Goal: Task Accomplishment & Management: Manage account settings

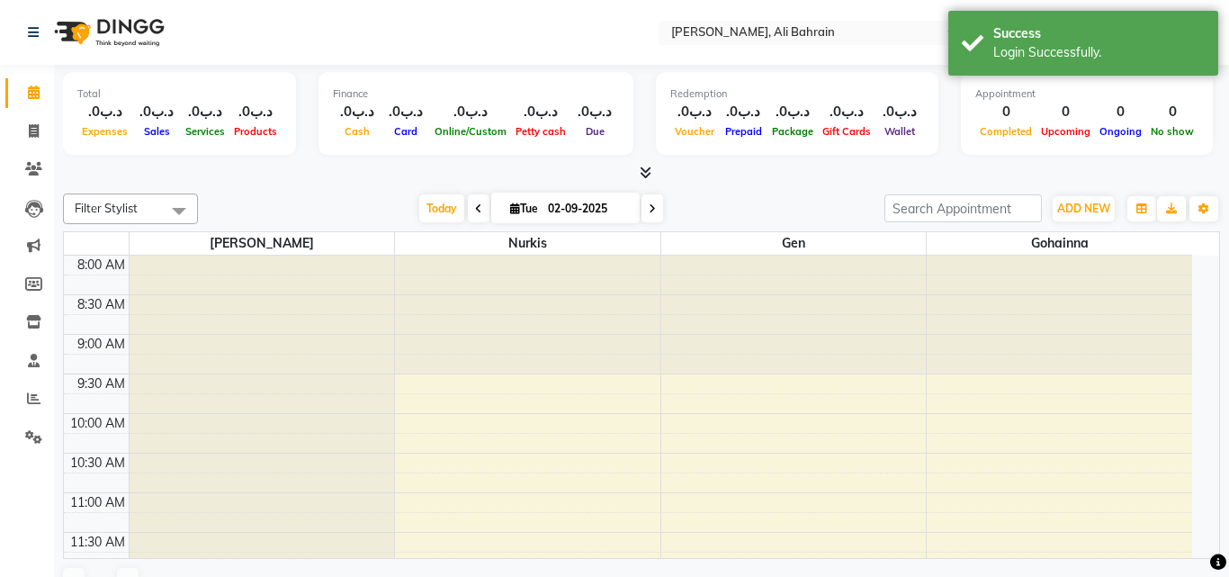
select select "en"
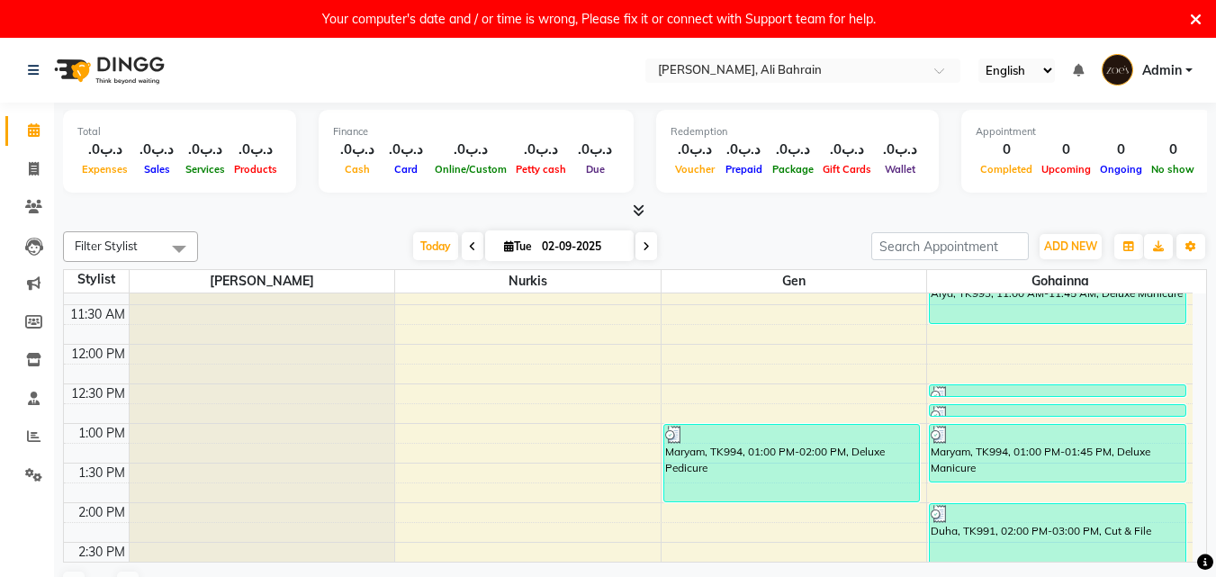
scroll to position [270, 0]
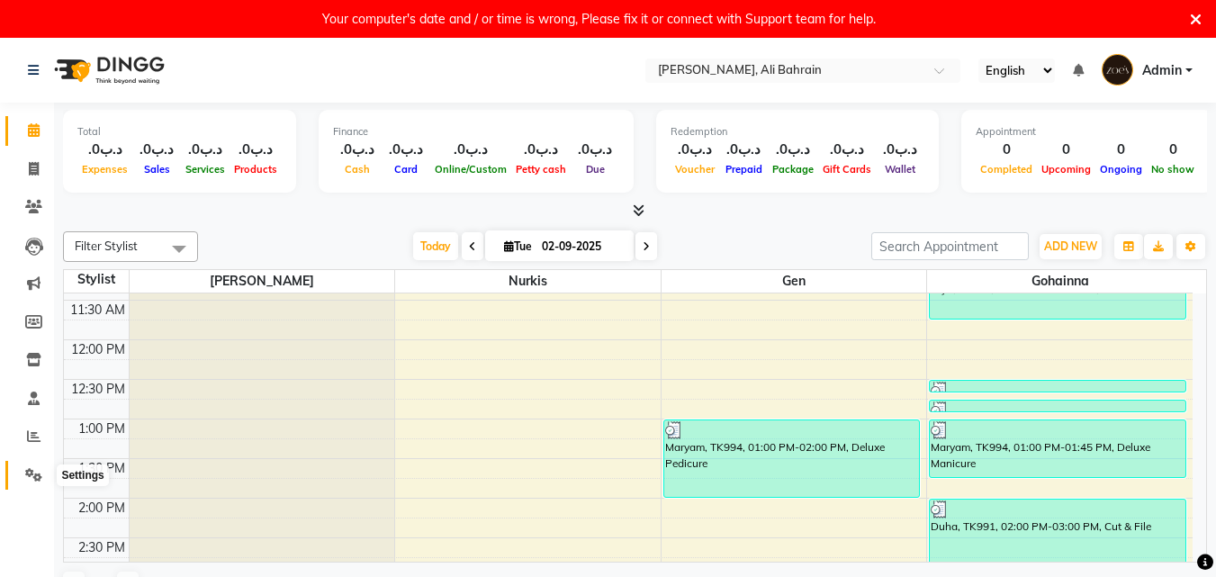
click at [39, 468] on icon at bounding box center [33, 474] width 17 height 13
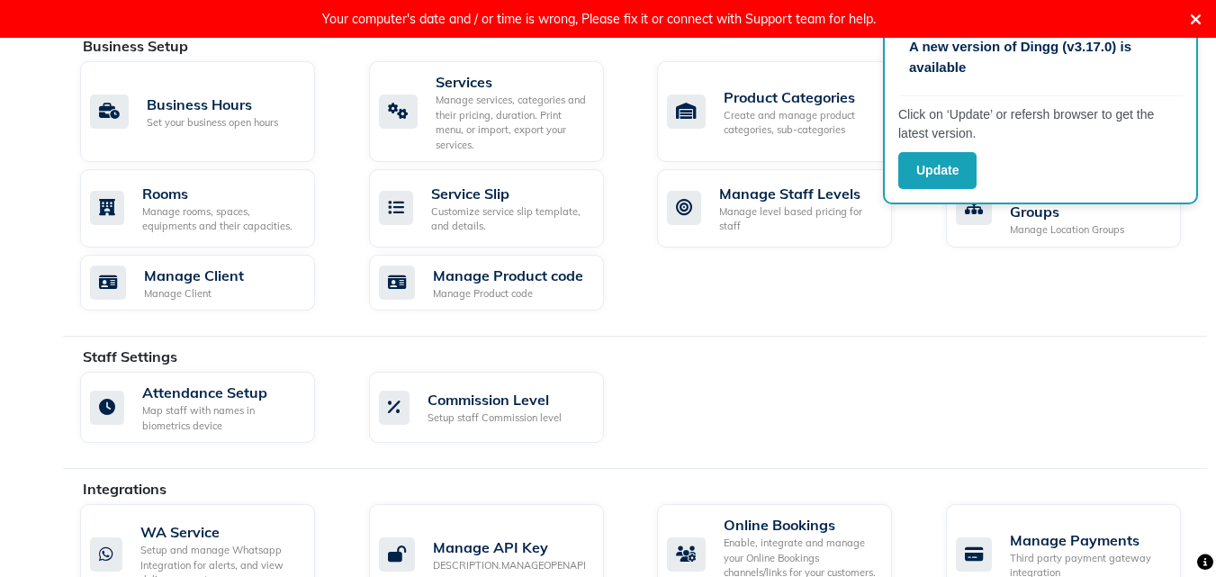
scroll to position [984, 0]
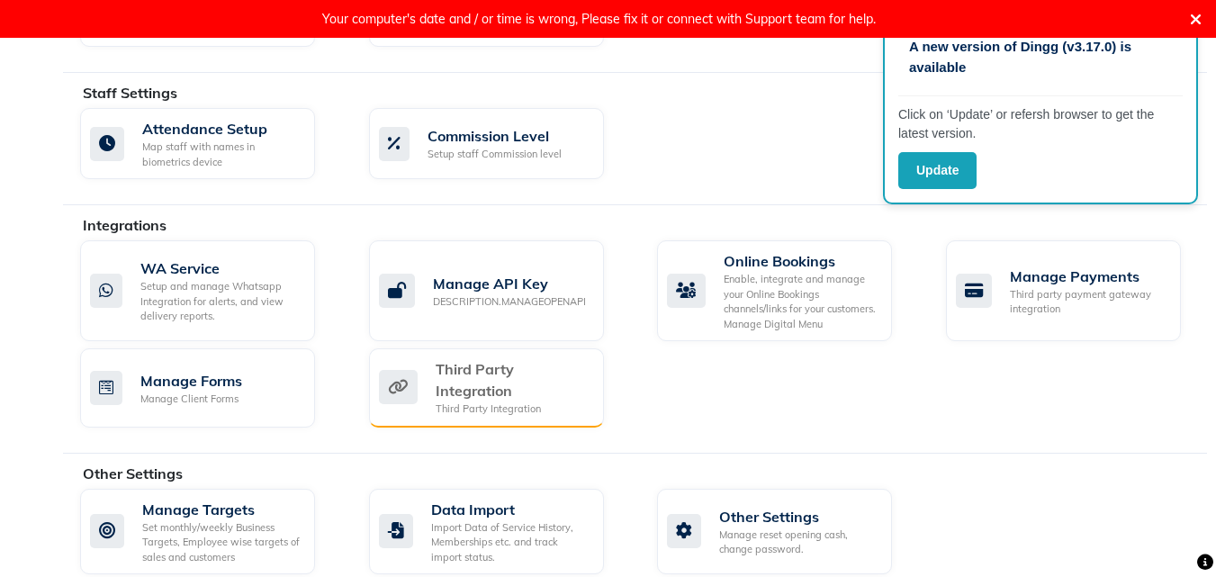
click at [469, 369] on div "Third Party Integration" at bounding box center [513, 379] width 154 height 43
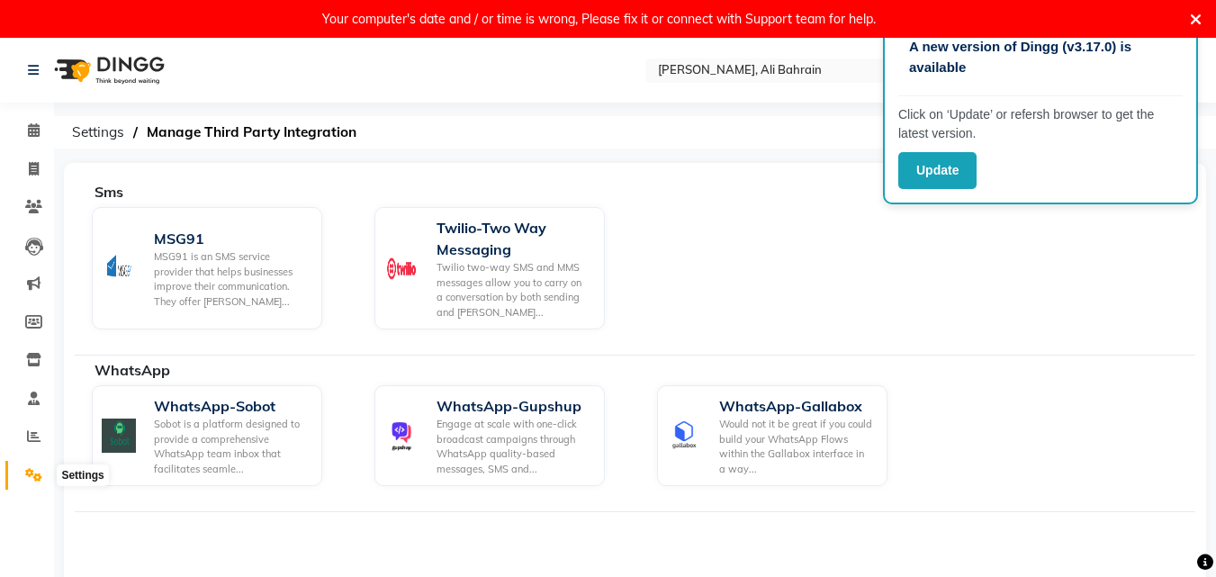
click at [25, 479] on icon at bounding box center [33, 474] width 17 height 13
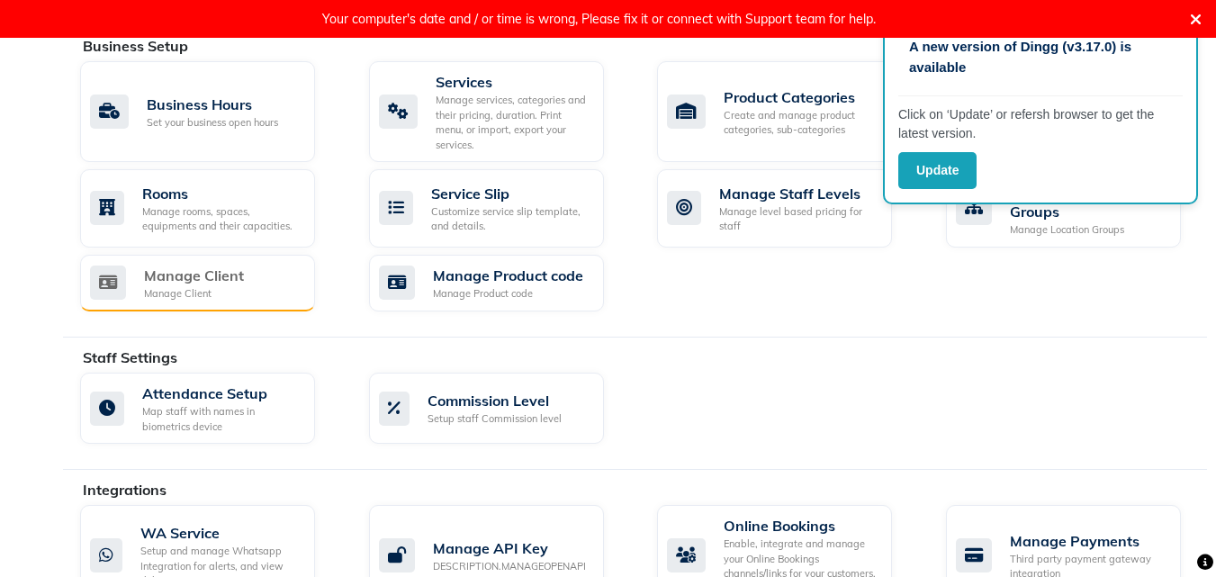
scroll to position [810, 0]
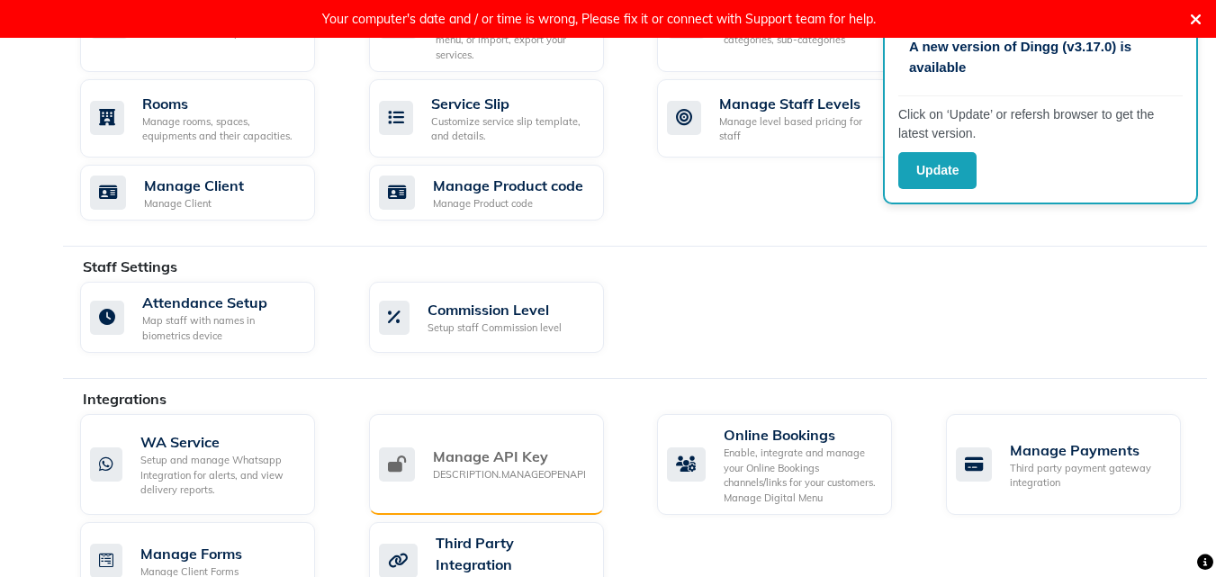
click at [481, 467] on div "DESCRIPTION.MANAGEOPENAPI" at bounding box center [509, 474] width 153 height 15
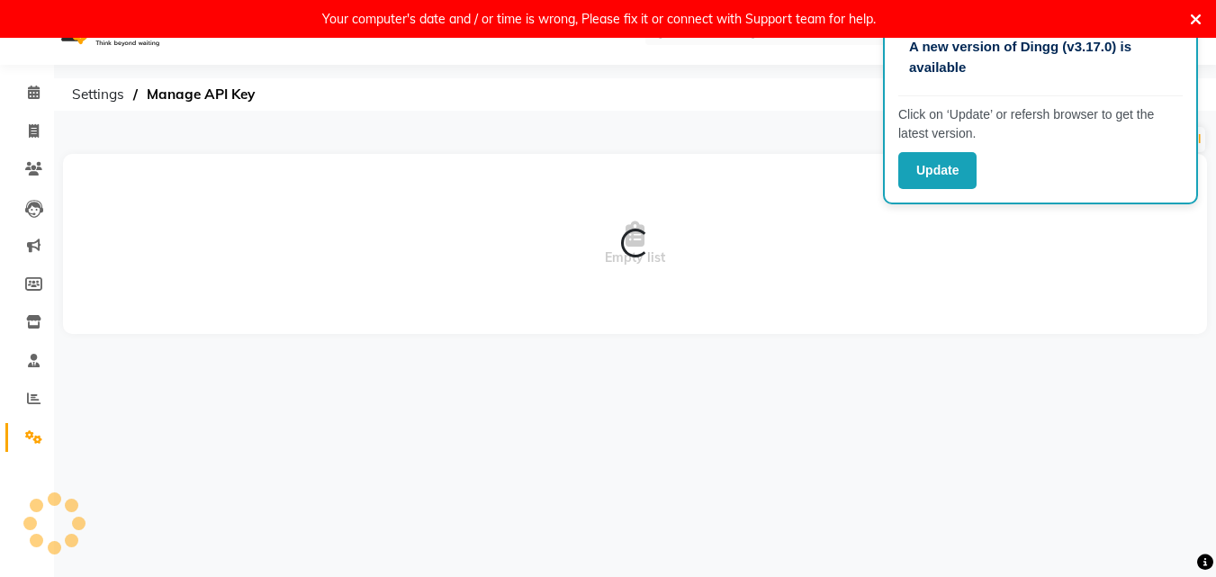
scroll to position [38, 0]
click at [42, 430] on span at bounding box center [33, 437] width 31 height 21
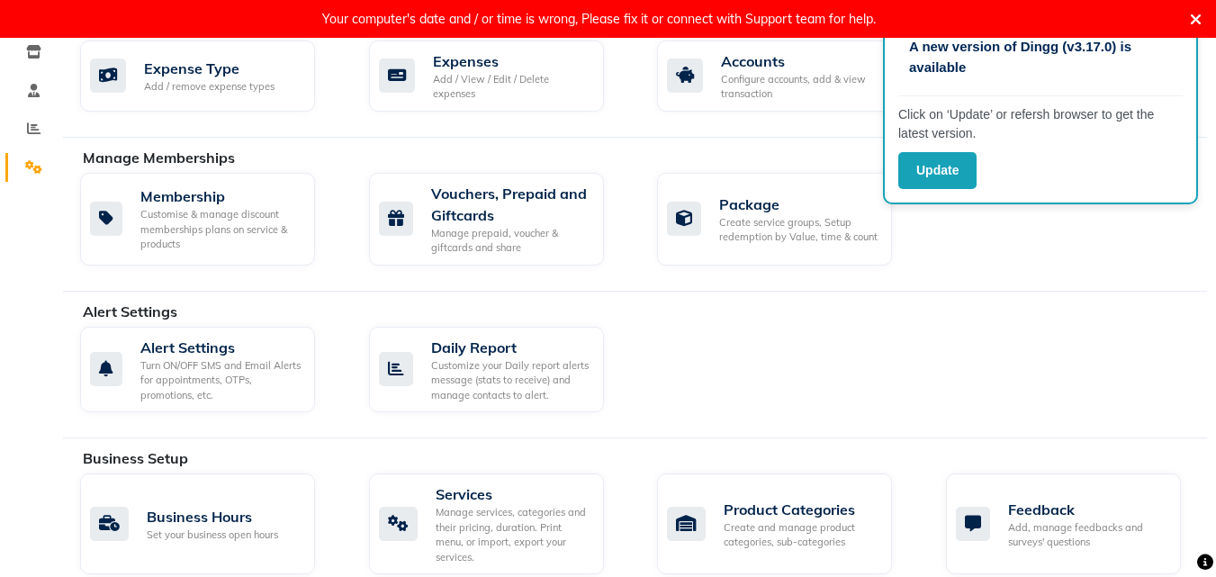
scroll to position [578, 0]
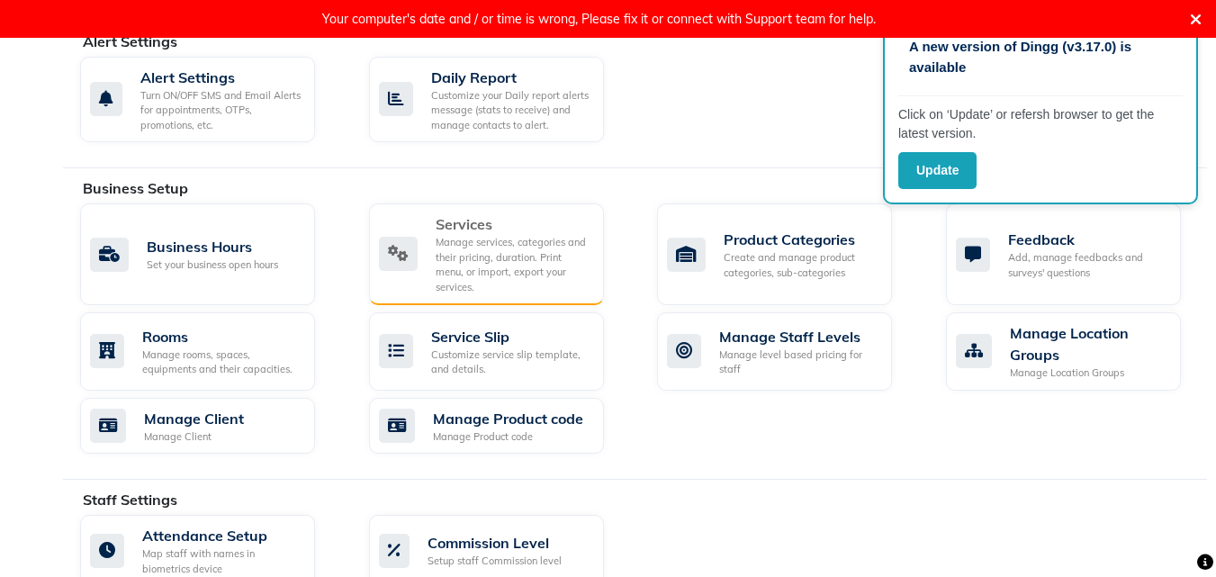
click at [456, 235] on div "Manage services, categories and their pricing, duration. Print menu, or import,…" at bounding box center [513, 264] width 154 height 59
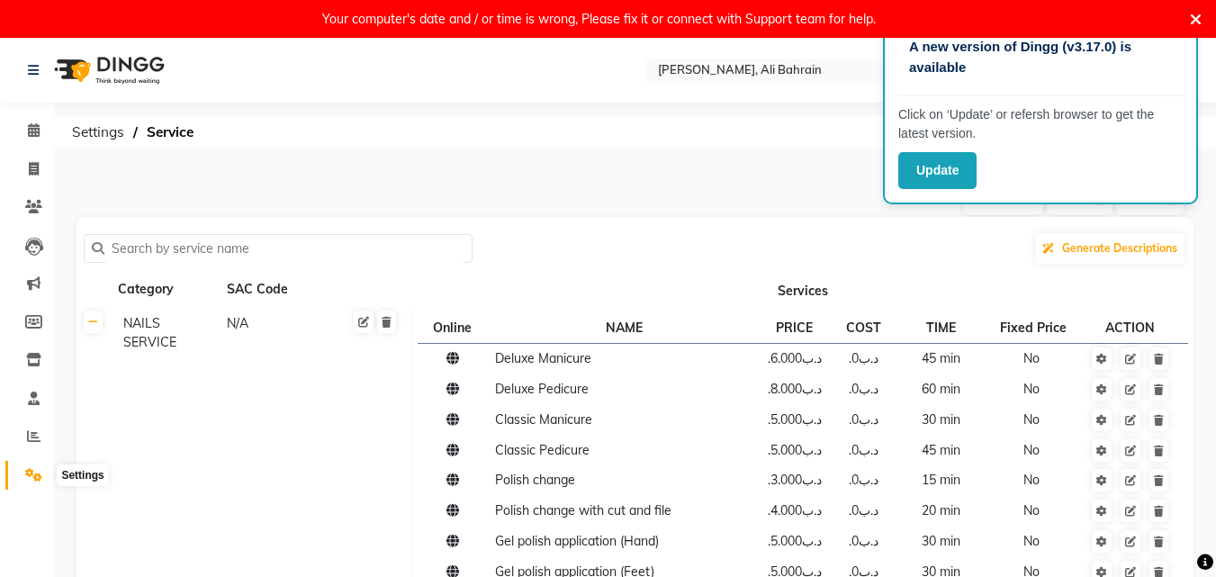
click at [42, 482] on span at bounding box center [33, 475] width 31 height 21
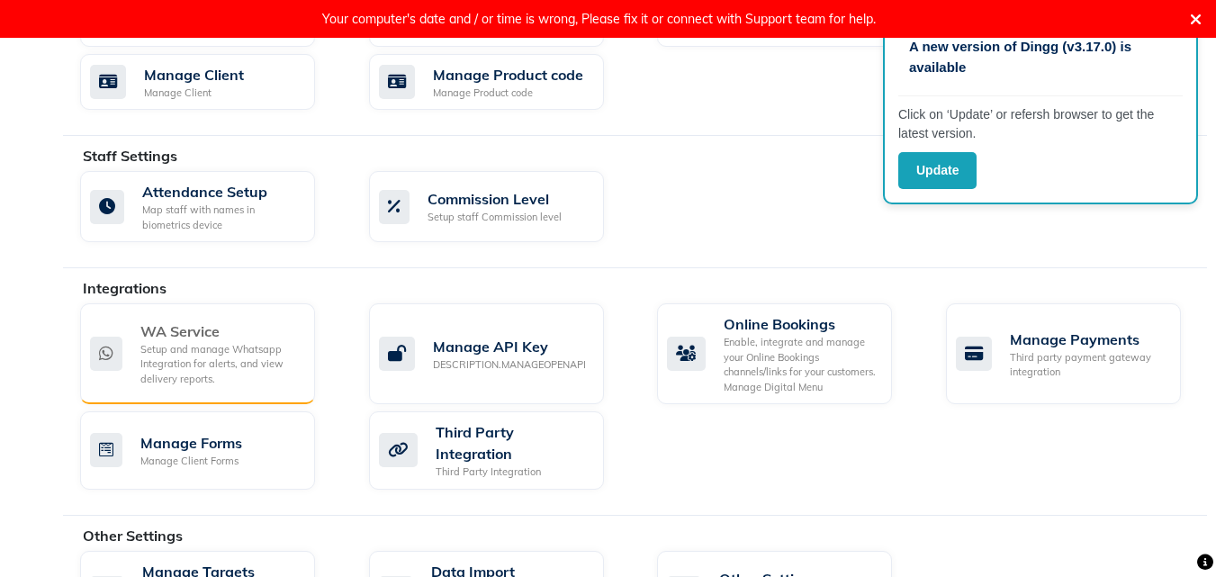
scroll to position [984, 0]
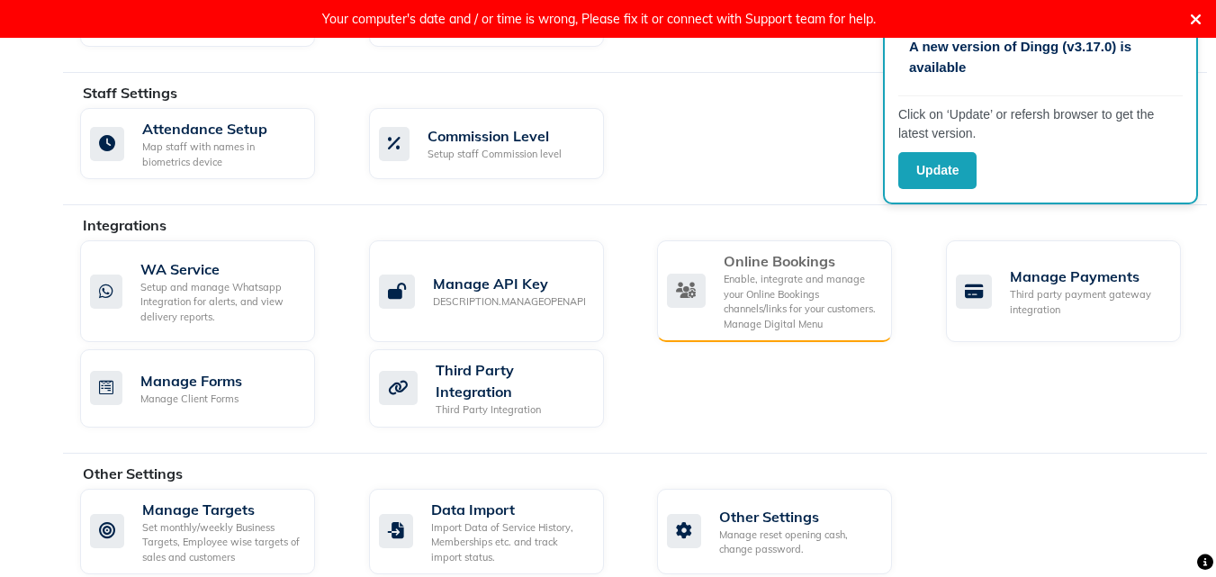
click at [791, 281] on div "Enable, integrate and manage your Online Bookings channels/links for your custo…" at bounding box center [800, 301] width 154 height 59
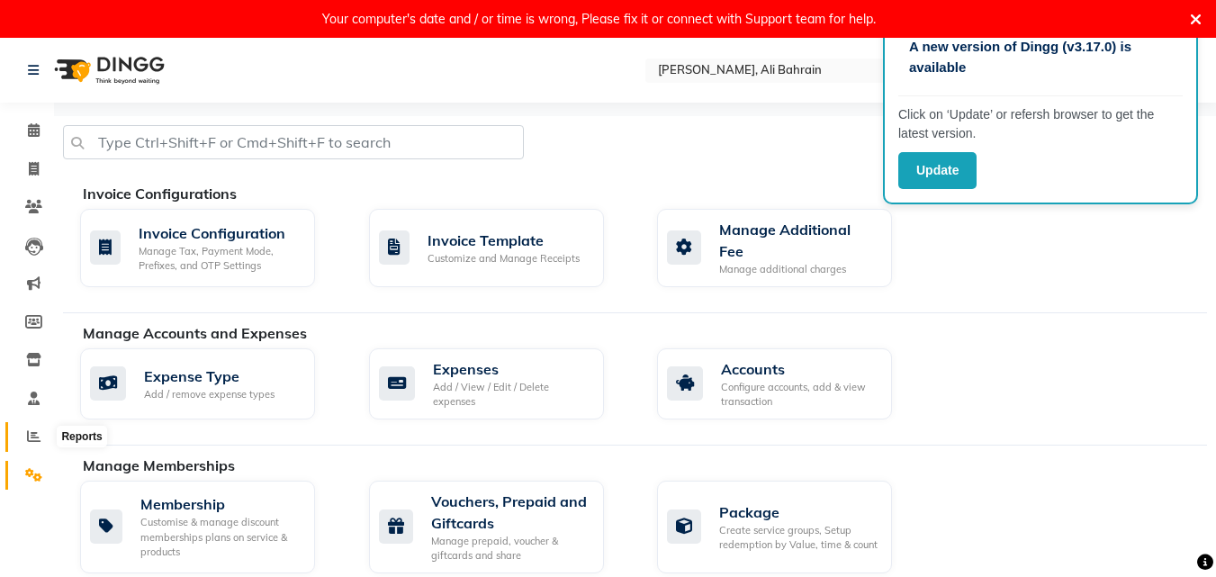
click at [26, 441] on span at bounding box center [33, 437] width 31 height 21
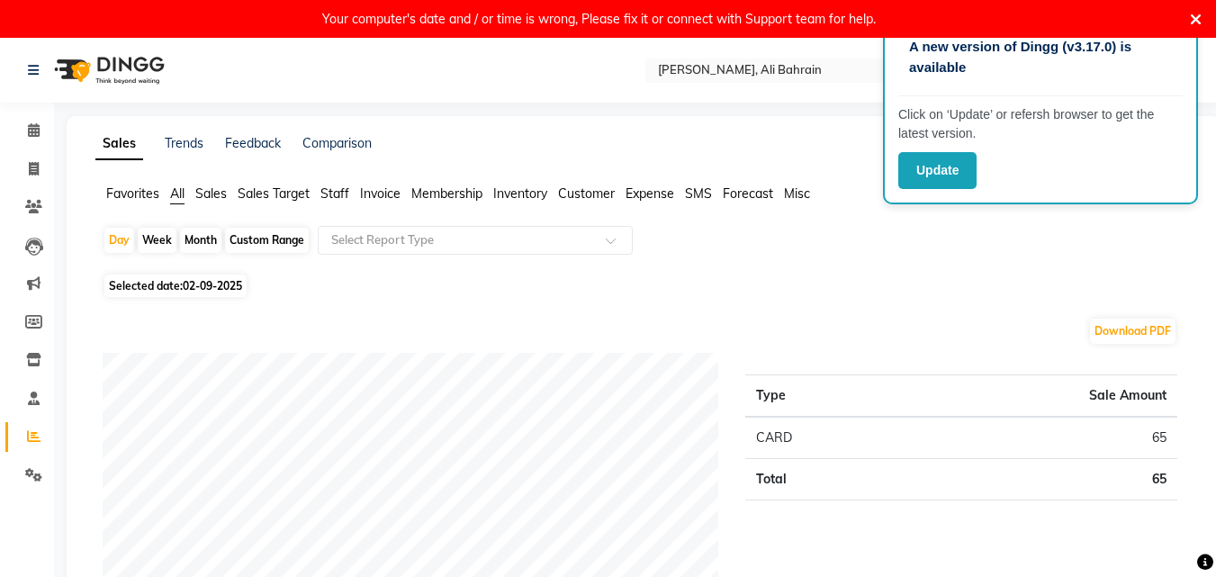
click at [534, 193] on span "Inventory" at bounding box center [520, 193] width 54 height 16
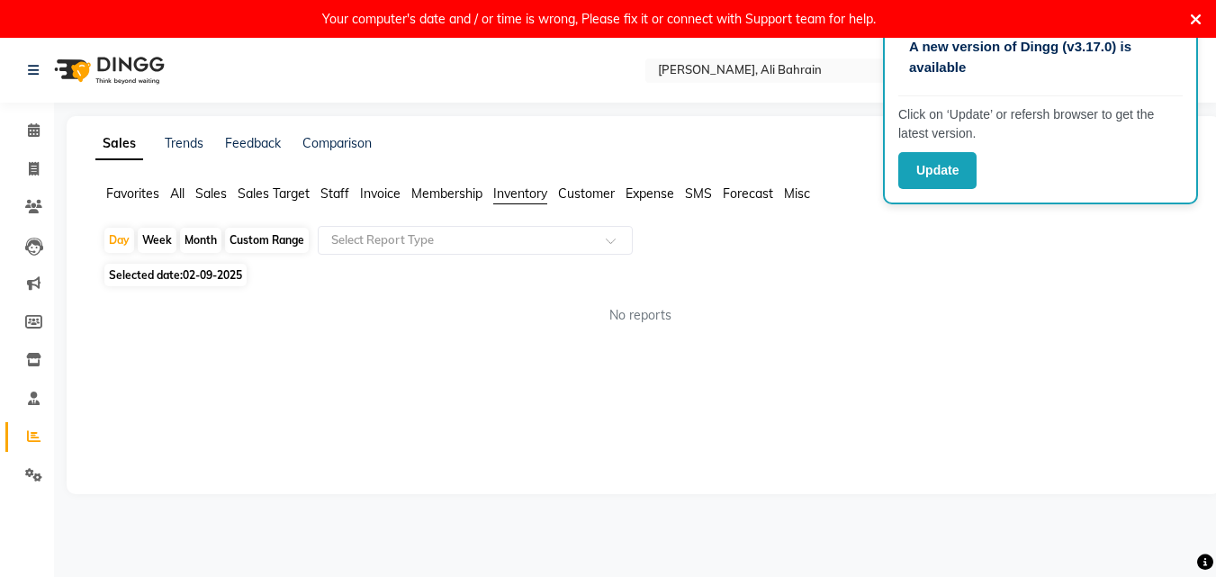
click at [266, 245] on div "Custom Range" at bounding box center [267, 240] width 84 height 25
select select "9"
select select "2025"
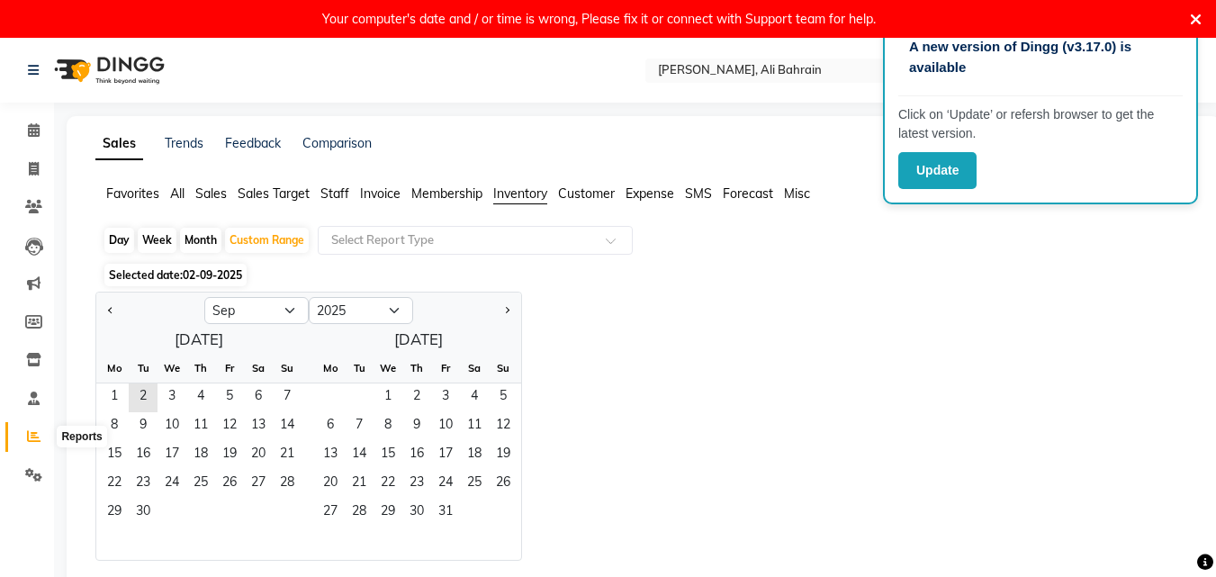
click at [28, 429] on icon at bounding box center [33, 435] width 13 height 13
click at [600, 194] on span "Customer" at bounding box center [586, 193] width 57 height 16
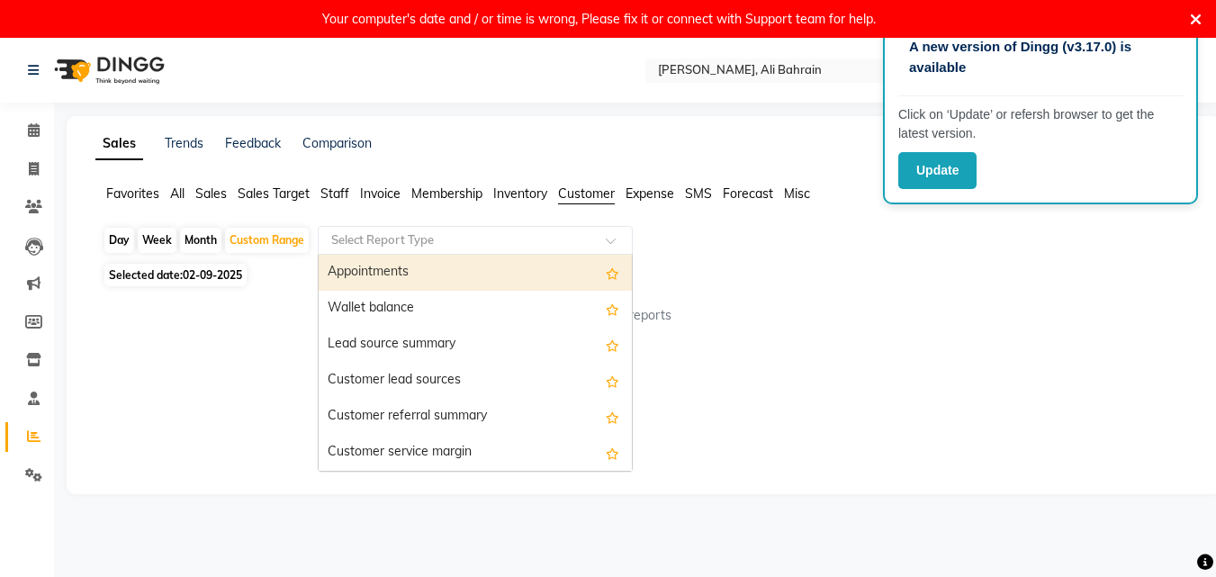
click at [612, 239] on span at bounding box center [617, 246] width 22 height 18
click at [373, 271] on div "Appointments" at bounding box center [475, 273] width 313 height 36
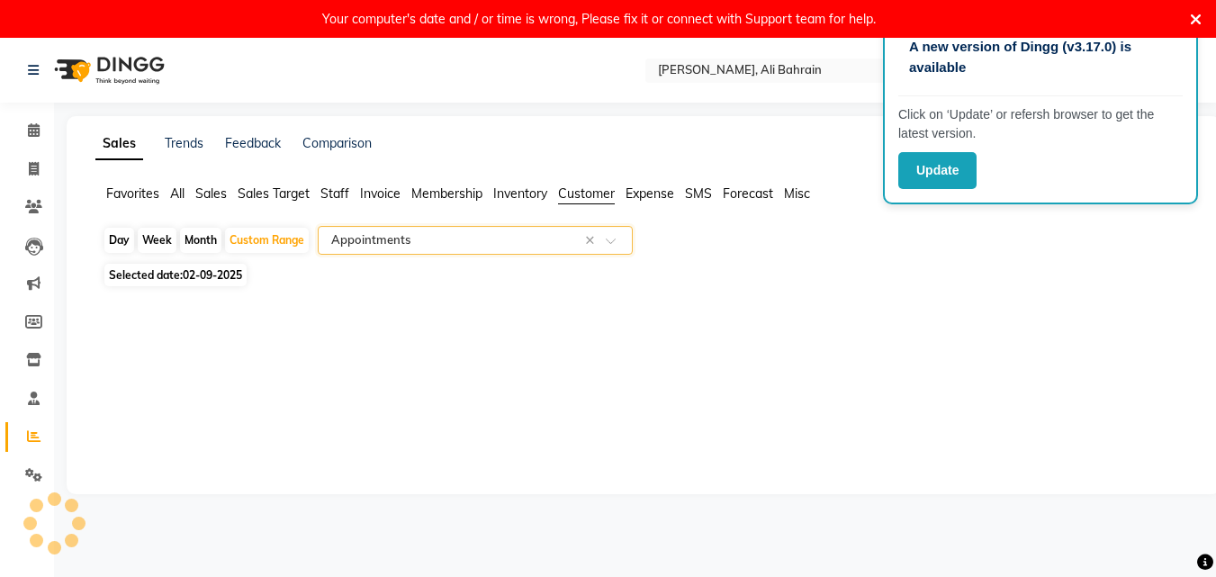
select select "full_report"
select select "csv"
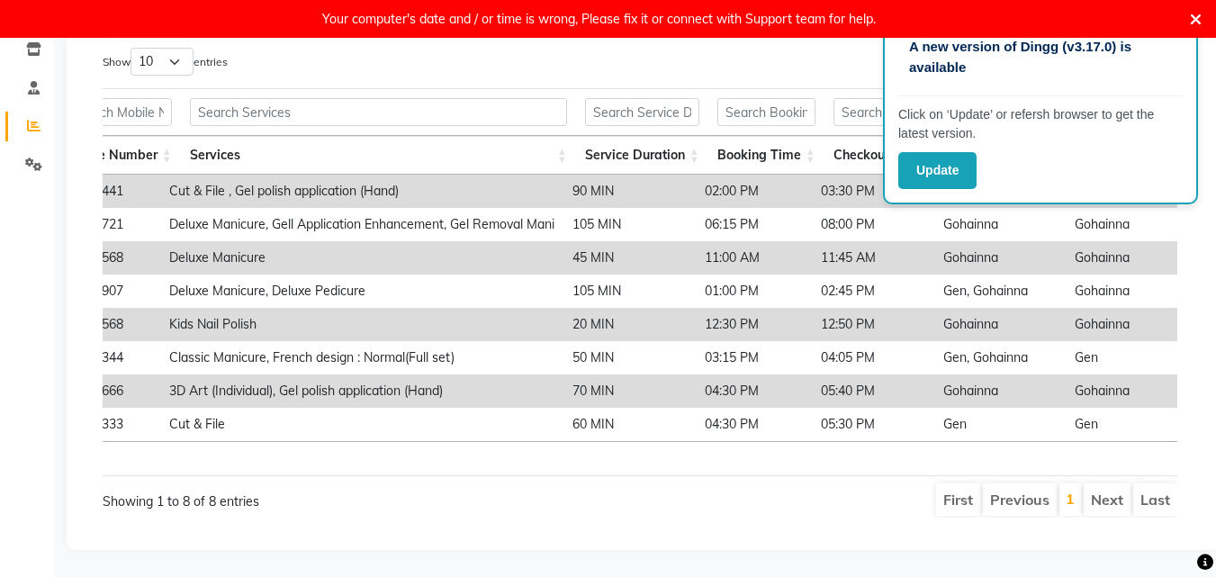
scroll to position [0, 769]
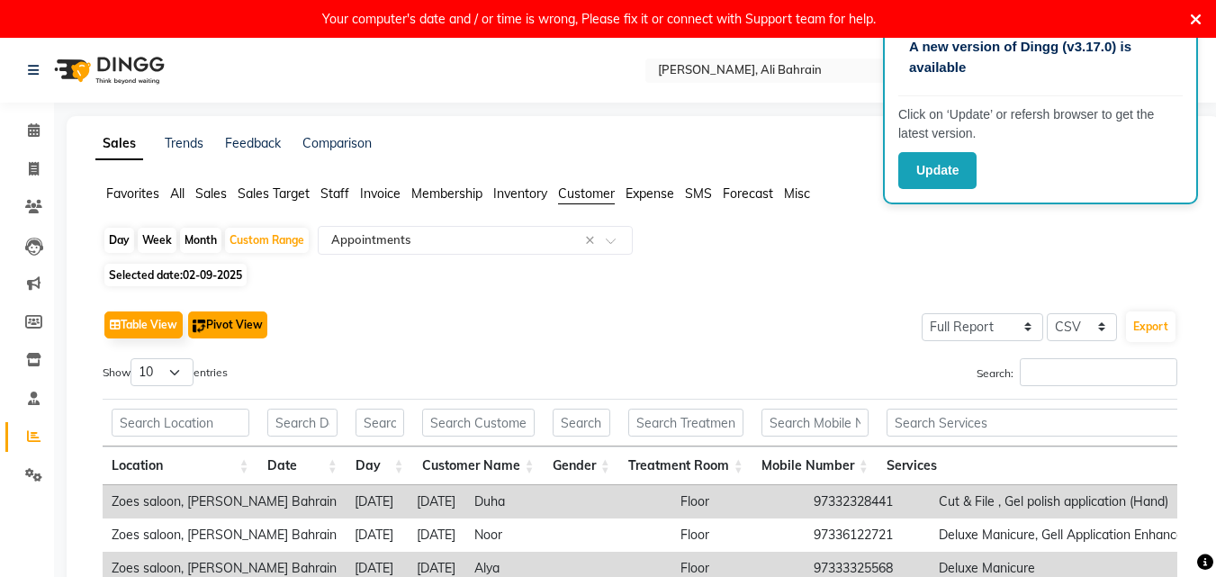
click at [215, 329] on button "Pivot View" at bounding box center [227, 324] width 79 height 27
select select "full_report"
select select "csv"
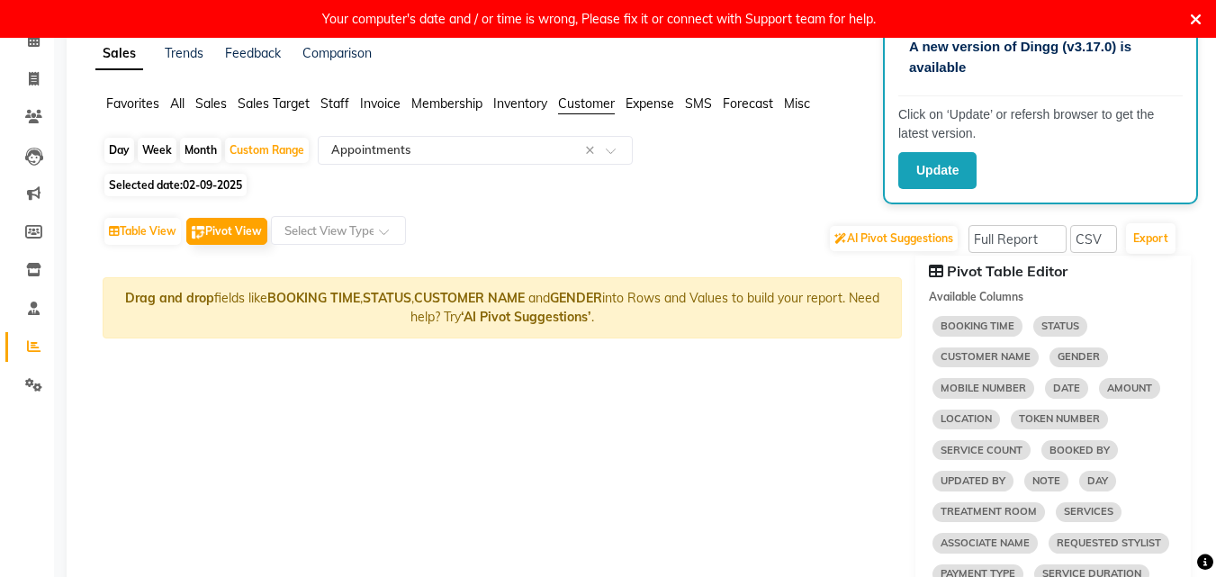
click at [979, 364] on span "CUSTOMER NAME" at bounding box center [985, 357] width 106 height 20
click at [333, 234] on input "text" at bounding box center [320, 230] width 79 height 18
click at [157, 232] on button "Table View" at bounding box center [142, 231] width 76 height 27
select select "full_report"
select select "csv"
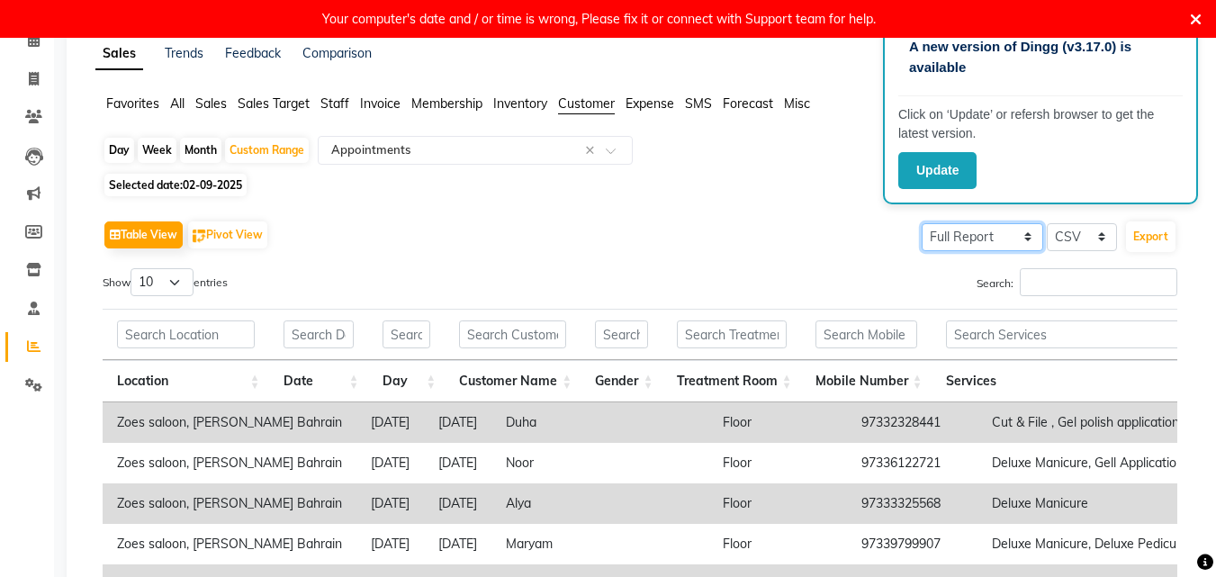
click at [1029, 243] on select "Select Full Report Filtered Report" at bounding box center [981, 237] width 121 height 28
click at [617, 220] on div "Table View Pivot View Select Full Report Filtered Report Select CSV PDF Export" at bounding box center [640, 235] width 1074 height 38
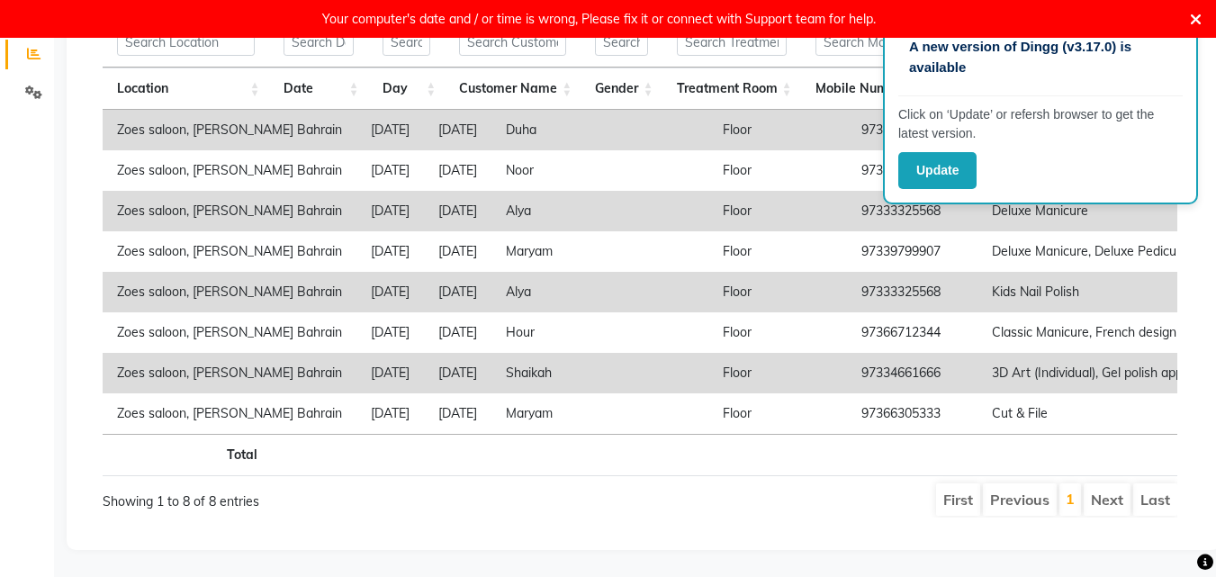
click at [1147, 488] on li "Last" at bounding box center [1155, 499] width 44 height 32
click at [1064, 490] on li "1" at bounding box center [1070, 499] width 22 height 32
click at [1096, 488] on li "Next" at bounding box center [1106, 499] width 47 height 32
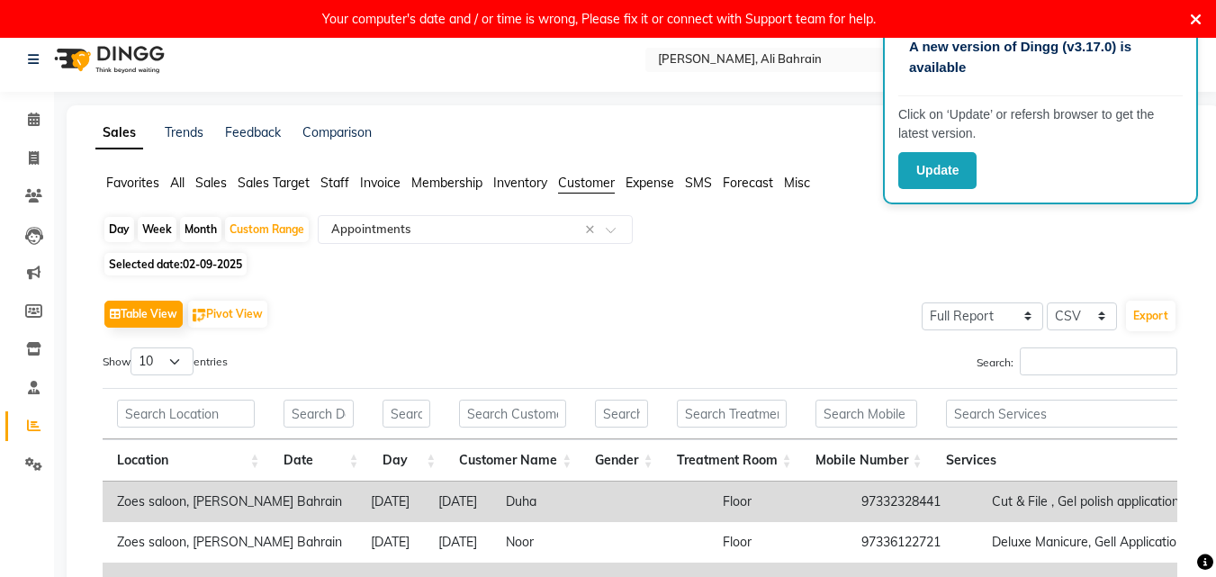
scroll to position [0, 0]
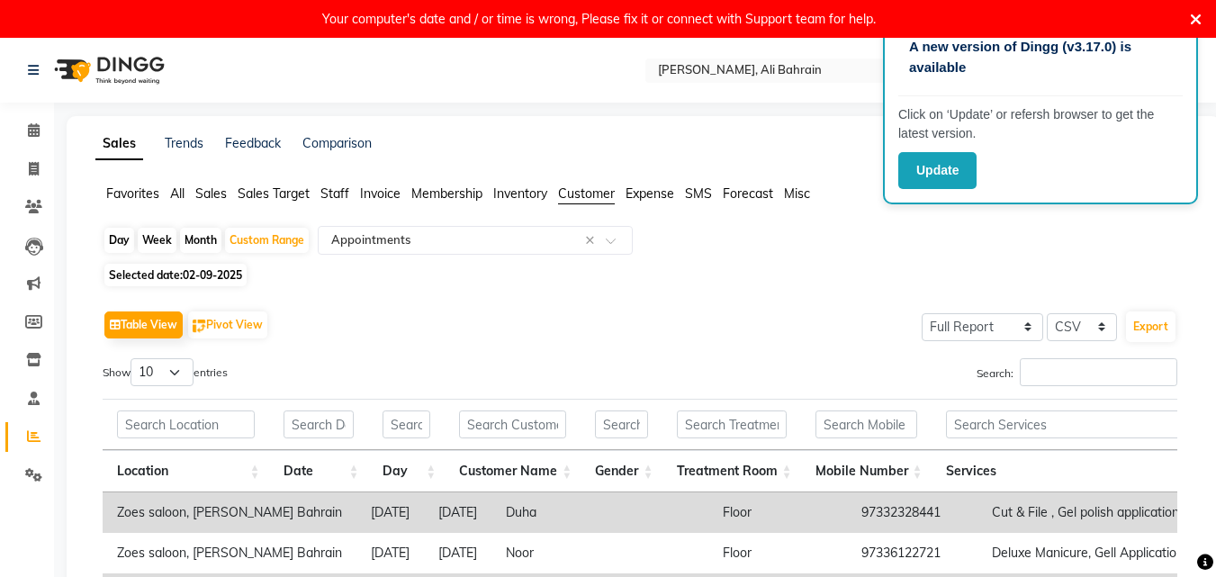
click at [583, 203] on li "Customer" at bounding box center [586, 194] width 57 height 20
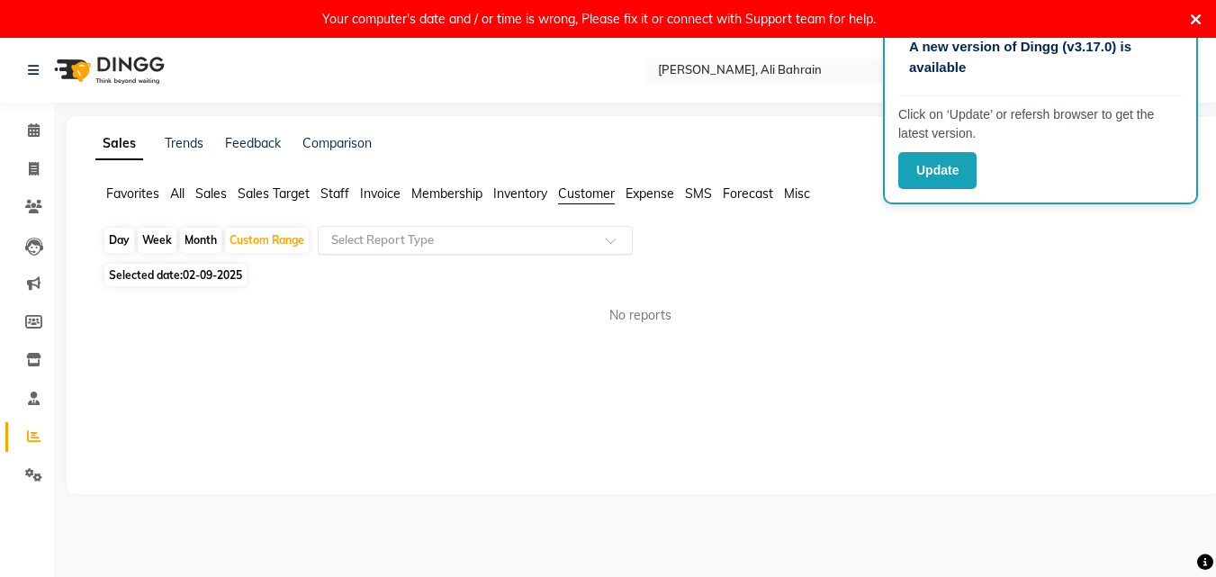
click at [567, 243] on input "text" at bounding box center [457, 240] width 259 height 18
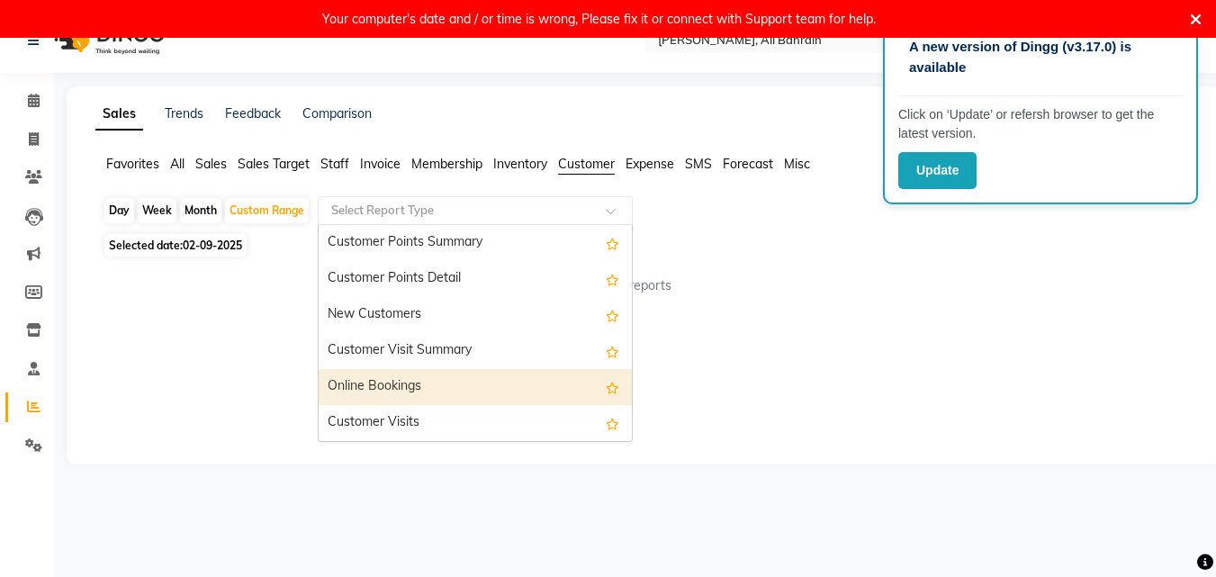
scroll to position [38, 0]
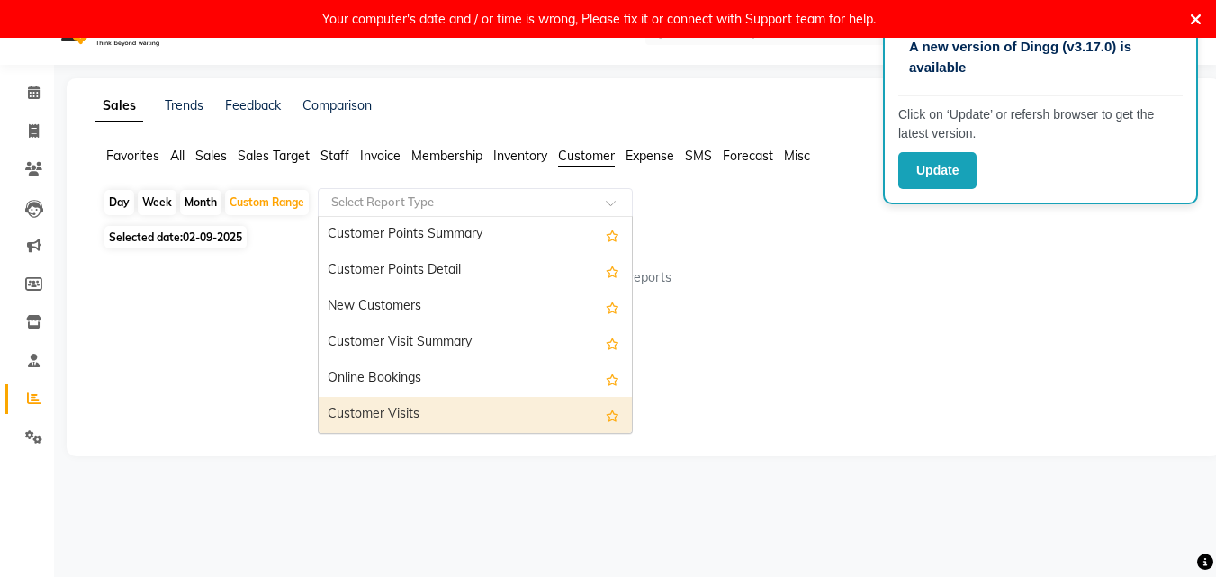
click at [520, 409] on div "Customer Visits" at bounding box center [475, 415] width 313 height 36
select select "full_report"
select select "csv"
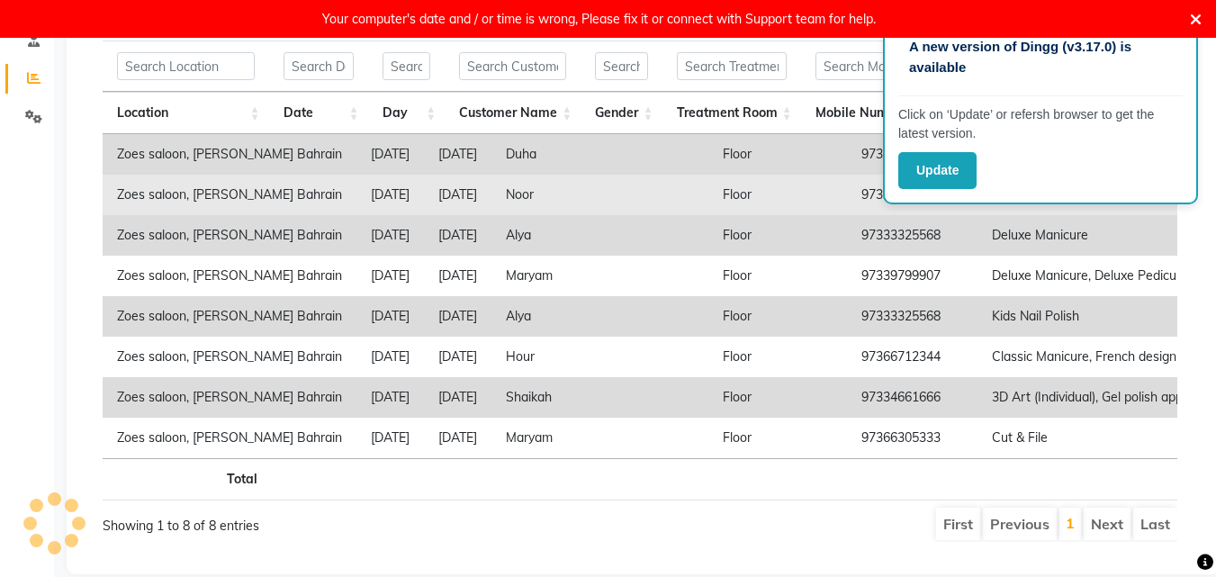
scroll to position [409, 0]
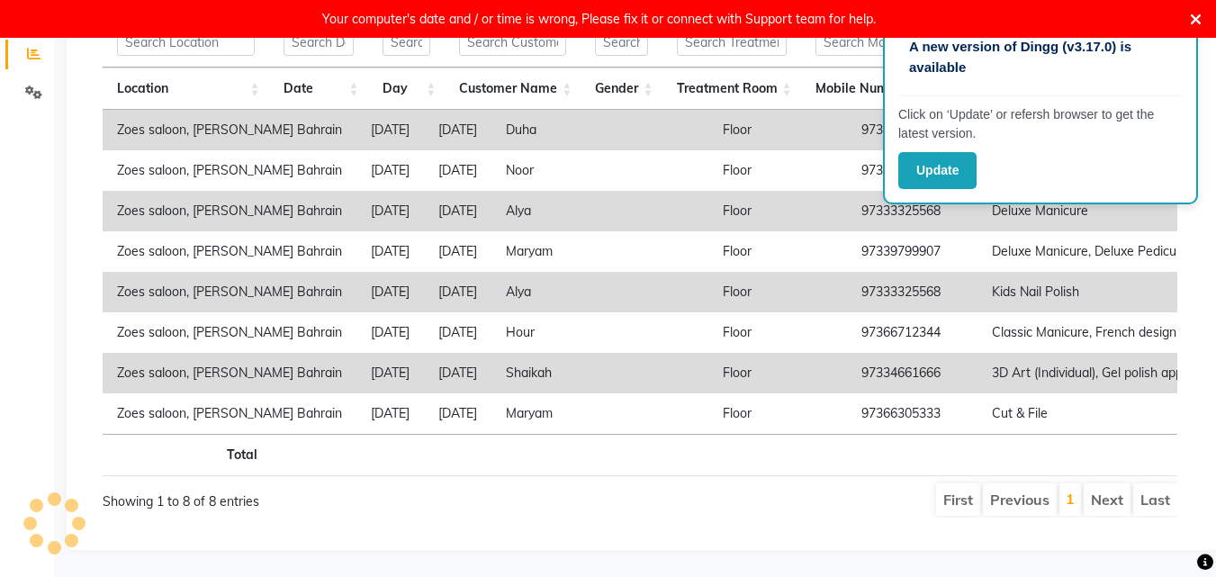
click at [1116, 487] on li "Next" at bounding box center [1106, 499] width 47 height 32
click at [1108, 489] on li "Next" at bounding box center [1106, 499] width 47 height 32
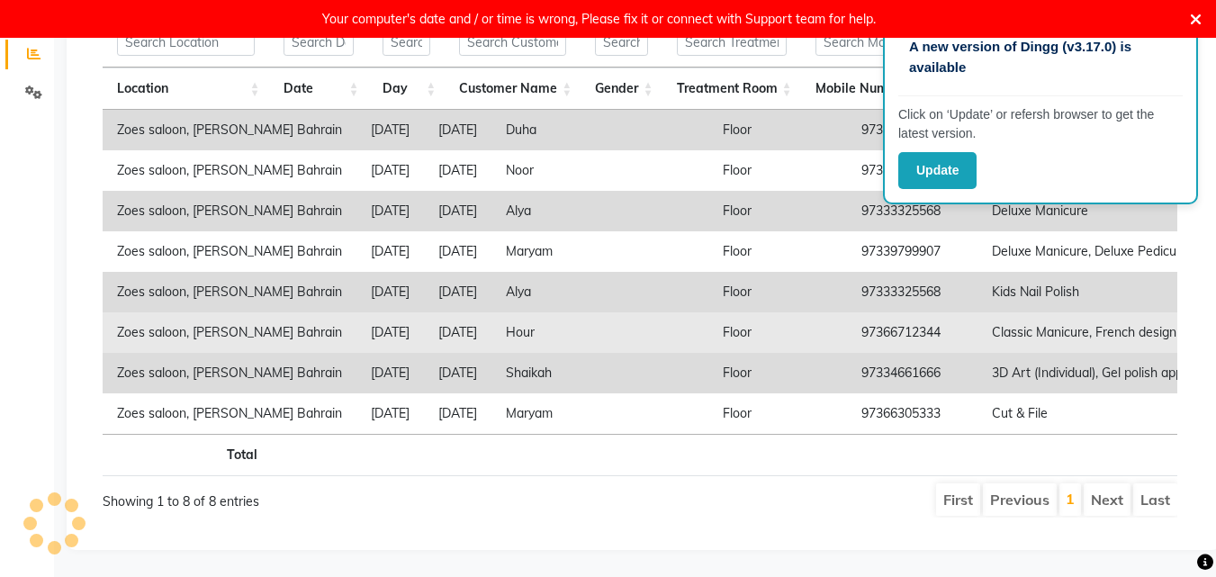
scroll to position [0, 0]
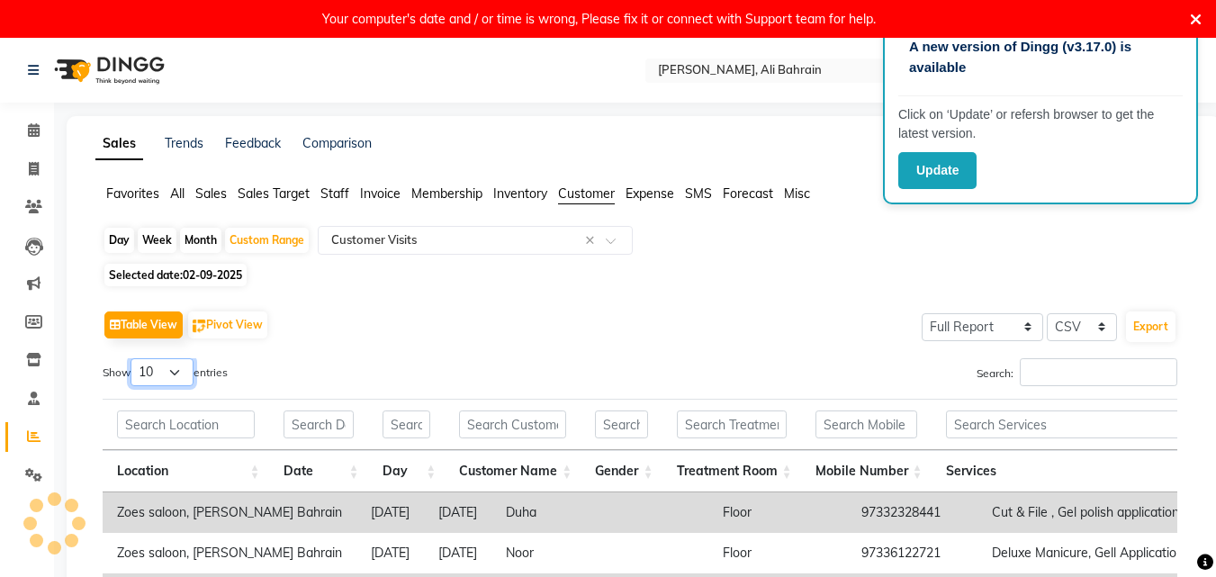
click at [186, 372] on select "10 25 50 100" at bounding box center [161, 372] width 63 height 28
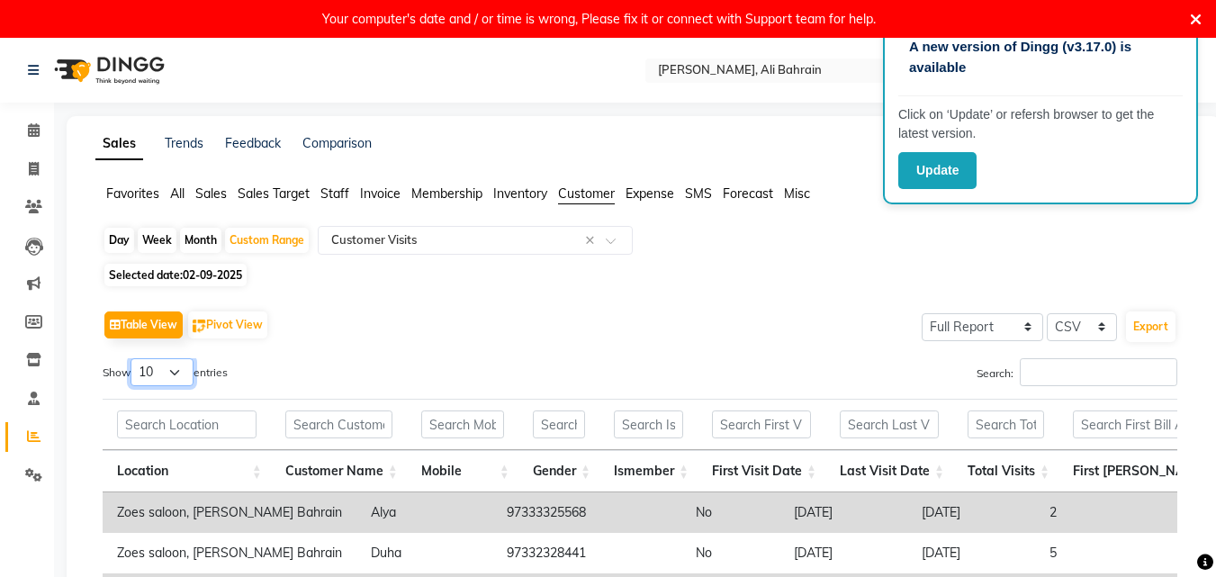
click at [185, 373] on select "10 25 50 100" at bounding box center [161, 372] width 63 height 28
select select "100"
click at [133, 358] on select "10 25 50 100" at bounding box center [161, 372] width 63 height 28
click at [434, 319] on div "Table View Pivot View Select Full Report Filtered Report Select CSV PDF Export" at bounding box center [640, 325] width 1074 height 38
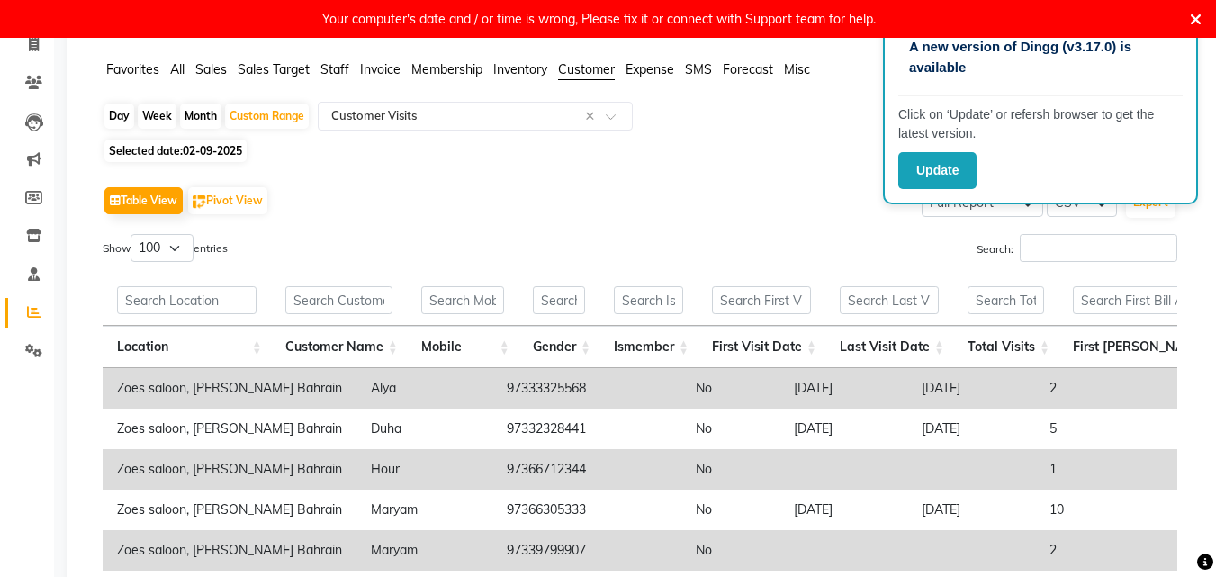
scroll to position [99, 0]
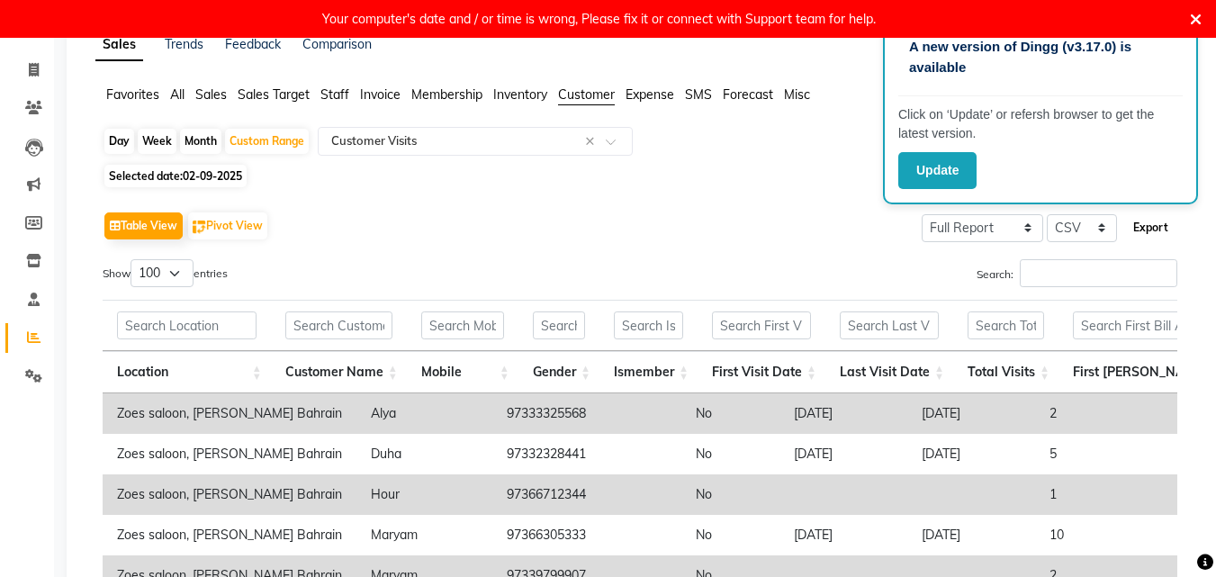
click at [1148, 234] on button "Export" at bounding box center [1150, 227] width 49 height 31
click at [337, 92] on span "Staff" at bounding box center [334, 94] width 29 height 16
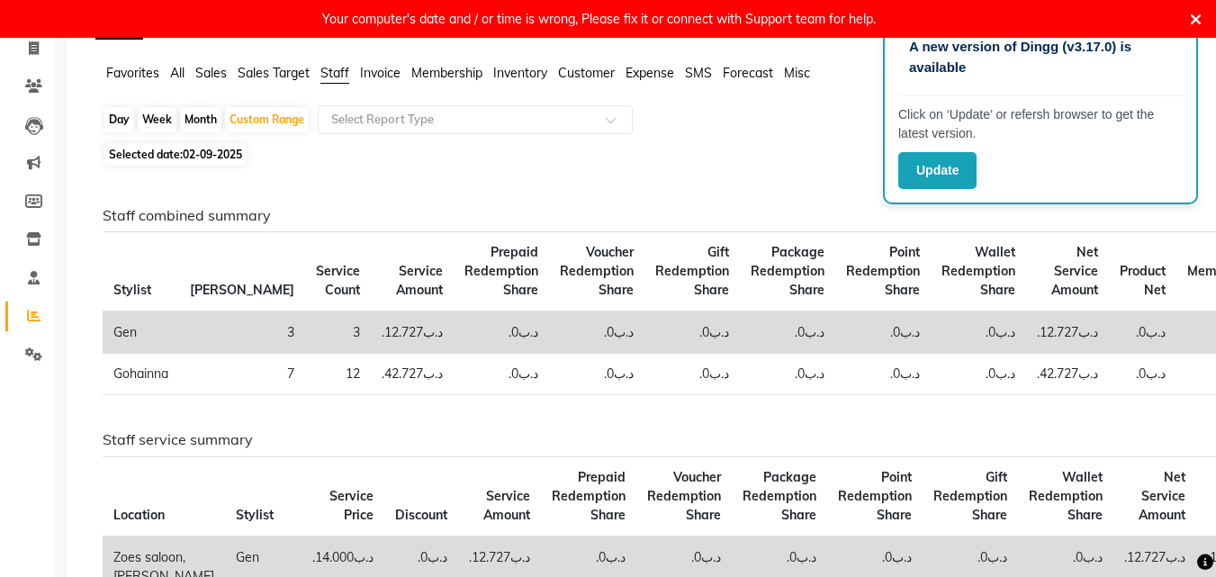
scroll to position [0, 0]
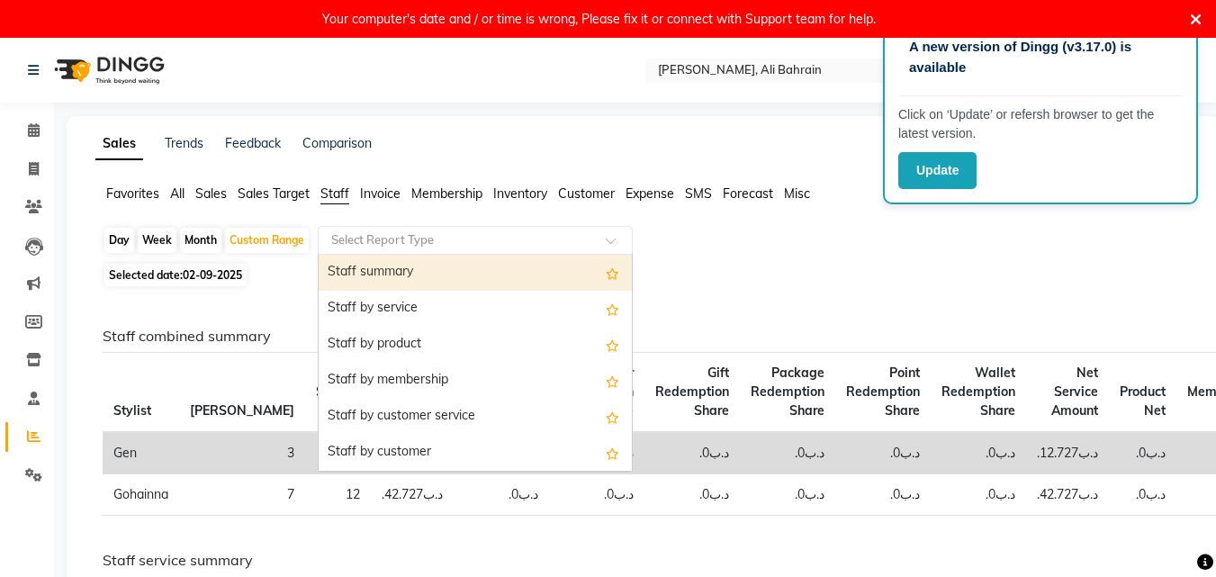
click at [584, 235] on input "text" at bounding box center [457, 240] width 259 height 18
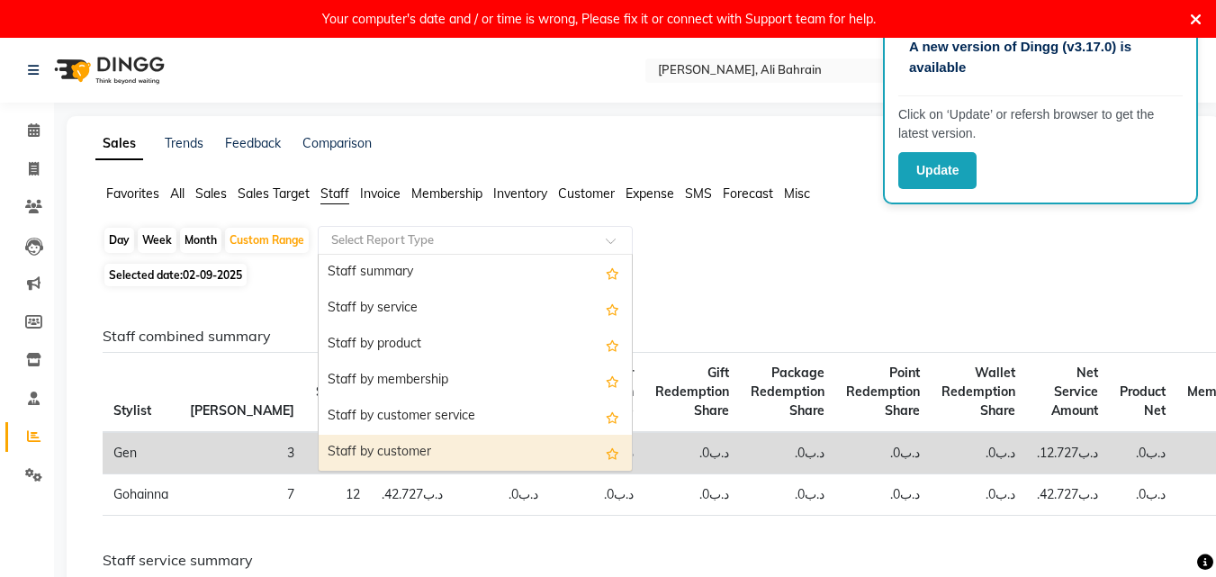
click at [419, 455] on div "Staff by customer" at bounding box center [475, 453] width 313 height 36
select select "full_report"
select select "csv"
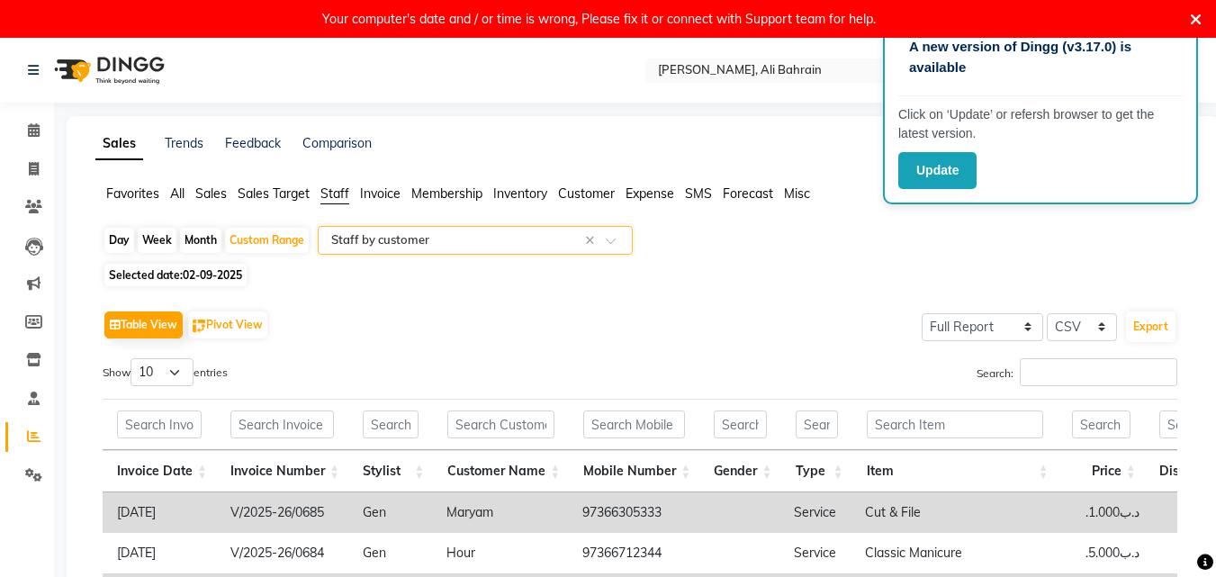
click at [803, 193] on span "Misc" at bounding box center [797, 193] width 26 height 16
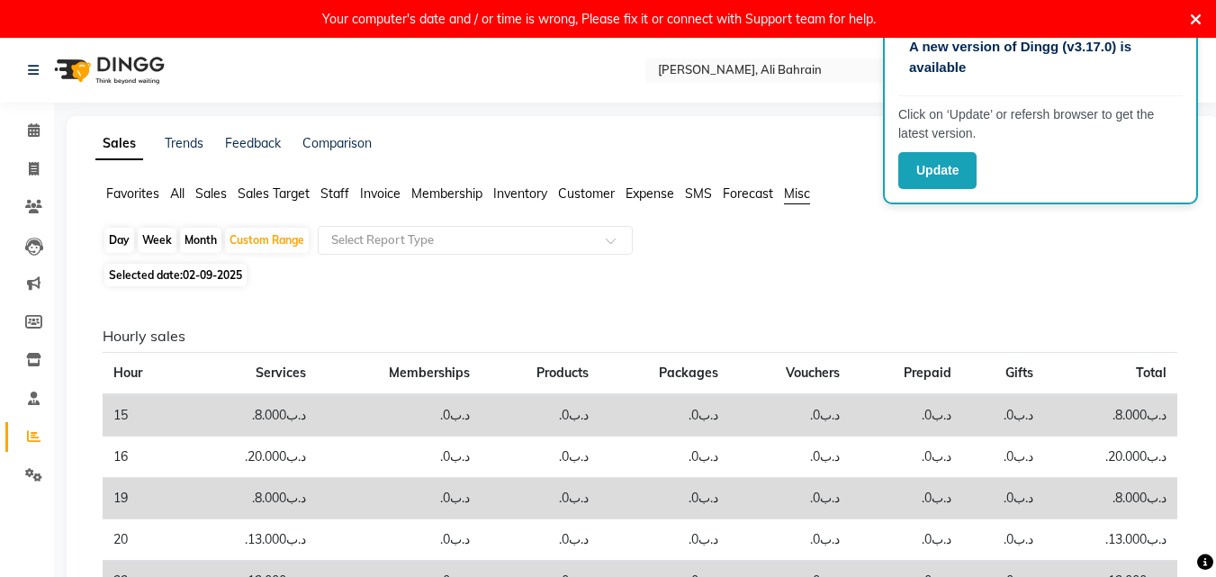
click at [142, 190] on span "Favorites" at bounding box center [132, 193] width 53 height 16
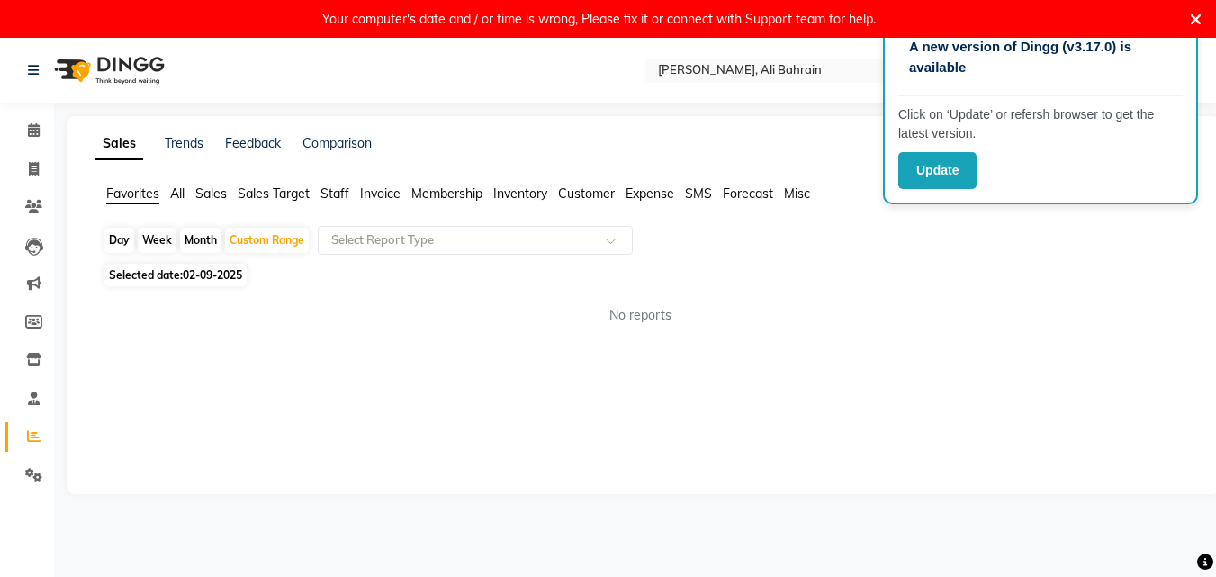
click at [176, 191] on span "All" at bounding box center [177, 193] width 14 height 16
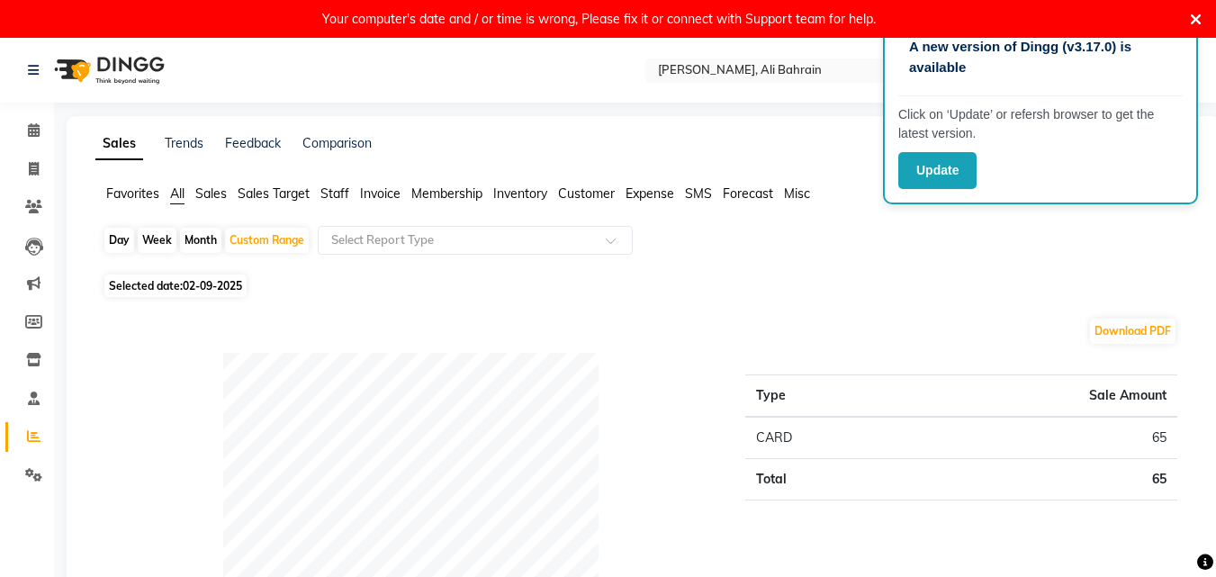
click at [220, 193] on span "Sales" at bounding box center [210, 193] width 31 height 16
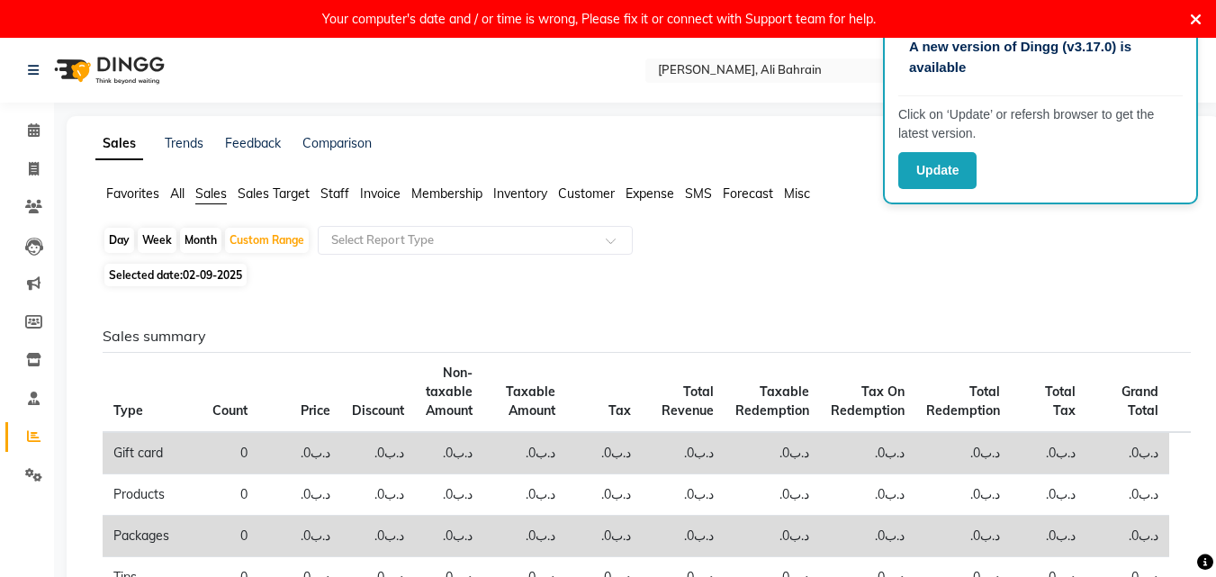
click at [250, 189] on span "Sales Target" at bounding box center [274, 193] width 72 height 16
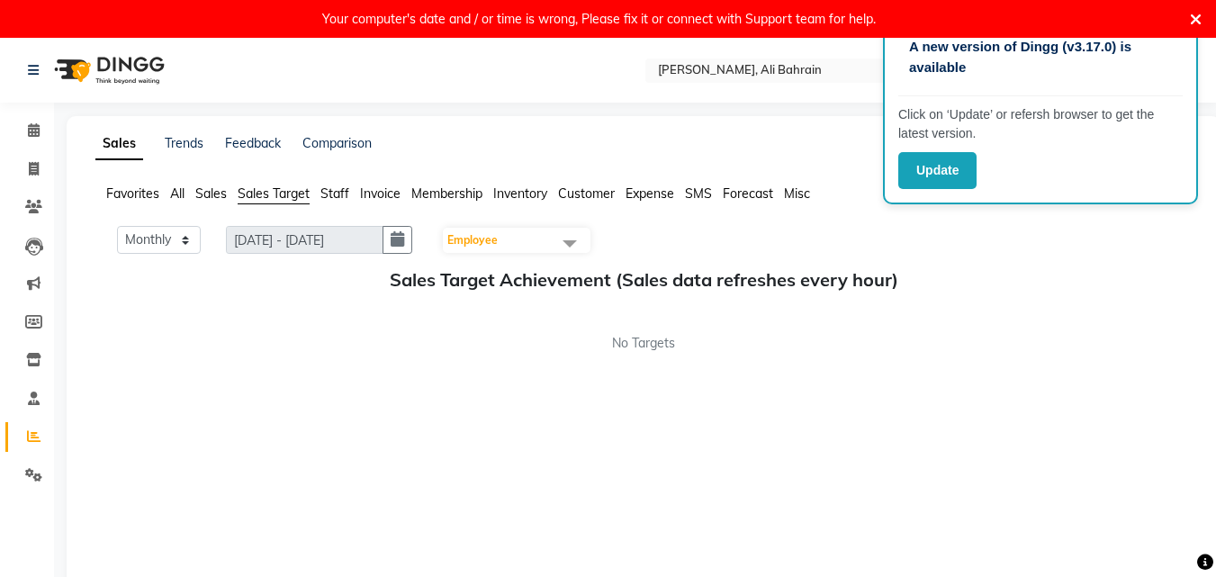
click at [305, 188] on span "Sales Target" at bounding box center [274, 193] width 72 height 16
click at [345, 193] on span "Staff" at bounding box center [334, 193] width 29 height 16
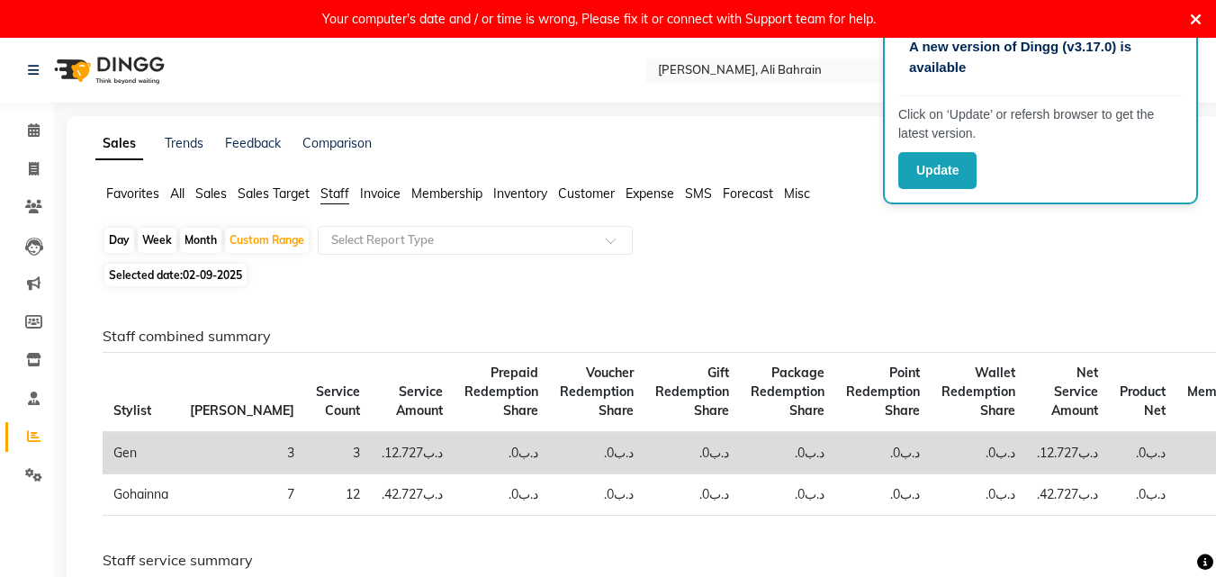
click at [377, 189] on span "Invoice" at bounding box center [380, 193] width 40 height 16
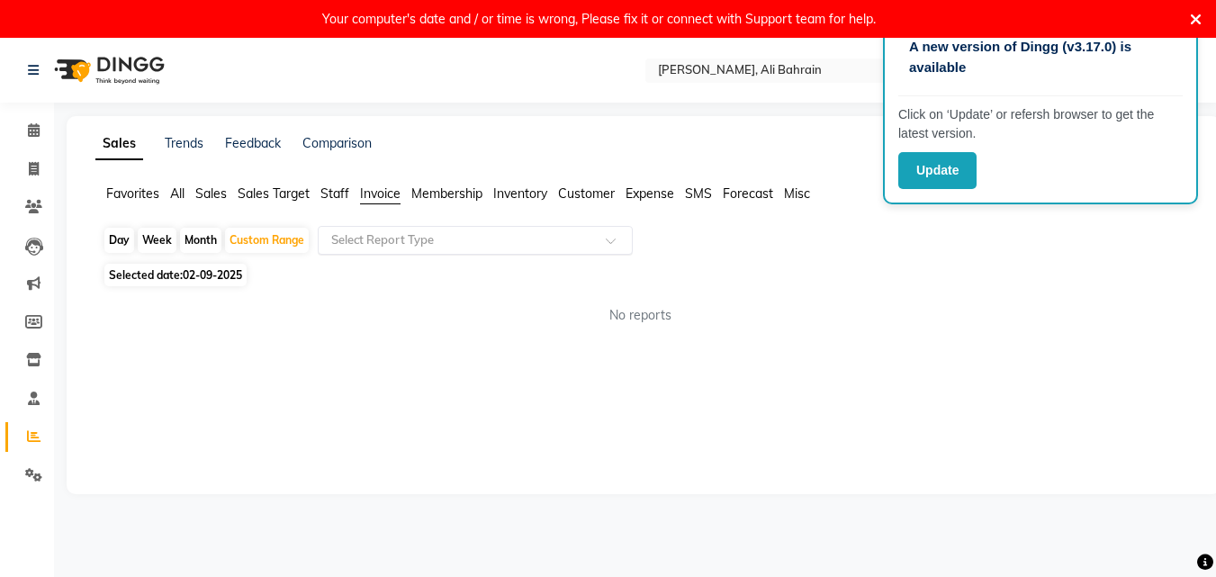
click at [418, 249] on div "Select Report Type" at bounding box center [475, 240] width 315 height 29
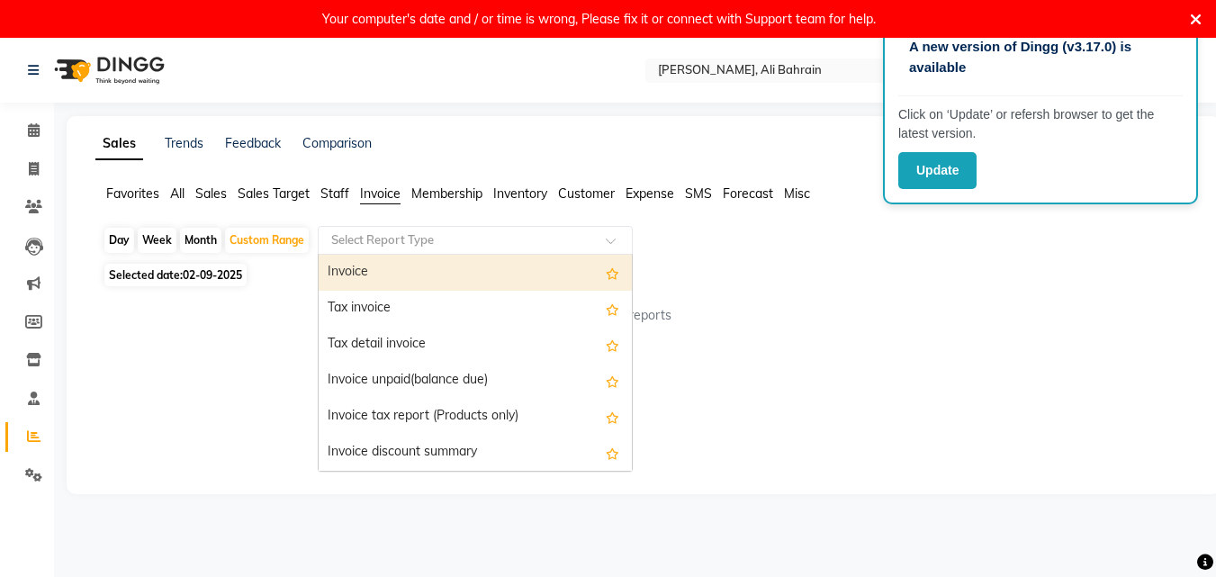
click at [392, 276] on div "Invoice" at bounding box center [475, 273] width 313 height 36
select select "full_report"
select select "csv"
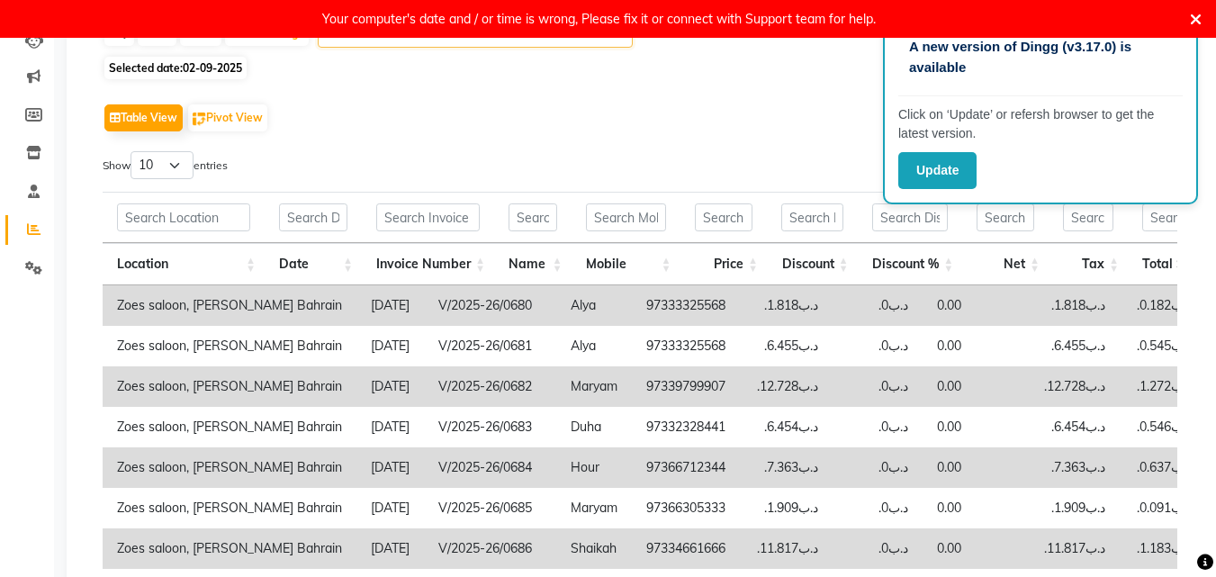
scroll to position [49, 0]
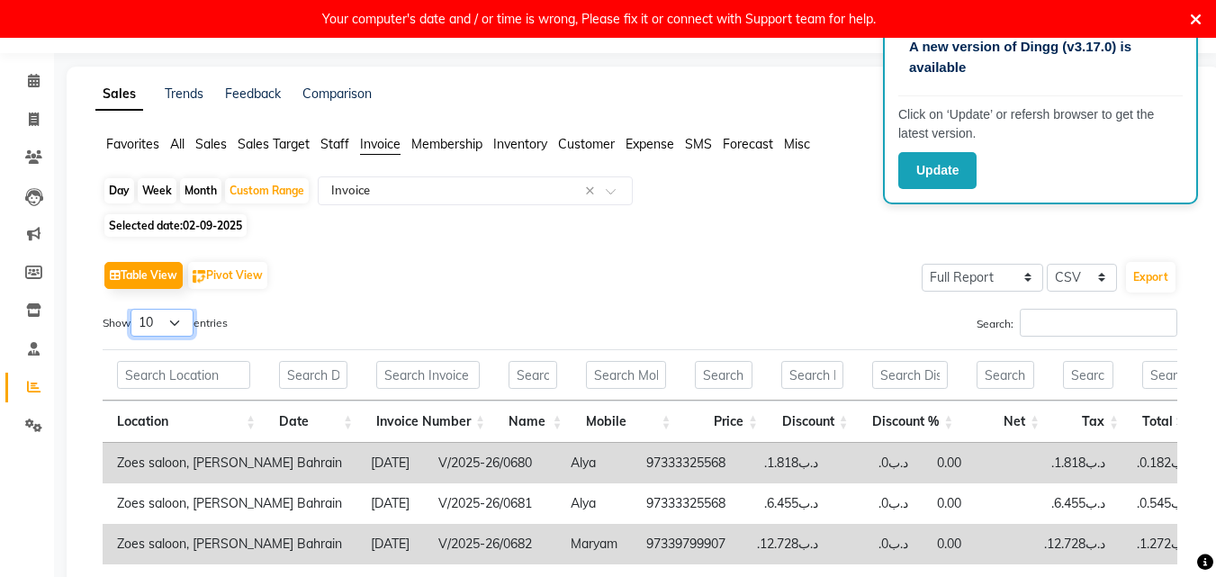
click at [181, 323] on select "10 25 50 100" at bounding box center [161, 323] width 63 height 28
select select "100"
click at [133, 309] on select "10 25 50 100" at bounding box center [161, 323] width 63 height 28
click at [214, 321] on label "Show 10 25 50 100 entries" at bounding box center [165, 323] width 125 height 28
click at [193, 321] on select "10 25 50 100" at bounding box center [161, 323] width 63 height 28
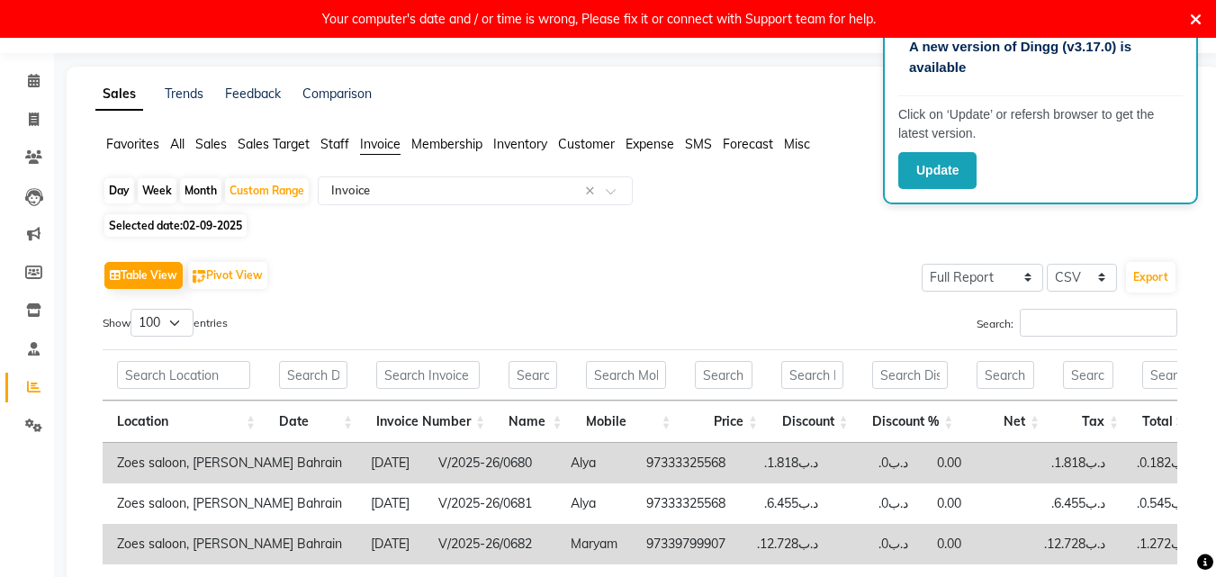
click at [205, 230] on span "02-09-2025" at bounding box center [212, 225] width 59 height 13
select select "9"
select select "2025"
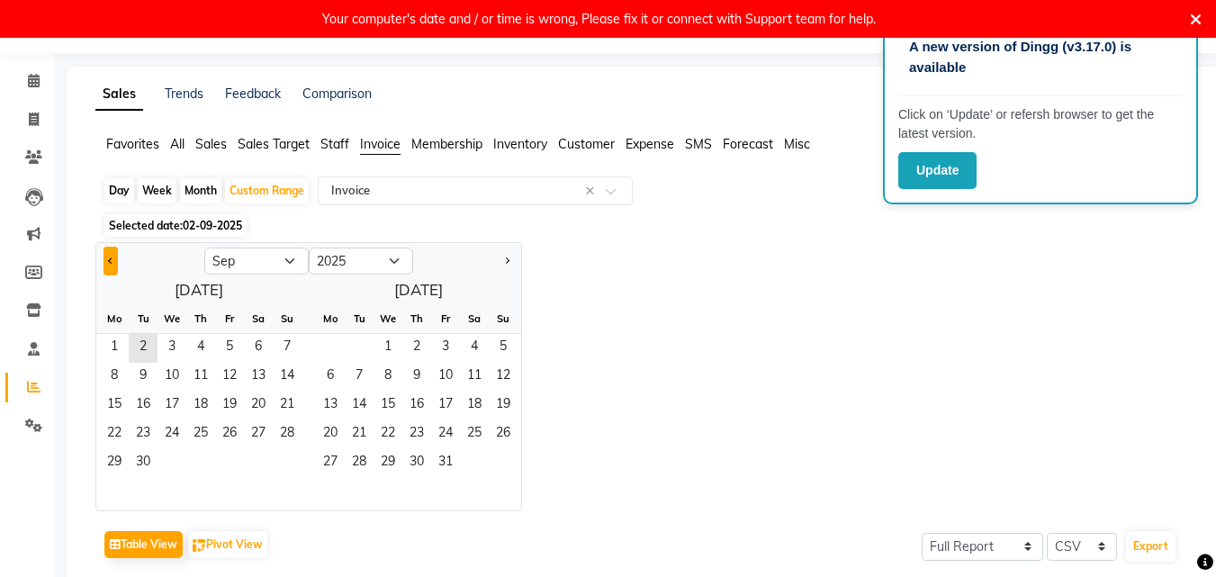
click at [118, 263] on button "Previous month" at bounding box center [110, 261] width 14 height 29
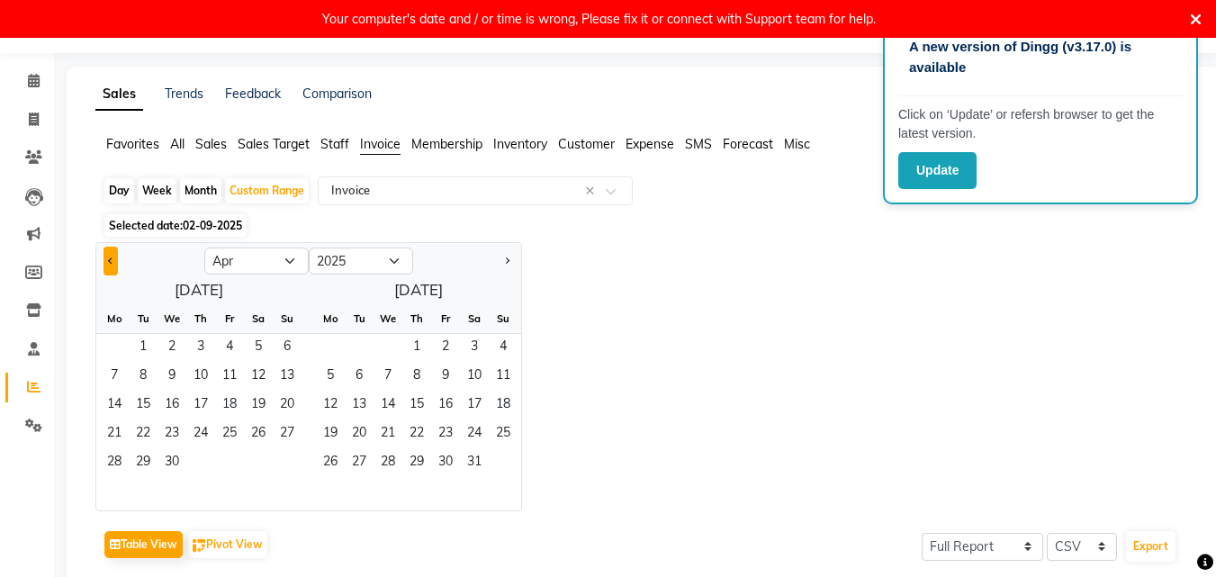
click at [118, 263] on button "Previous month" at bounding box center [110, 261] width 14 height 29
click at [118, 261] on button "Previous month" at bounding box center [110, 261] width 14 height 29
click at [118, 260] on button "Previous month" at bounding box center [110, 261] width 14 height 29
select select "12"
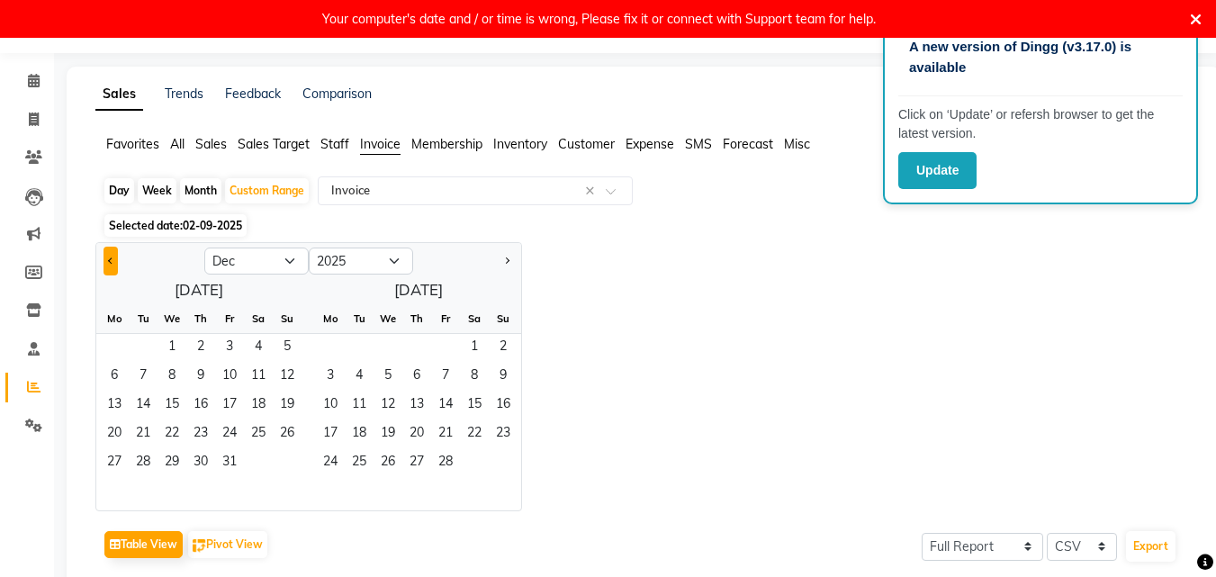
select select "2024"
click at [118, 260] on button "Previous month" at bounding box center [110, 261] width 14 height 29
select select "11"
click at [224, 346] on span "1" at bounding box center [229, 348] width 29 height 29
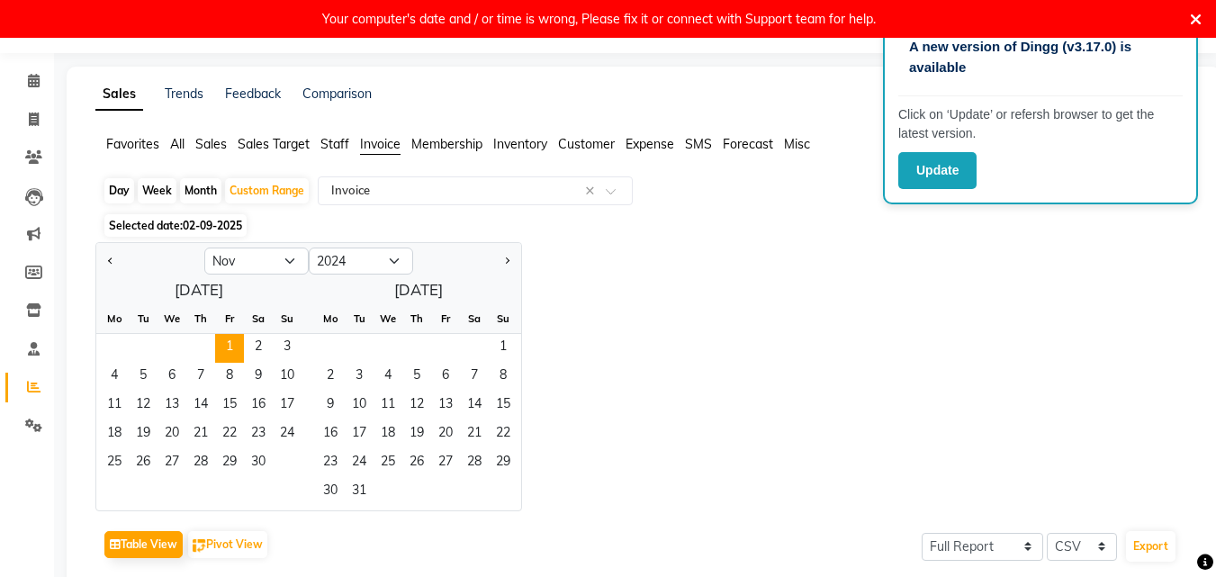
click at [473, 289] on div "[DATE] Mo Tu We Th Fr Sa Su 1 2 3 4 5 6 7 8 9 10 11 12 13 14 15 16 17 18 19 20 …" at bounding box center [308, 392] width 425 height 235
click at [375, 301] on div "[DATE] Mo Tu We Th Fr Sa Su 1 2 3 4 5 6 7 8 9 10 11 12 13 14 15 16 17 18 19 20 …" at bounding box center [308, 392] width 425 height 235
click at [538, 421] on div "Jan Feb Mar Apr May Jun [DATE] Aug Sep Oct Nov [DATE] 2015 2016 2017 2018 2019 …" at bounding box center [643, 376] width 1096 height 269
click at [562, 382] on div "Jan Feb Mar Apr May Jun [DATE] Aug Sep Oct Nov [DATE] 2015 2016 2017 2018 2019 …" at bounding box center [643, 376] width 1096 height 269
click at [589, 301] on div "Jan Feb Mar Apr May Jun [DATE] Aug Sep Oct Nov [DATE] 2015 2016 2017 2018 2019 …" at bounding box center [643, 376] width 1096 height 269
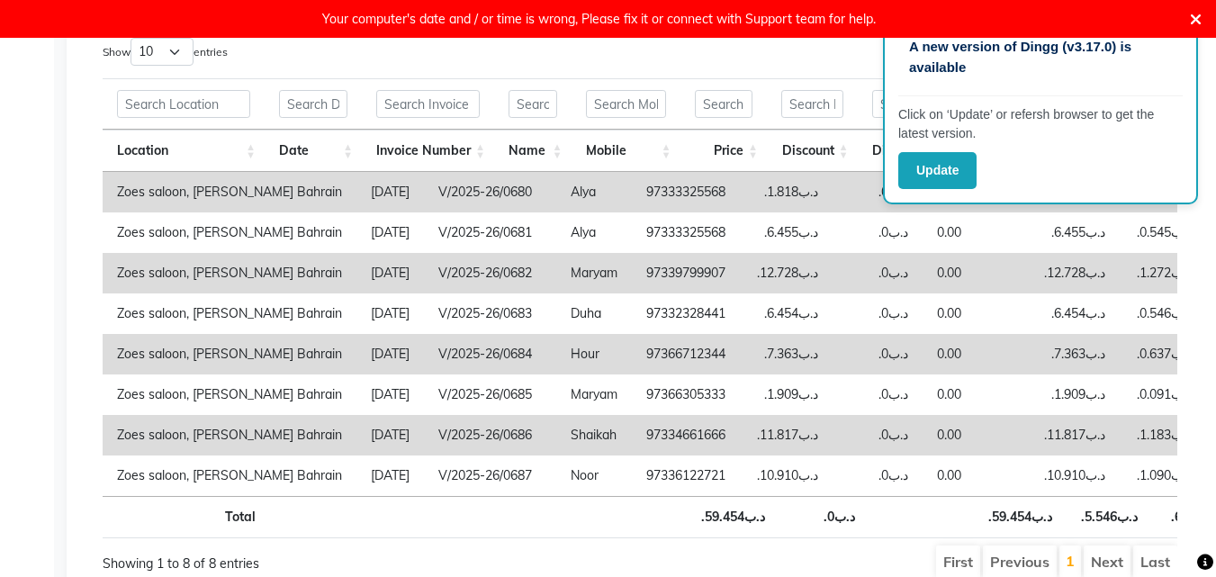
scroll to position [139, 0]
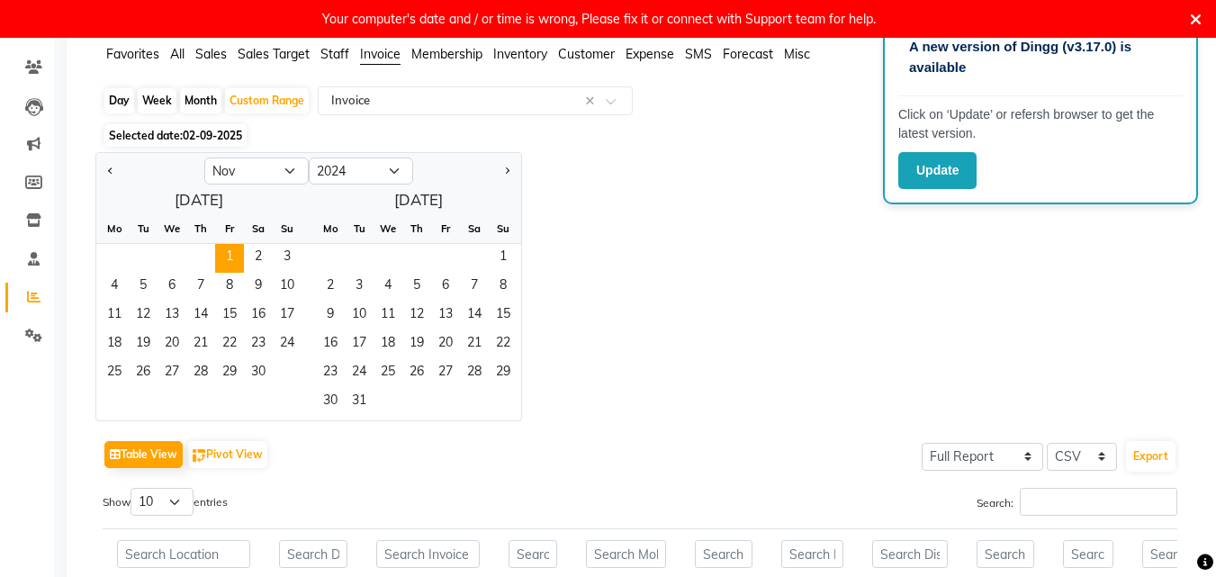
click at [588, 297] on div "Jan Feb Mar Apr May Jun [DATE] Aug Sep Oct Nov [DATE] 2015 2016 2017 2018 2019 …" at bounding box center [643, 286] width 1096 height 269
click at [352, 404] on span "31" at bounding box center [359, 402] width 29 height 29
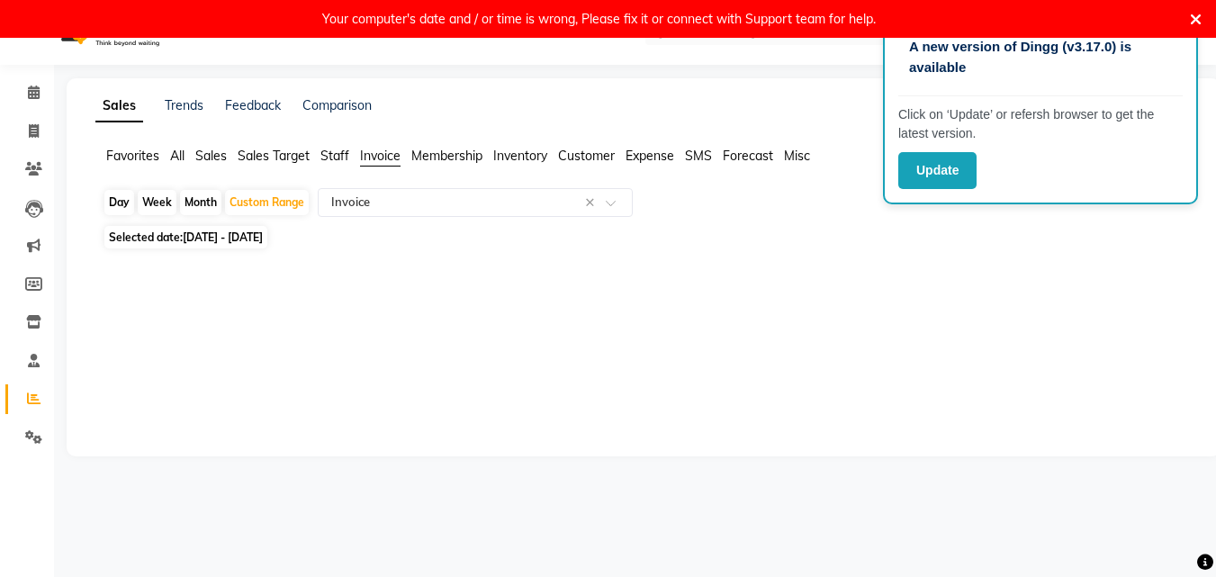
scroll to position [38, 0]
click at [263, 240] on span "[DATE] - [DATE]" at bounding box center [223, 236] width 80 height 13
select select "11"
select select "2024"
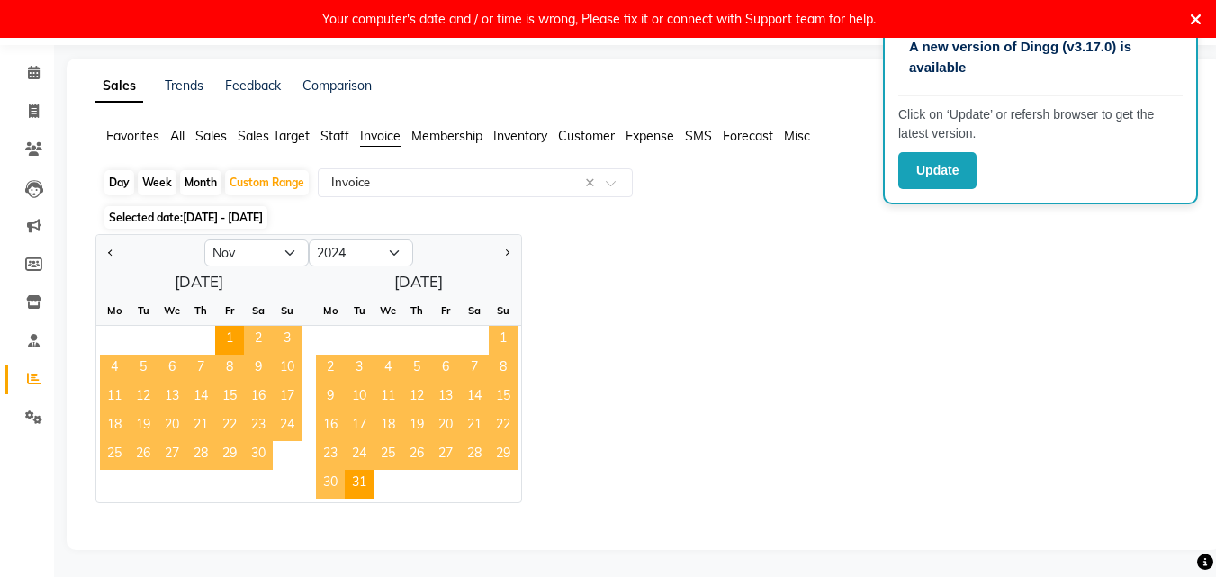
click at [570, 343] on div "Jan Feb Mar Apr May Jun [DATE] Aug Sep Oct Nov [DATE] 2015 2016 2017 2018 2019 …" at bounding box center [643, 368] width 1096 height 269
click at [431, 354] on div "1" at bounding box center [411, 340] width 220 height 29
click at [503, 256] on button "Next month" at bounding box center [506, 252] width 14 height 29
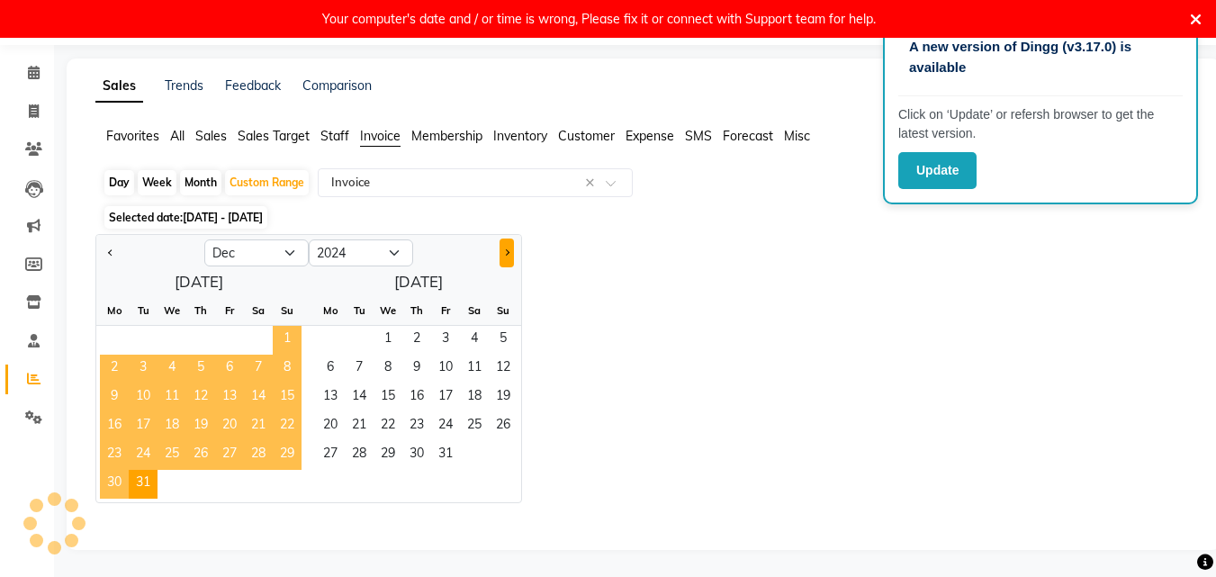
click at [503, 256] on button "Next month" at bounding box center [506, 252] width 14 height 29
select select "1"
select select "2025"
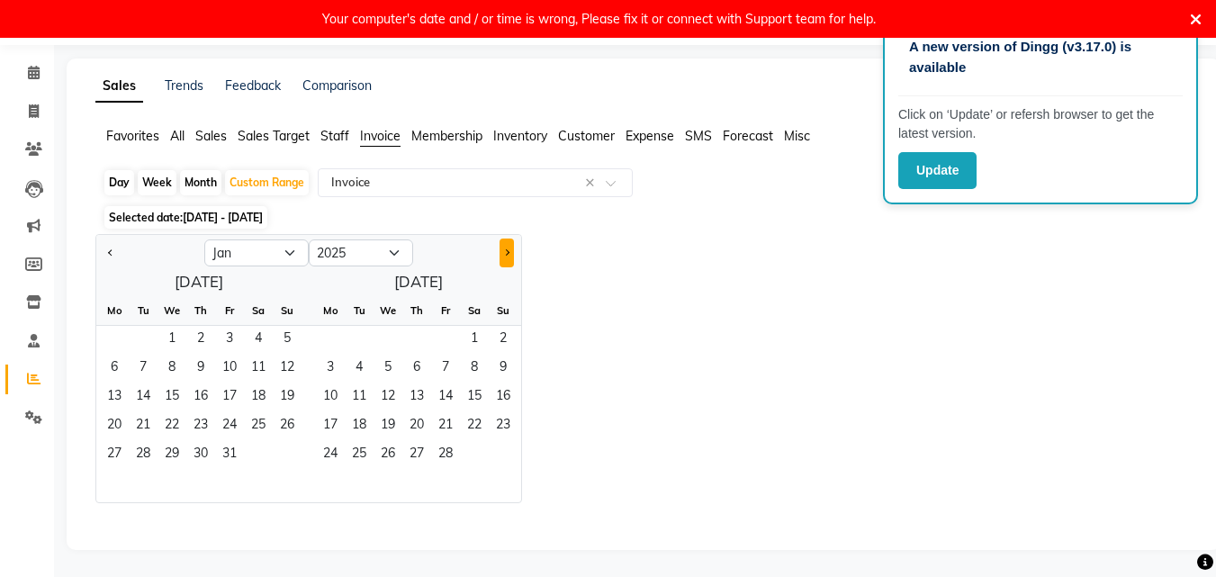
click at [503, 256] on button "Next month" at bounding box center [506, 252] width 14 height 29
click at [504, 256] on button "Next month" at bounding box center [506, 252] width 14 height 29
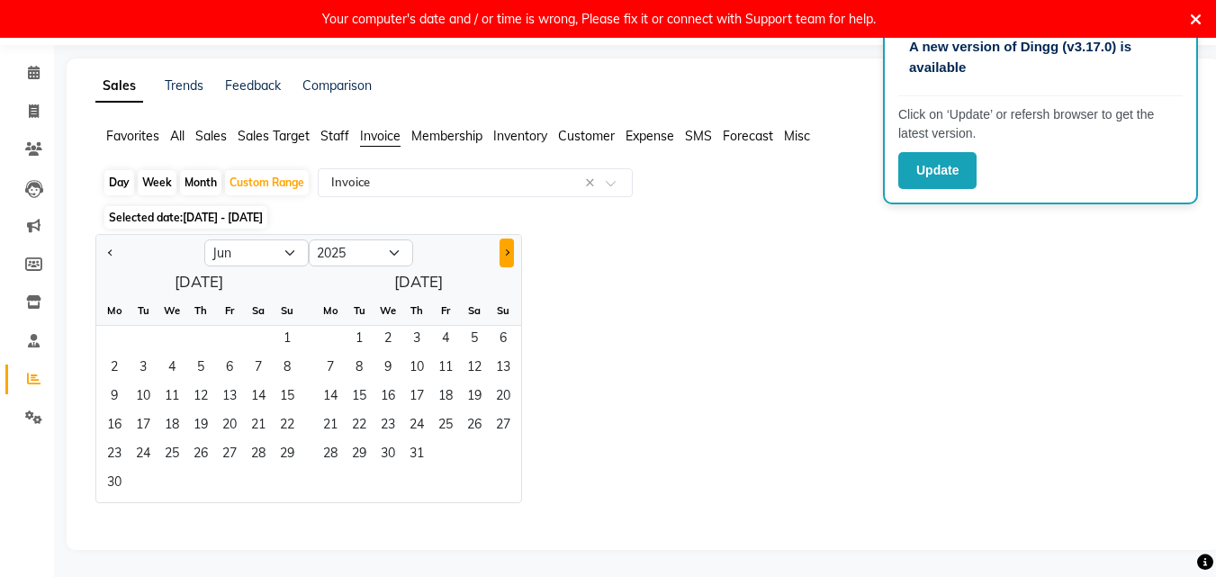
click at [504, 256] on button "Next month" at bounding box center [506, 252] width 14 height 29
click at [361, 458] on span "30" at bounding box center [359, 455] width 29 height 29
select select "9"
click at [361, 458] on span "28" at bounding box center [359, 455] width 29 height 29
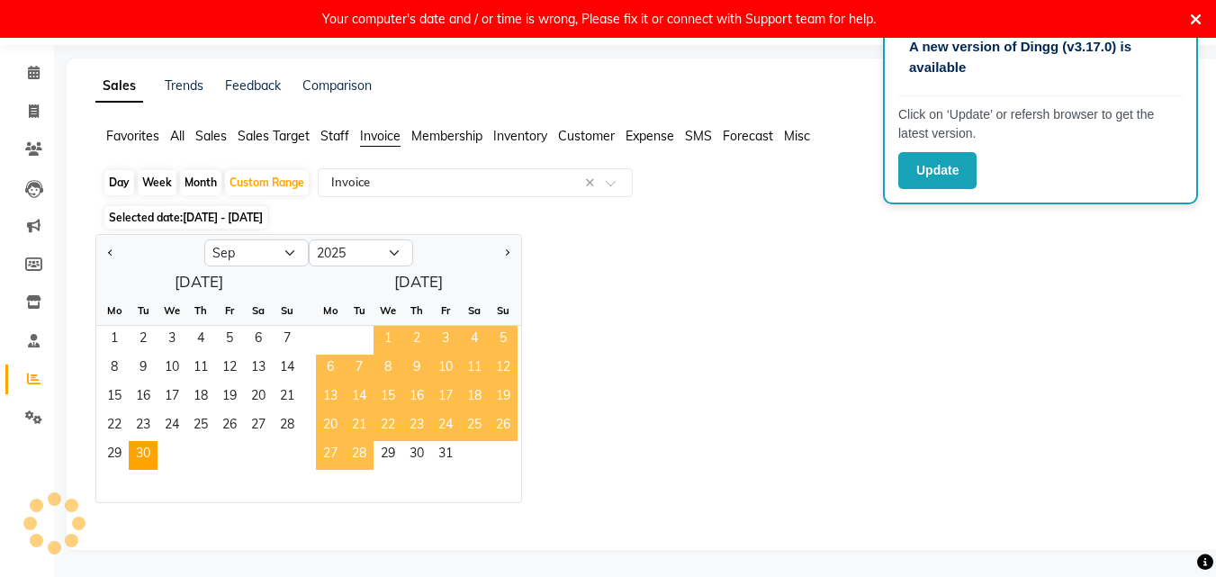
scroll to position [38, 0]
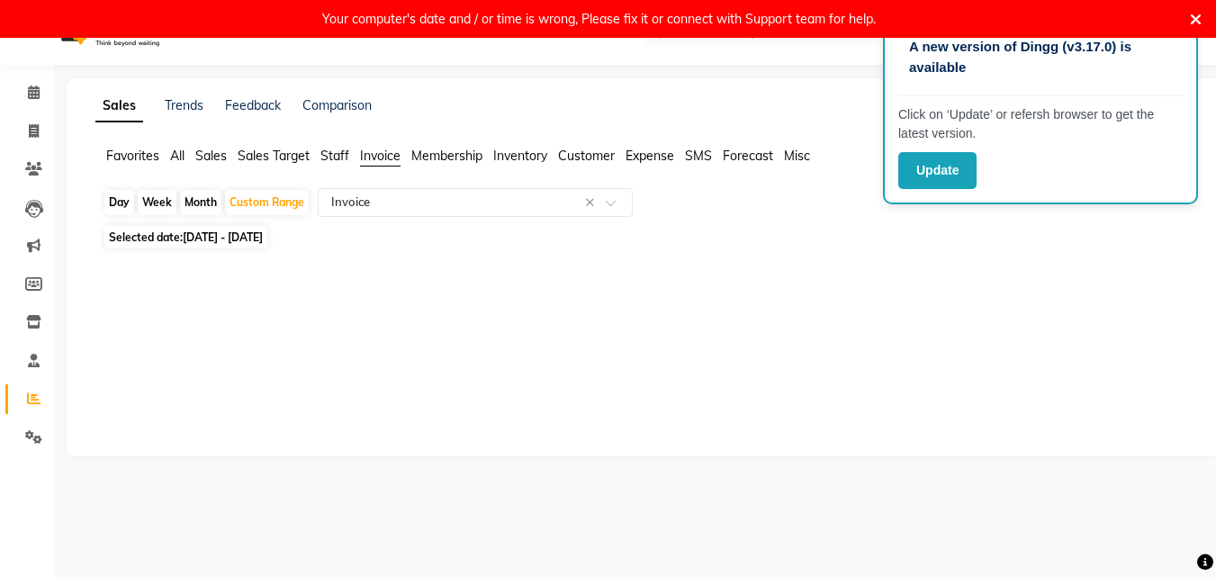
click at [361, 458] on main "Sales Trends Feedback Comparison Generate Report Favorites All Sales Sales Targ…" at bounding box center [635, 280] width 1162 height 405
click at [146, 237] on span "Selected date: [DATE] - [DATE]" at bounding box center [185, 237] width 163 height 22
select select "9"
select select "2025"
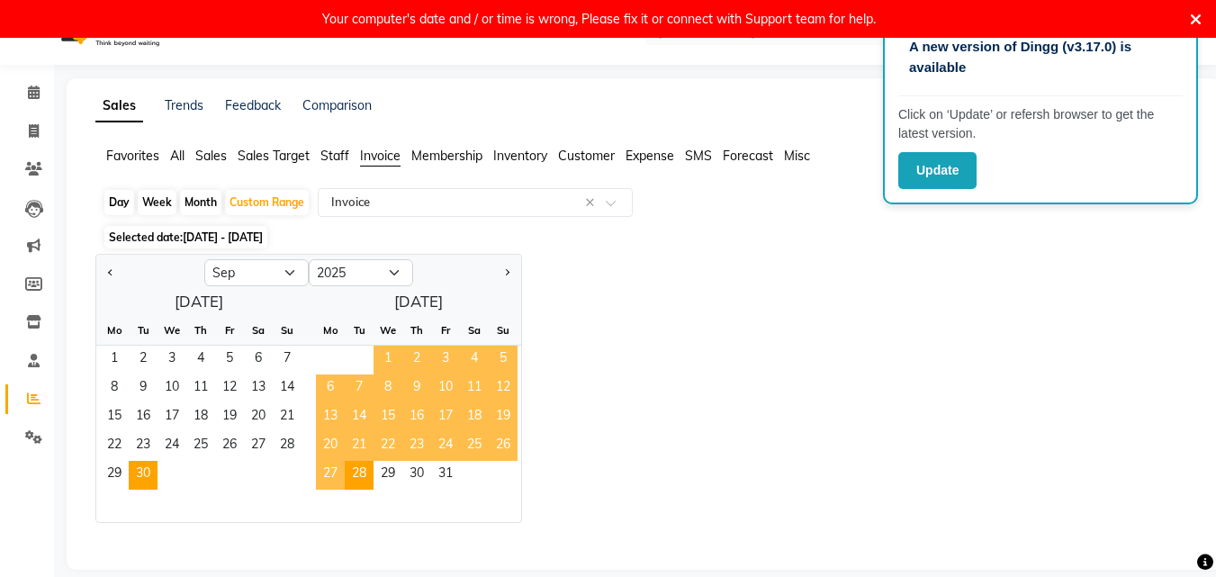
scroll to position [58, 0]
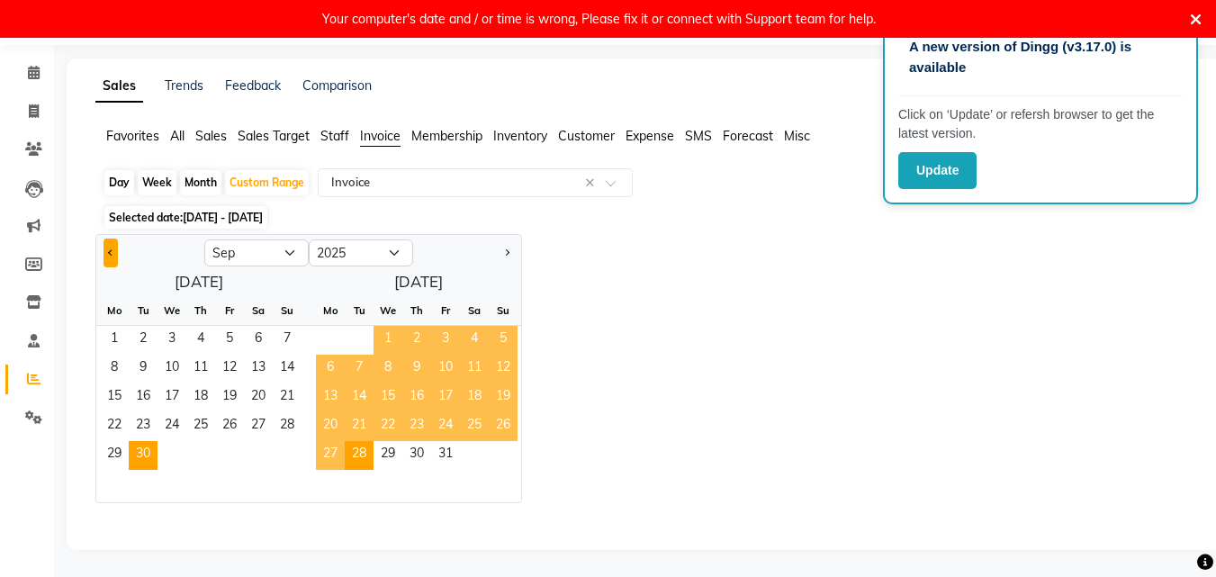
click at [115, 256] on button "Previous month" at bounding box center [110, 252] width 14 height 29
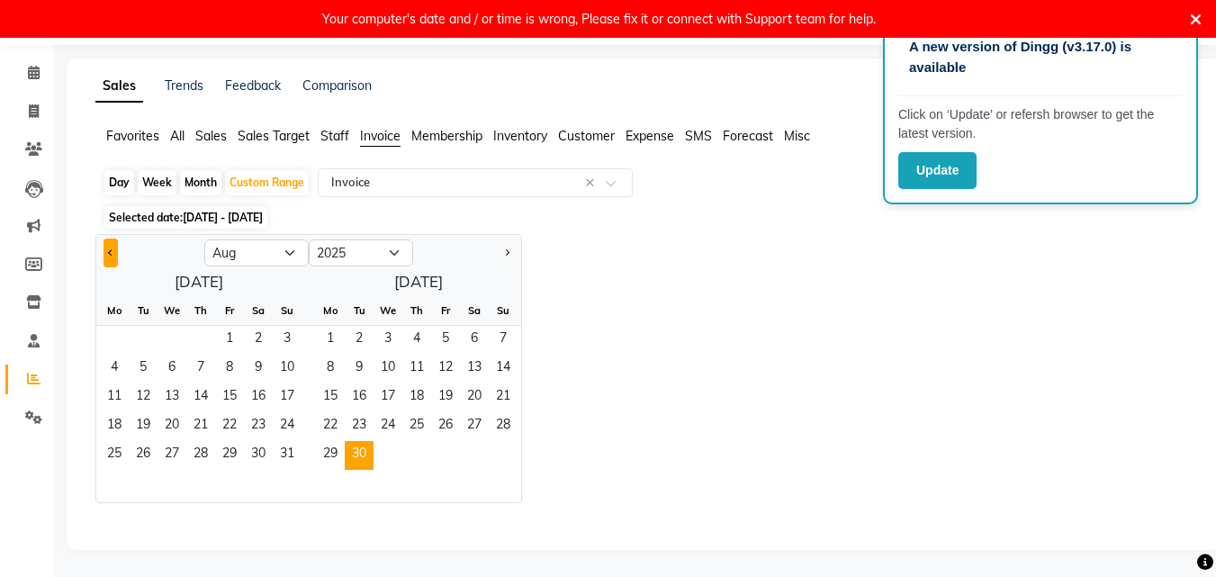
click at [115, 256] on button "Previous month" at bounding box center [110, 252] width 14 height 29
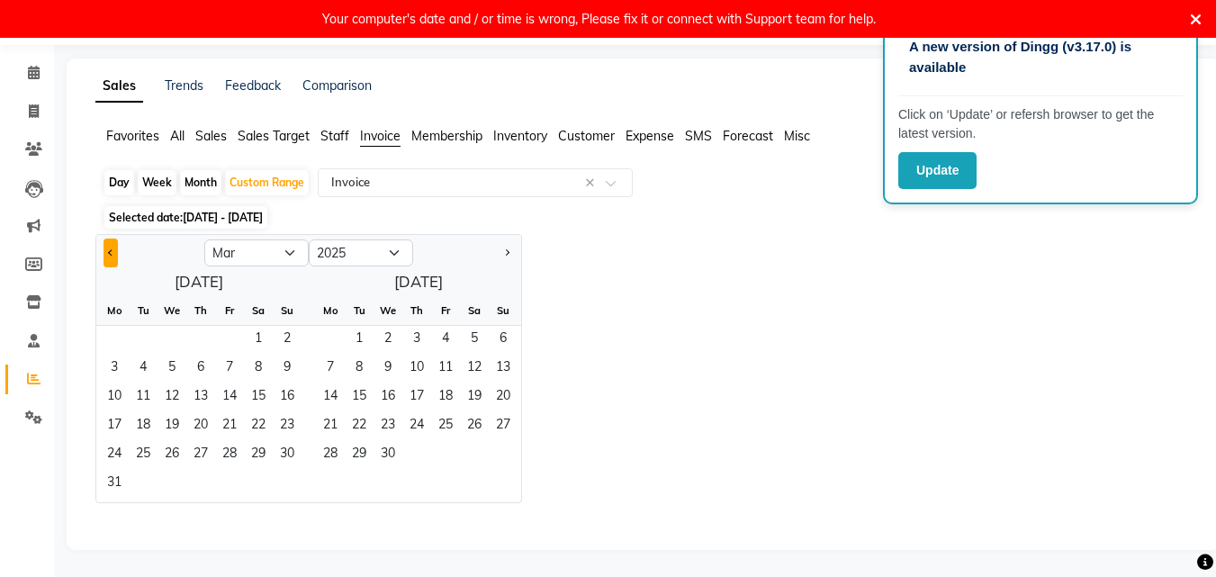
click at [115, 256] on button "Previous month" at bounding box center [110, 252] width 14 height 29
select select "12"
select select "2024"
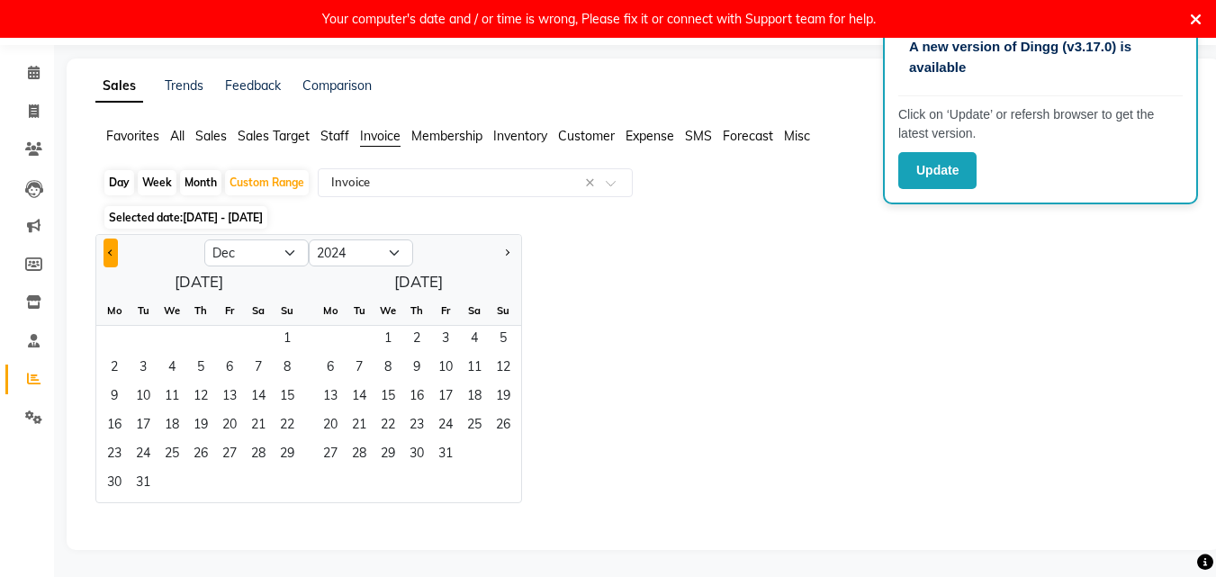
click at [115, 256] on button "Previous month" at bounding box center [110, 252] width 14 height 29
select select "11"
click at [262, 453] on span "30" at bounding box center [258, 455] width 29 height 29
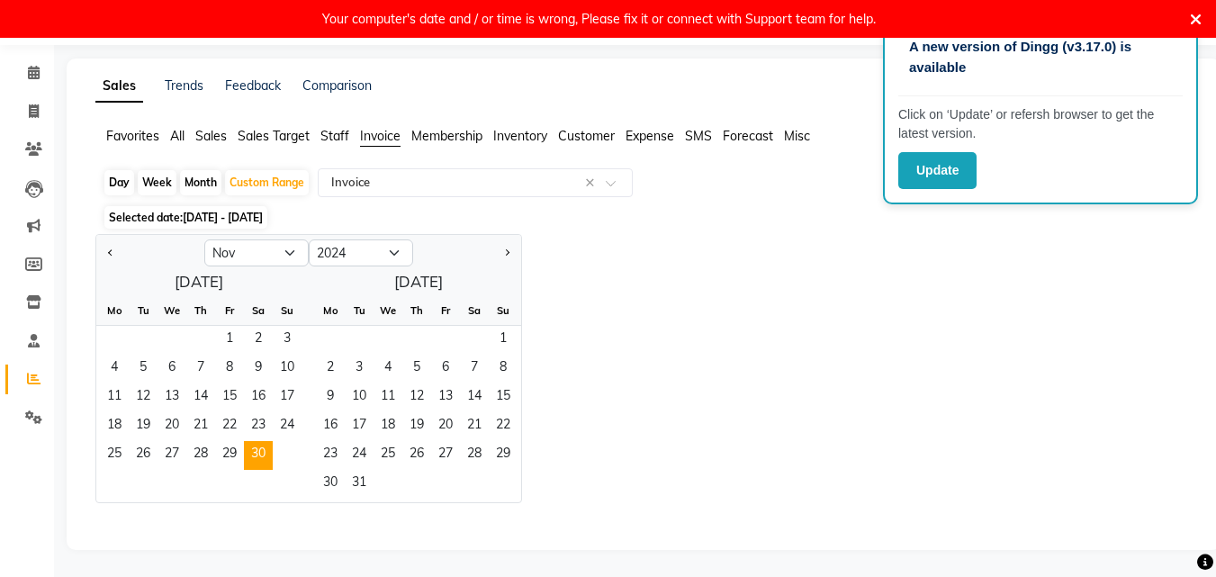
click at [782, 346] on div "Jan Feb Mar Apr May Jun [DATE] Aug Sep Oct Nov [DATE] 2015 2016 2017 2018 2019 …" at bounding box center [643, 368] width 1096 height 269
click at [600, 139] on span "Customer" at bounding box center [586, 136] width 57 height 16
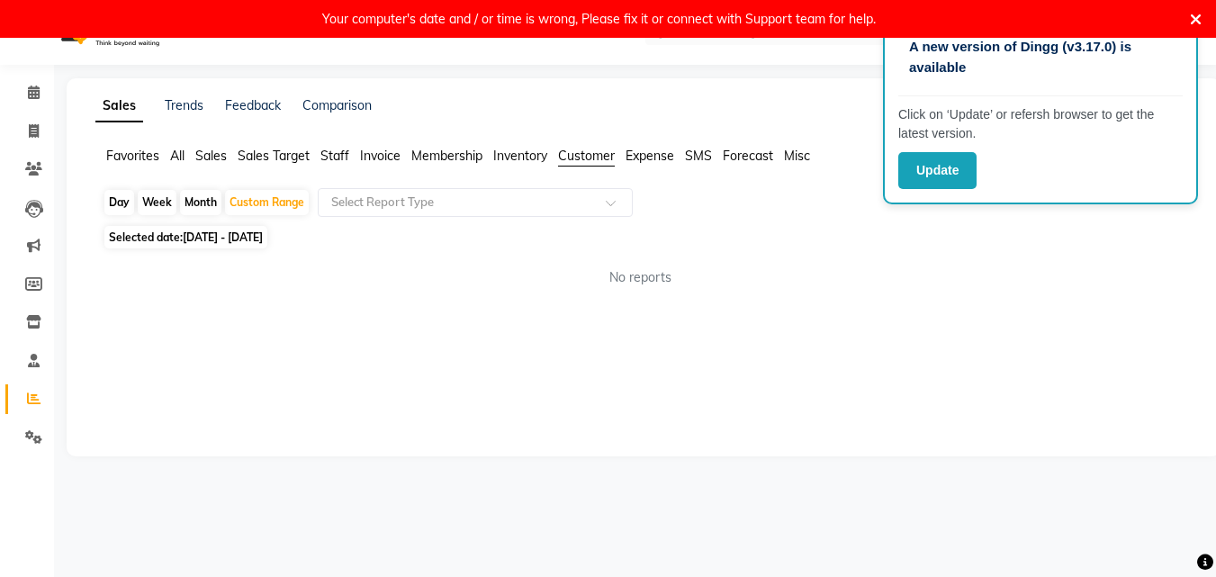
click at [195, 201] on div "Month" at bounding box center [200, 202] width 41 height 25
select select "11"
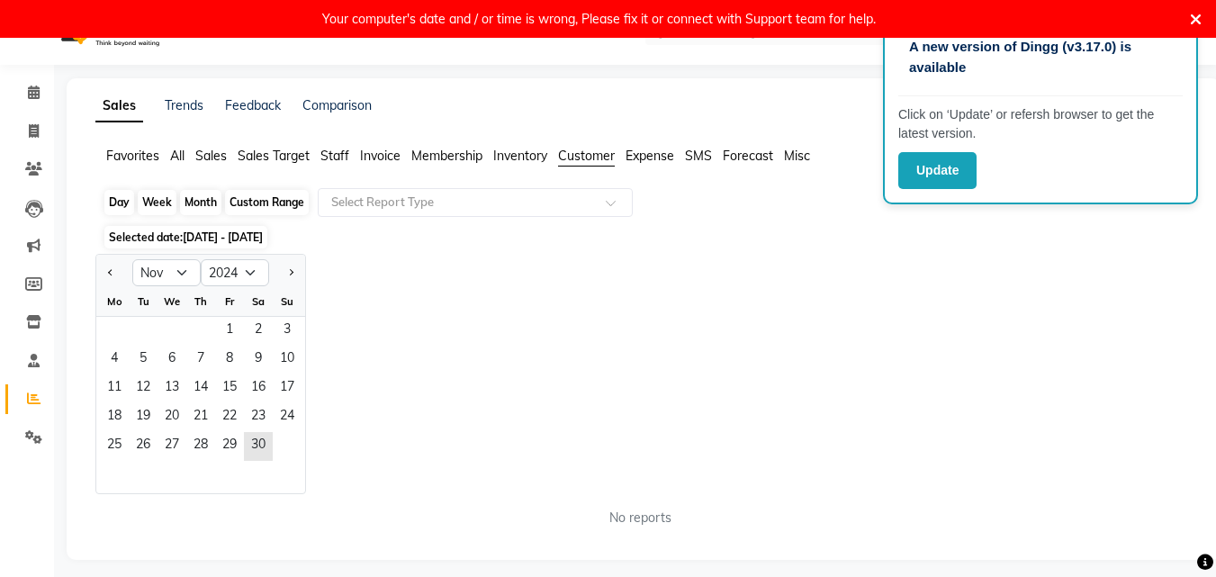
scroll to position [48, 0]
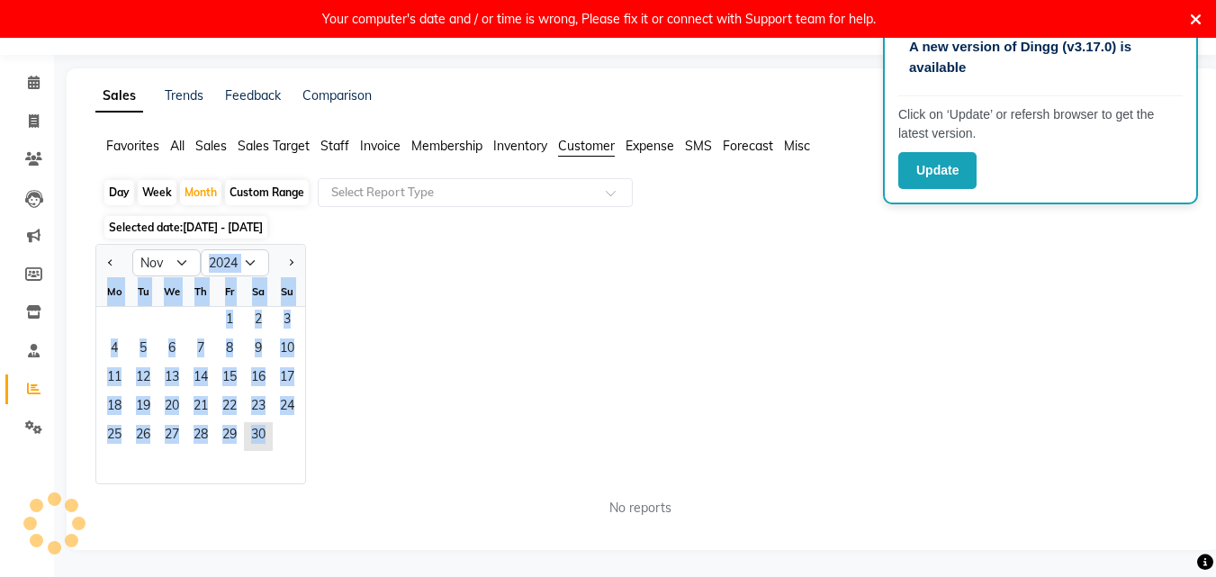
drag, startPoint x: 261, startPoint y: 449, endPoint x: 250, endPoint y: 265, distance: 184.8
click at [250, 265] on ngb-datepicker "Jan Feb Mar Apr May Jun [DATE] Aug Sep Oct Nov [DATE] 2015 2016 2017 2018 2019 …" at bounding box center [200, 364] width 211 height 240
click at [248, 263] on select "2014 2015 2016 2017 2018 2019 2020 2021 2022 2023 2024 2025 2026 2027 2028 2029…" at bounding box center [235, 262] width 68 height 27
select select "2025"
click at [201, 249] on select "2014 2015 2016 2017 2018 2019 2020 2021 2022 2023 2024 2025 2026 2027 2028 2029…" at bounding box center [235, 262] width 68 height 27
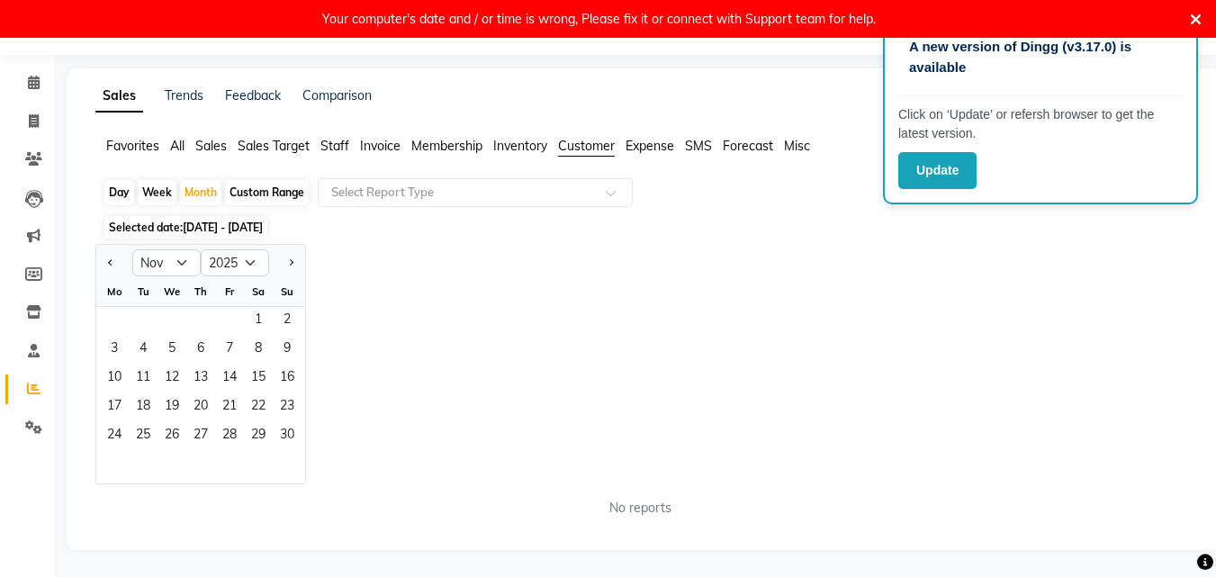
click at [357, 340] on div "Jan Feb Mar Apr May Jun [DATE] Aug Sep Oct Nov [DATE] 2016 2017 2018 2019 2020 …" at bounding box center [643, 364] width 1096 height 240
click at [177, 261] on select "Jan Feb Mar Apr May Jun [DATE] Aug Sep Oct Nov Dec" at bounding box center [166, 262] width 68 height 27
select select "9"
click at [132, 249] on select "Jan Feb Mar Apr May Jun [DATE] Aug Sep Oct Nov Dec" at bounding box center [166, 262] width 68 height 27
click at [442, 325] on div "Jan Feb Mar Apr May Jun [DATE] Aug Sep Oct Nov [DATE] 2016 2017 2018 2019 2020 …" at bounding box center [643, 364] width 1096 height 240
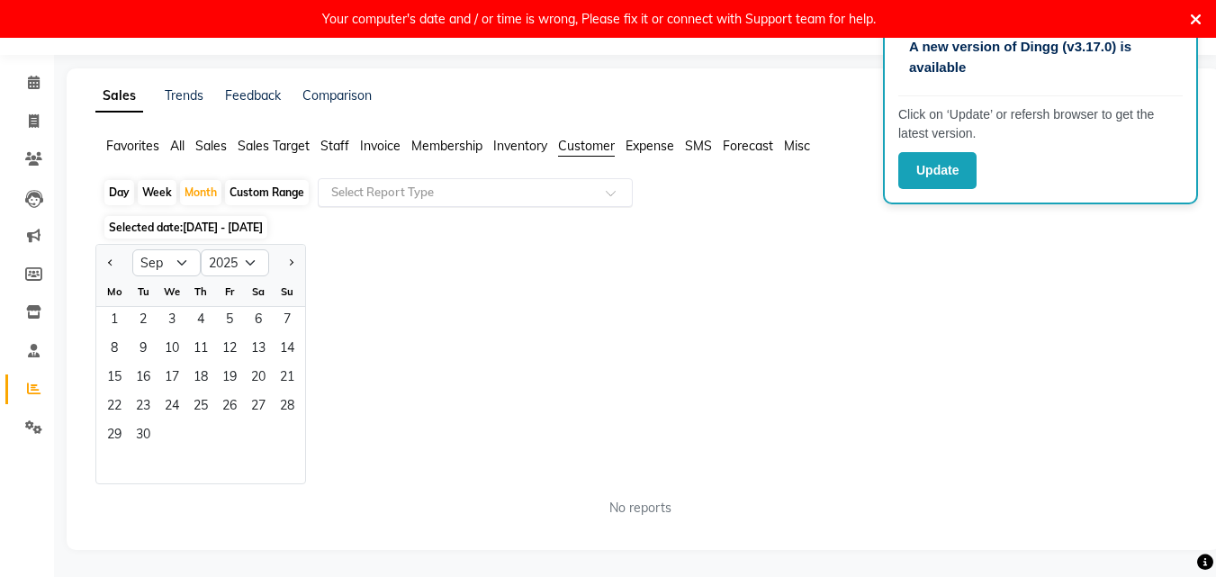
click at [462, 193] on input "text" at bounding box center [457, 193] width 259 height 18
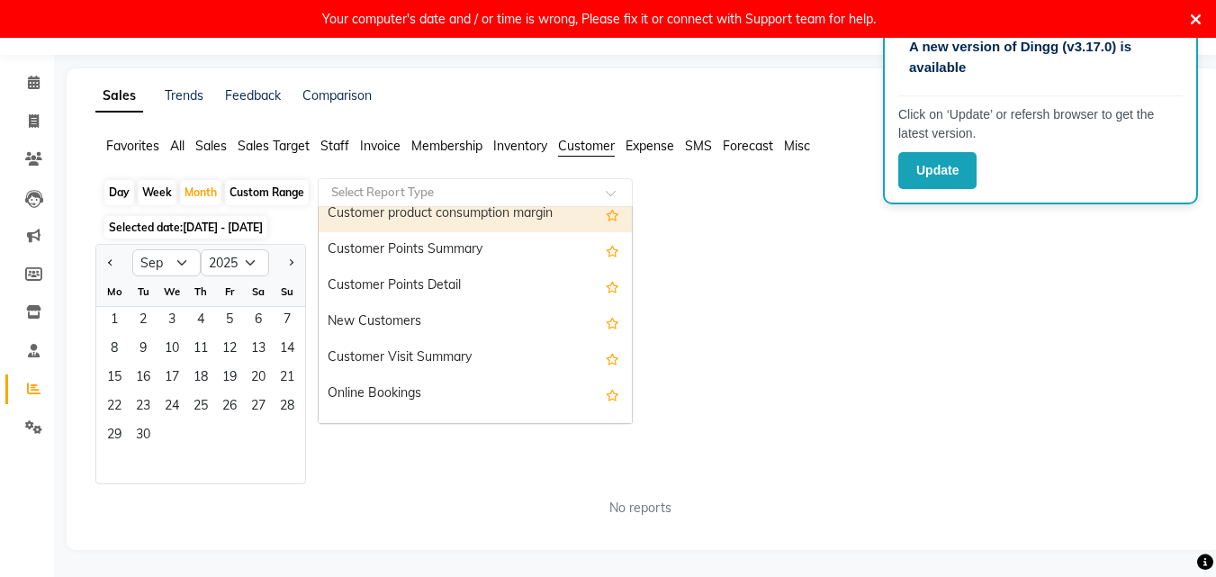
scroll to position [252, 0]
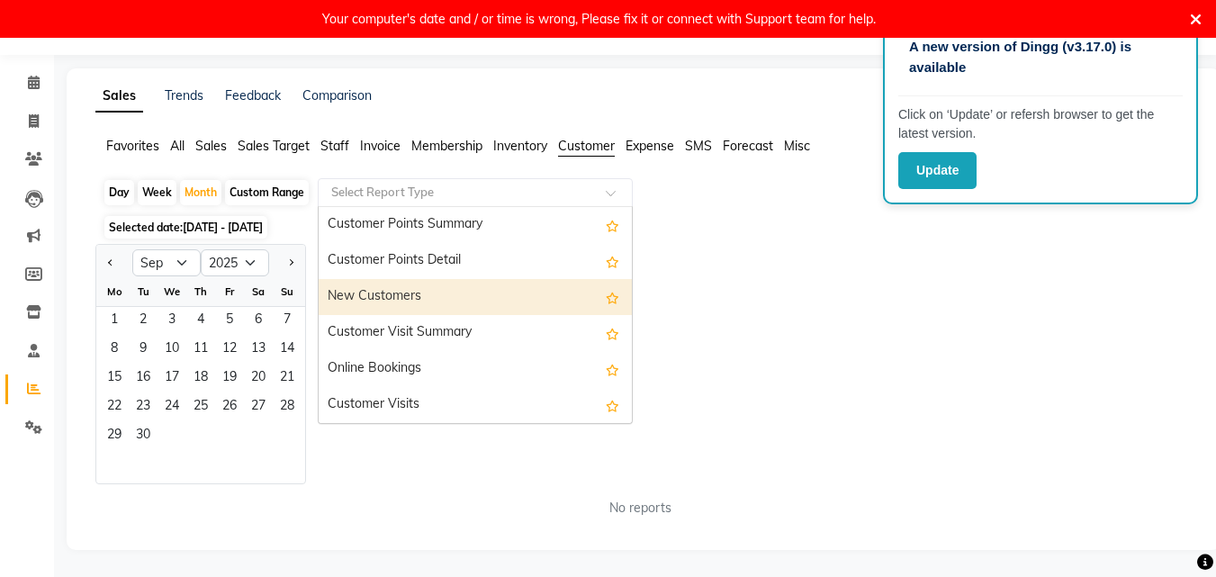
click at [450, 300] on div "New Customers" at bounding box center [475, 297] width 313 height 36
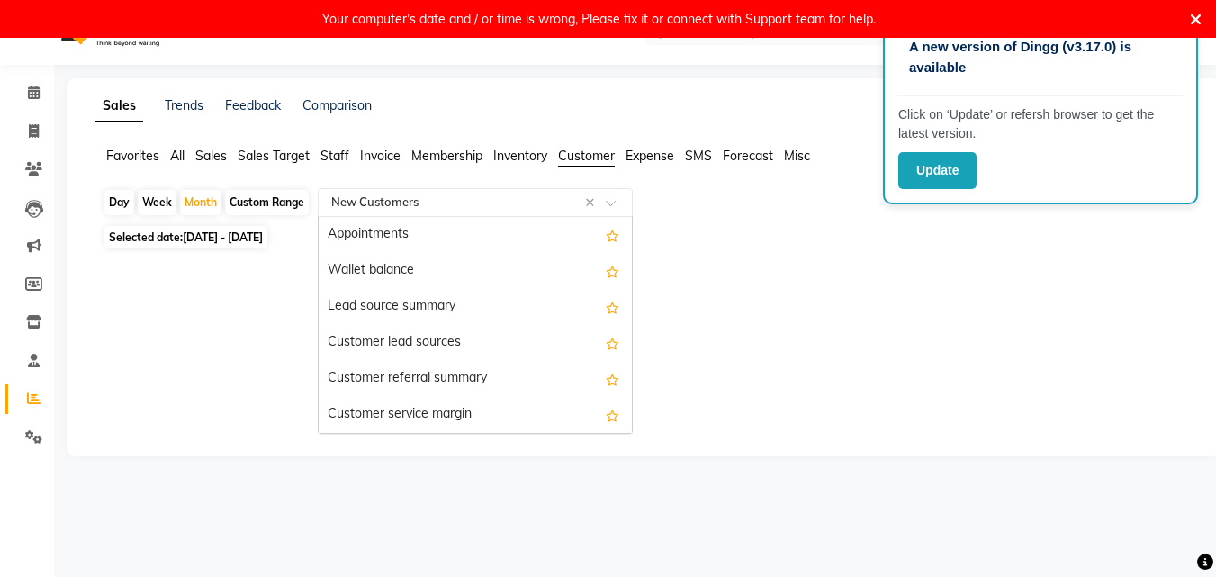
click at [471, 206] on input "text" at bounding box center [457, 202] width 259 height 18
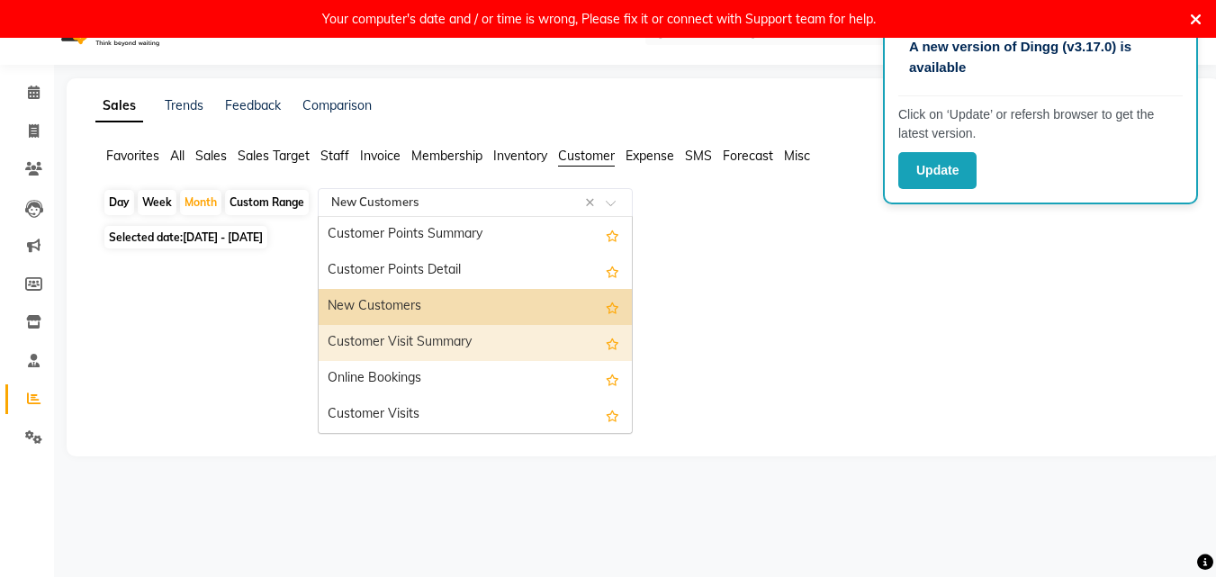
click at [438, 342] on div "Customer Visit Summary" at bounding box center [475, 343] width 313 height 36
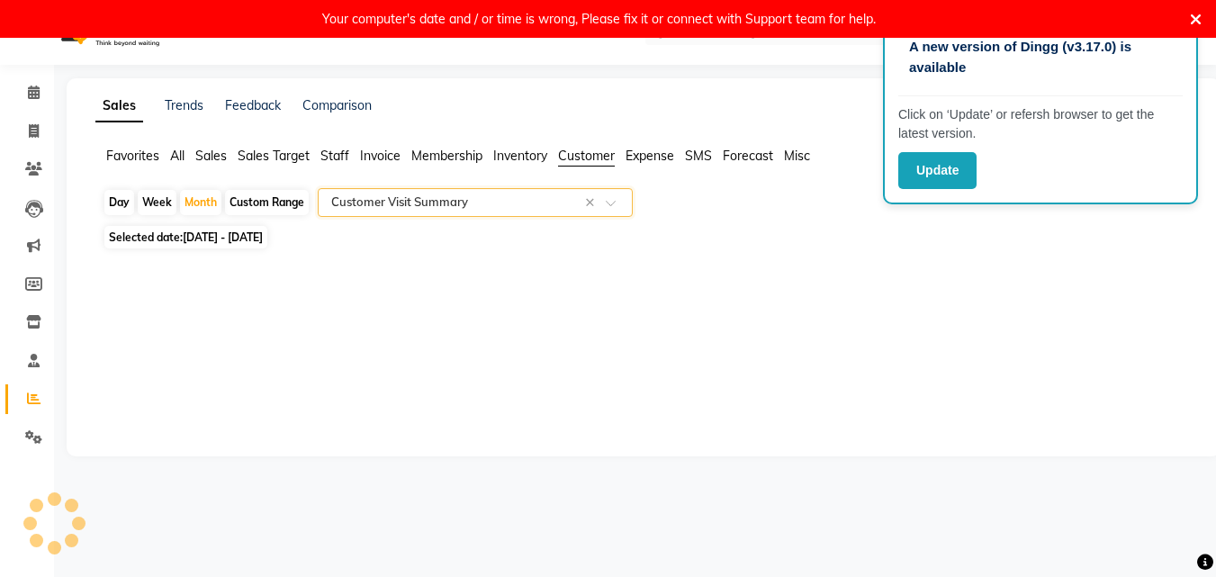
select select "full_report"
select select "csv"
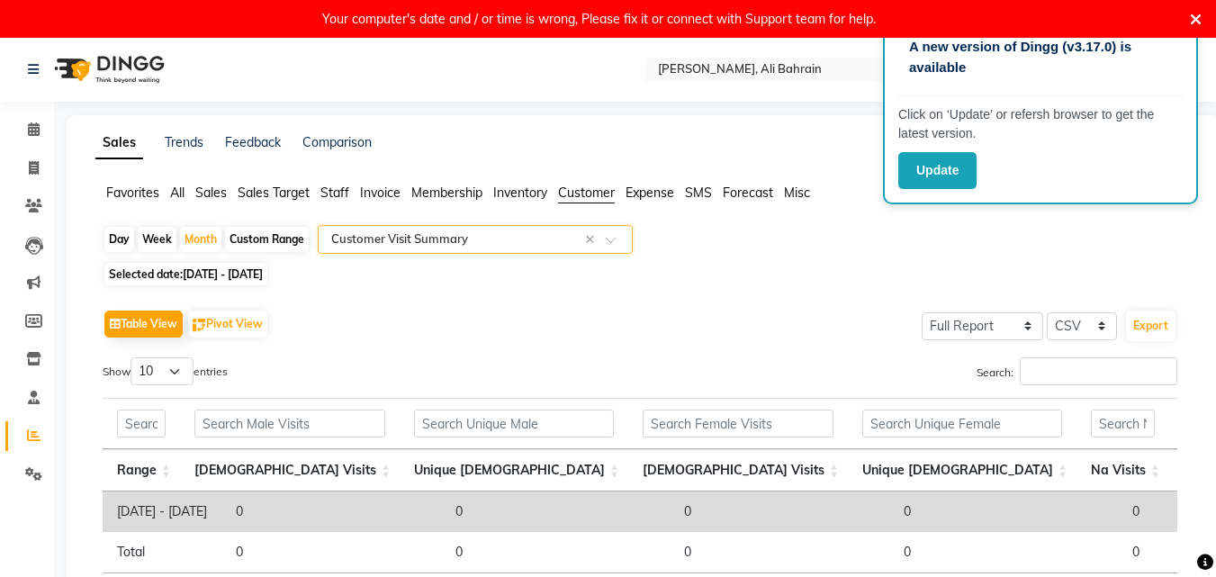
scroll to position [0, 0]
click at [469, 245] on input "text" at bounding box center [457, 240] width 259 height 18
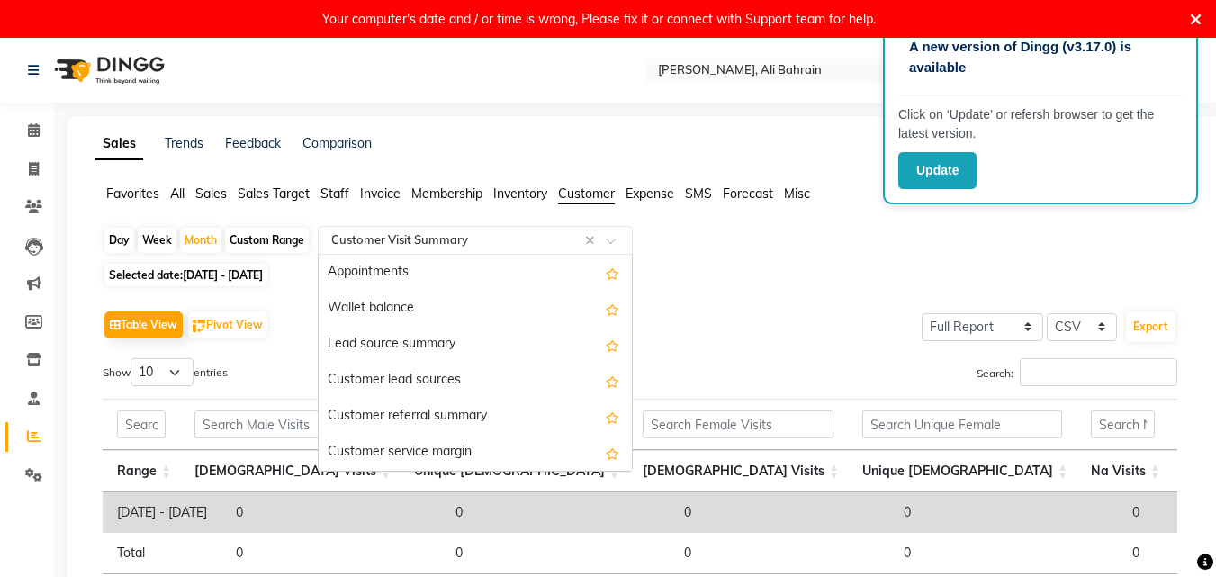
scroll to position [252, 0]
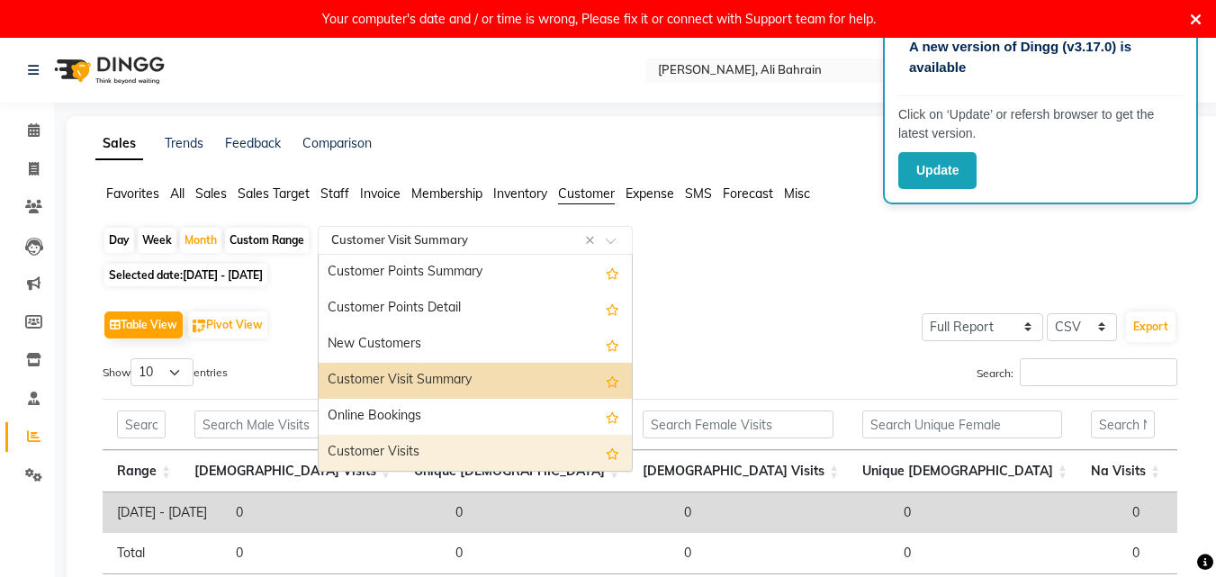
click at [399, 444] on div "Customer Visits" at bounding box center [475, 453] width 313 height 36
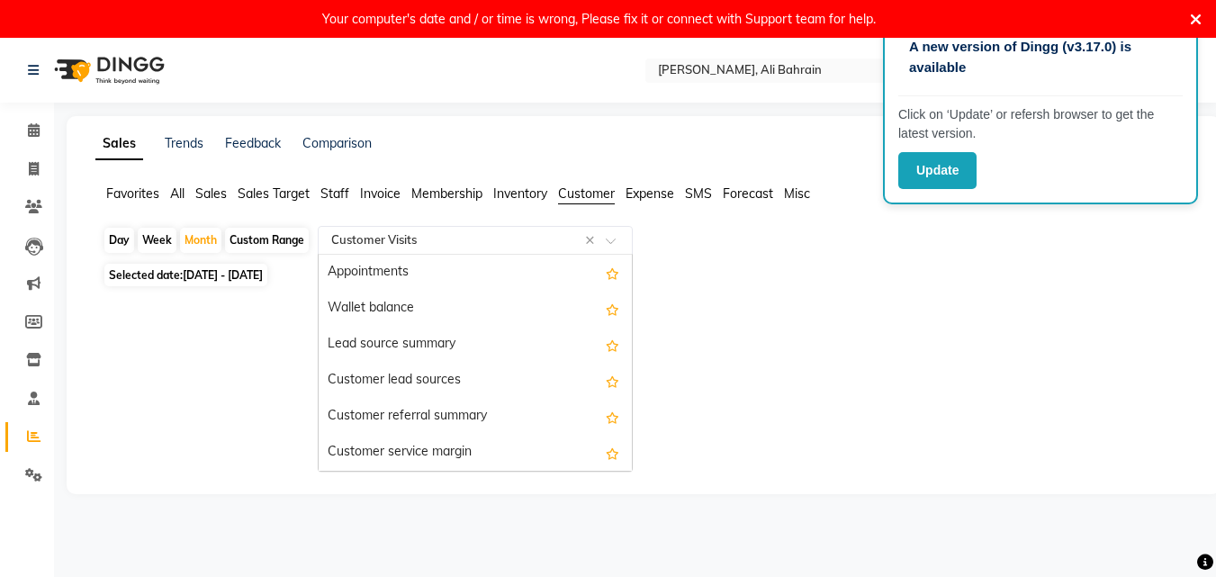
click at [470, 230] on div "Select Report Type × Customer Visits ×" at bounding box center [475, 240] width 315 height 29
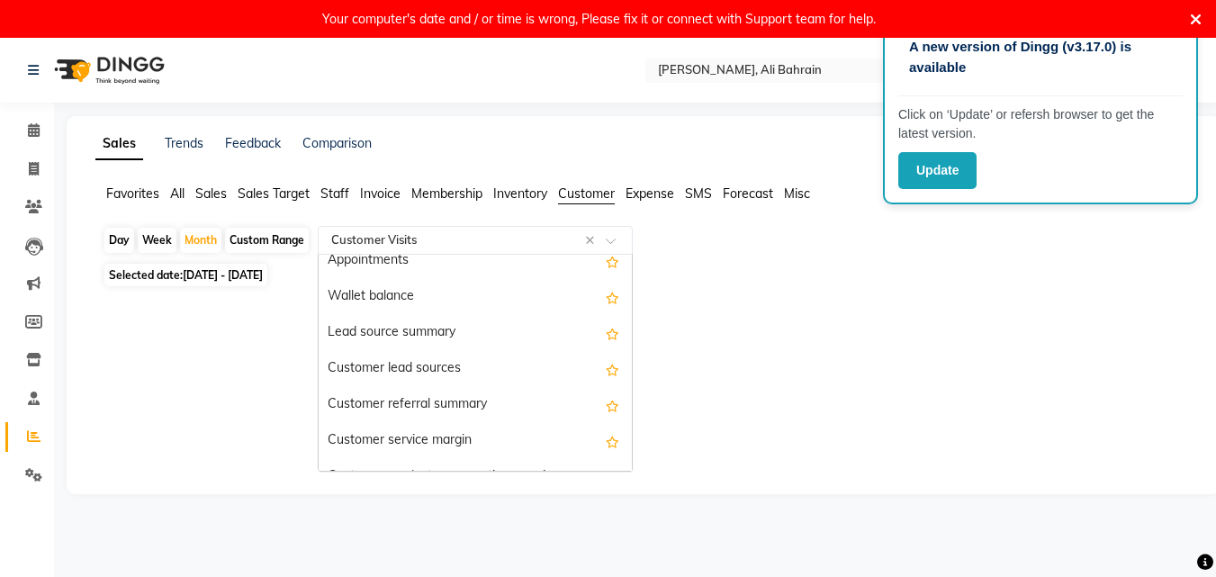
scroll to position [0, 0]
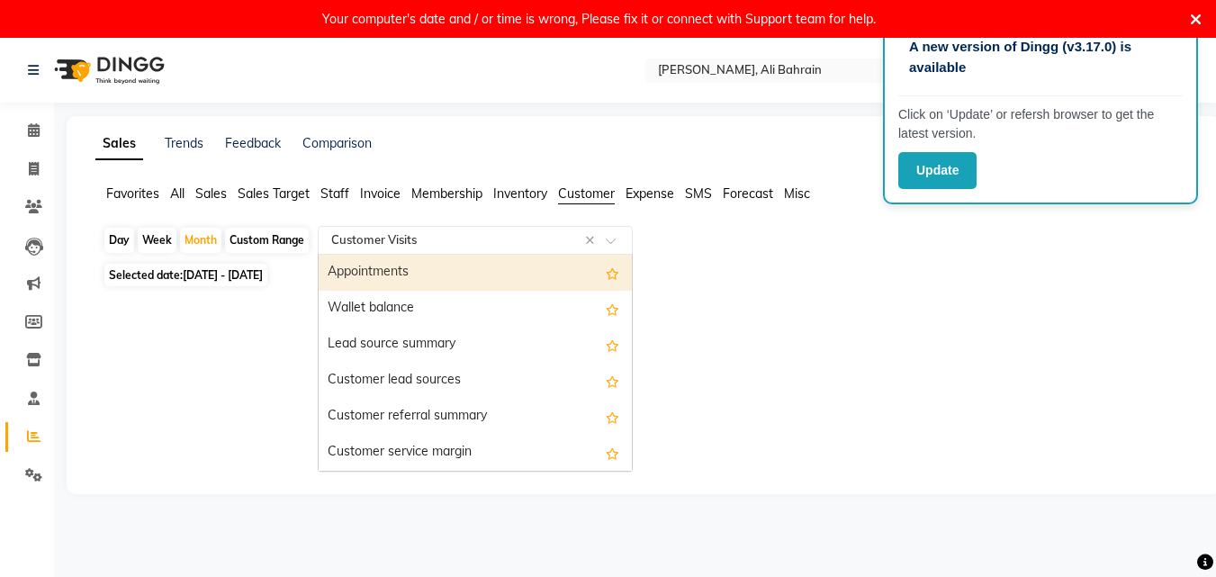
click at [400, 271] on div "Appointments" at bounding box center [475, 273] width 313 height 36
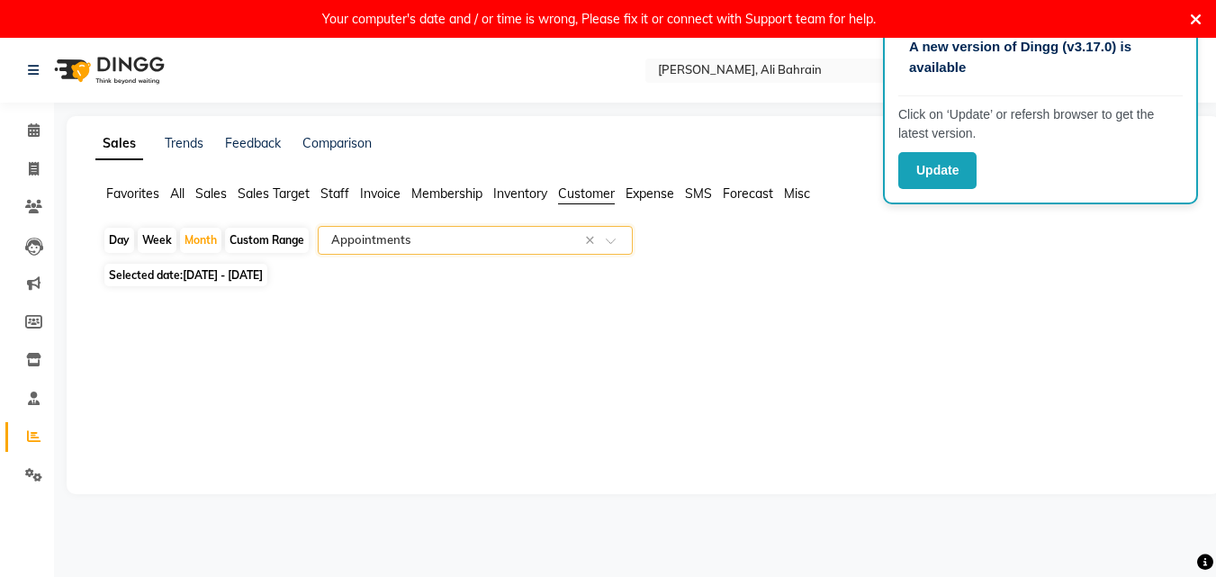
click at [202, 272] on span "[DATE] - [DATE]" at bounding box center [223, 274] width 80 height 13
select select "11"
select select "2024"
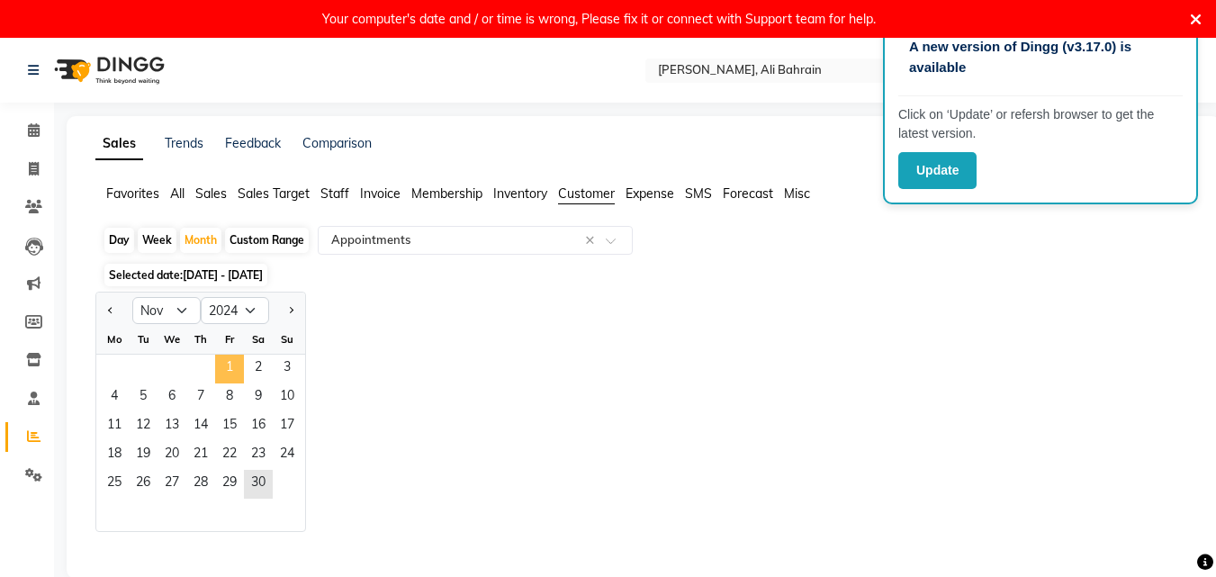
click at [230, 365] on span "1" at bounding box center [229, 369] width 29 height 29
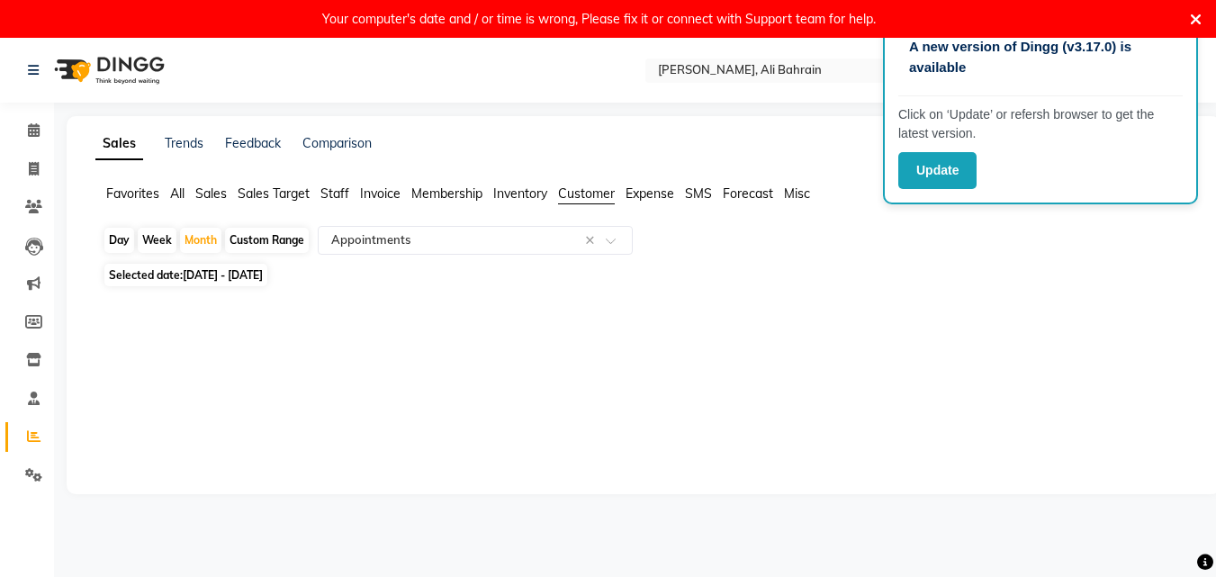
click at [263, 275] on span "[DATE] - [DATE]" at bounding box center [223, 274] width 80 height 13
select select "11"
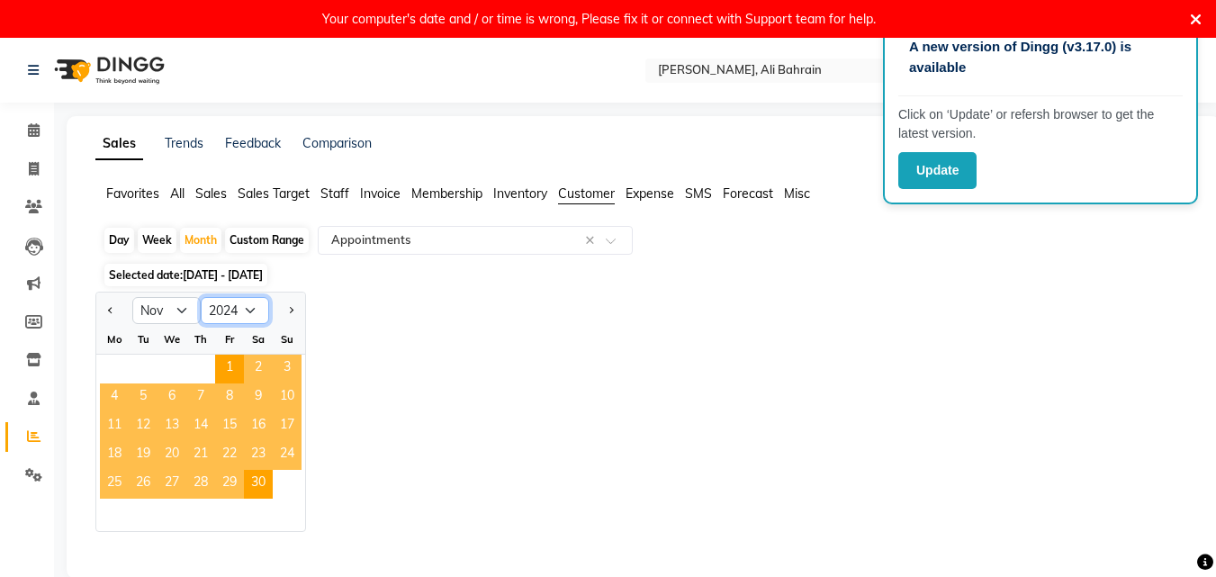
click at [256, 315] on select "2014 2015 2016 2017 2018 2019 2020 2021 2022 2023 2024 2025 2026 2027 2028 2029…" at bounding box center [235, 310] width 68 height 27
click at [201, 297] on select "2014 2015 2016 2017 2018 2019 2020 2021 2022 2023 2024 2025 2026 2027 2028 2029…" at bounding box center [235, 310] width 68 height 27
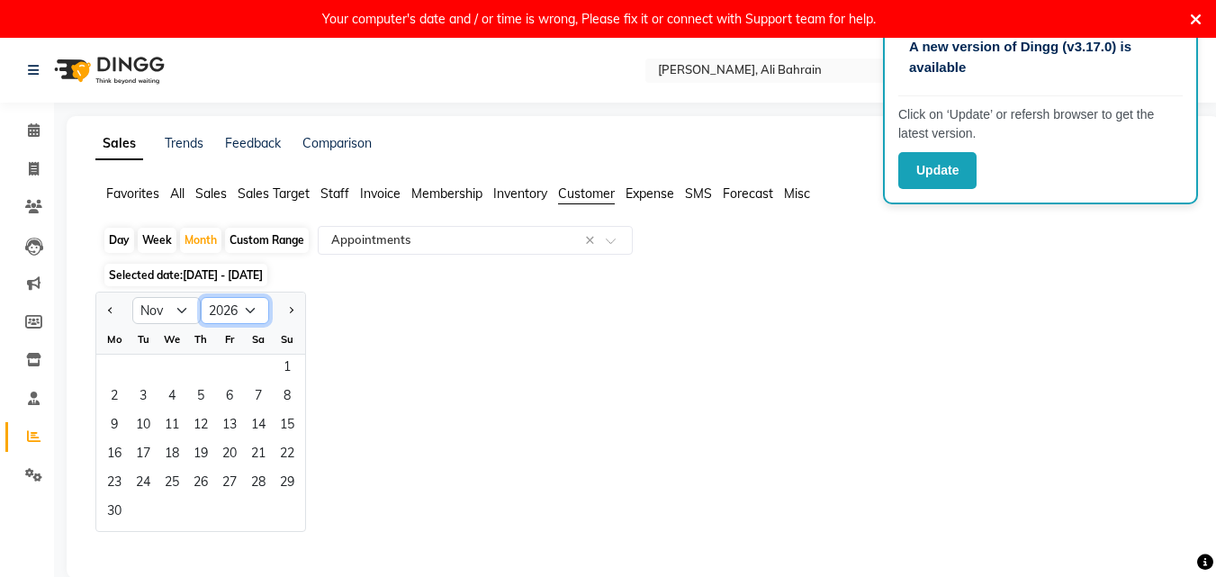
click at [247, 317] on select "2016 2017 2018 2019 2020 2021 2022 2023 2024 2025 2026 2027 2028 2029 2030 2031…" at bounding box center [235, 310] width 68 height 27
select select "2025"
click at [201, 297] on select "2016 2017 2018 2019 2020 2021 2022 2023 2024 2025 2026 2027 2028 2029 2030 2031…" at bounding box center [235, 310] width 68 height 27
click at [422, 380] on div "Jan Feb Mar Apr May Jun [DATE] Aug Sep Oct Nov [DATE] 2016 2017 2018 2019 2020 …" at bounding box center [643, 412] width 1096 height 240
click at [40, 401] on span at bounding box center [33, 399] width 31 height 21
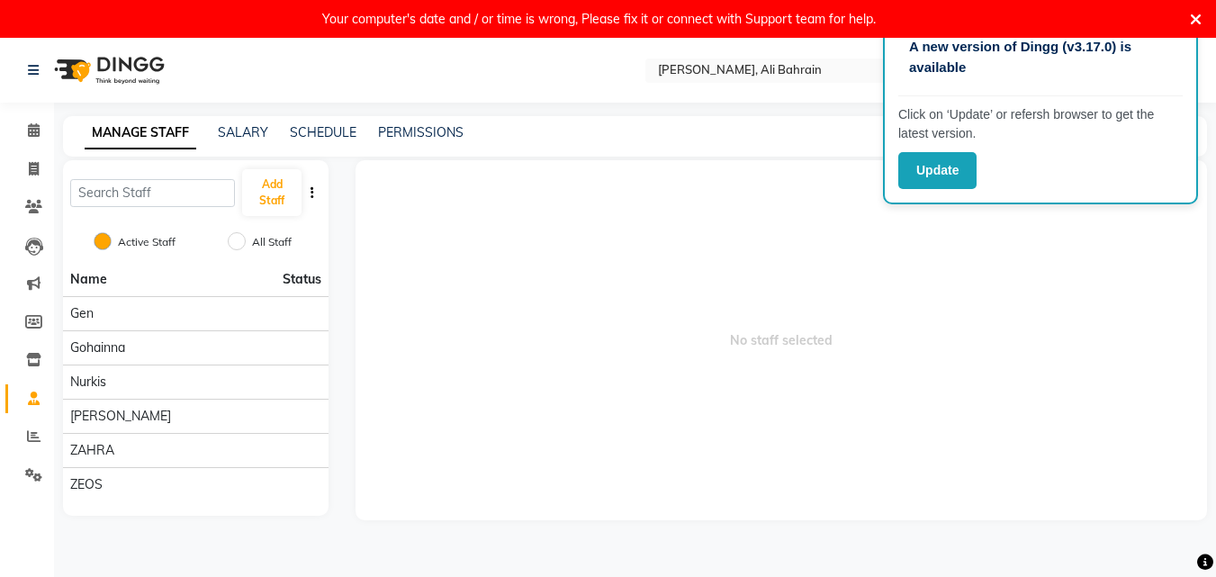
click at [321, 192] on button "button" at bounding box center [312, 193] width 18 height 19
click at [37, 365] on icon at bounding box center [33, 359] width 15 height 13
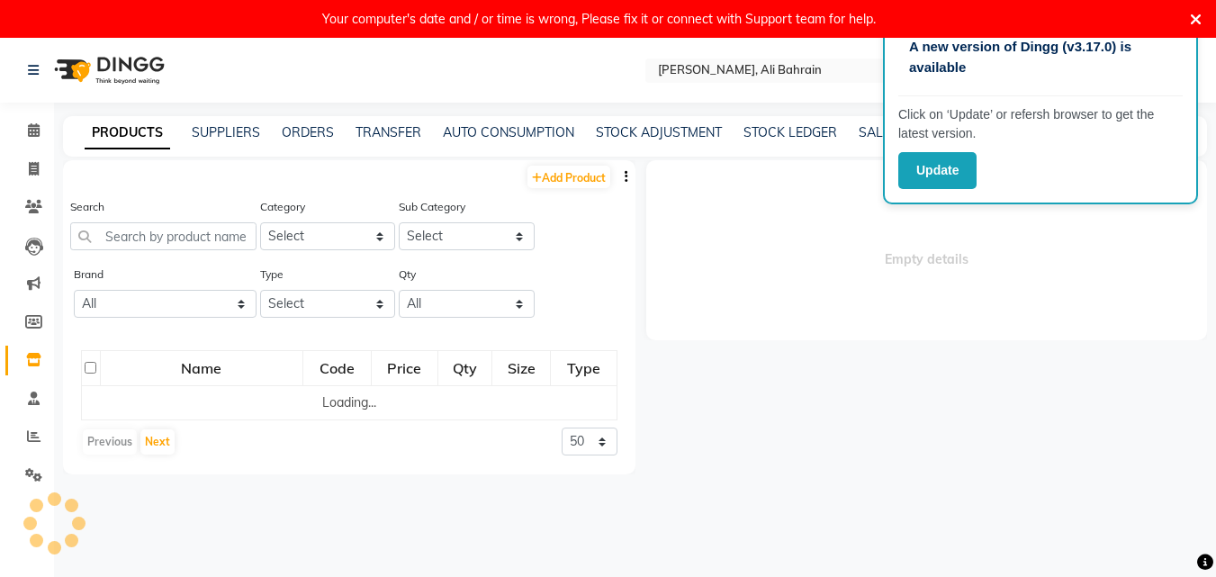
select select
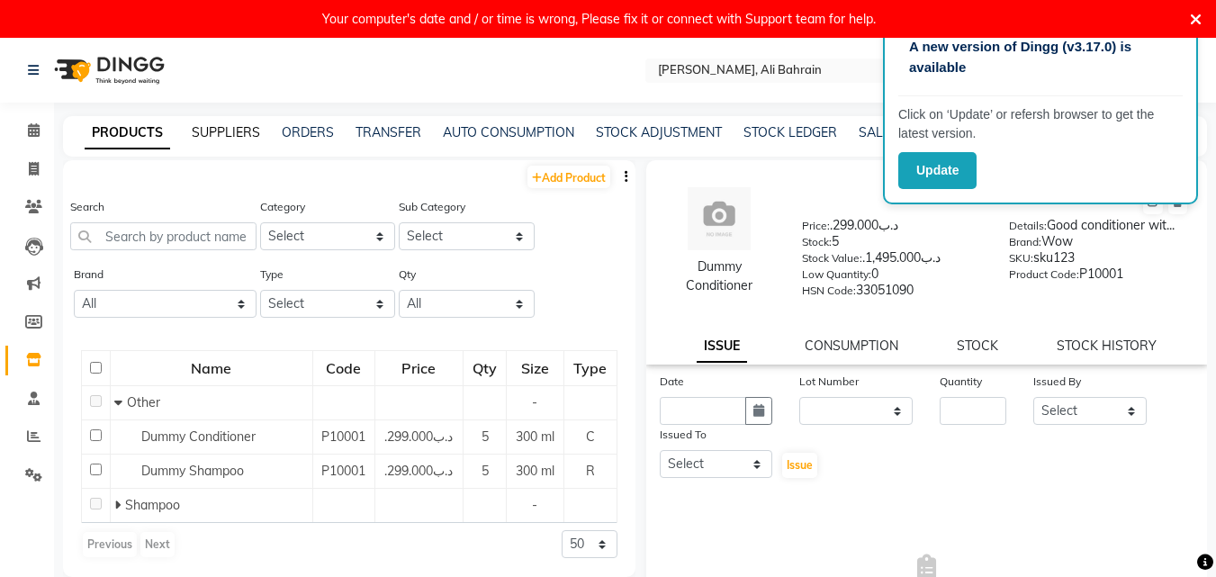
click at [242, 135] on link "SUPPLIERS" at bounding box center [226, 132] width 68 height 16
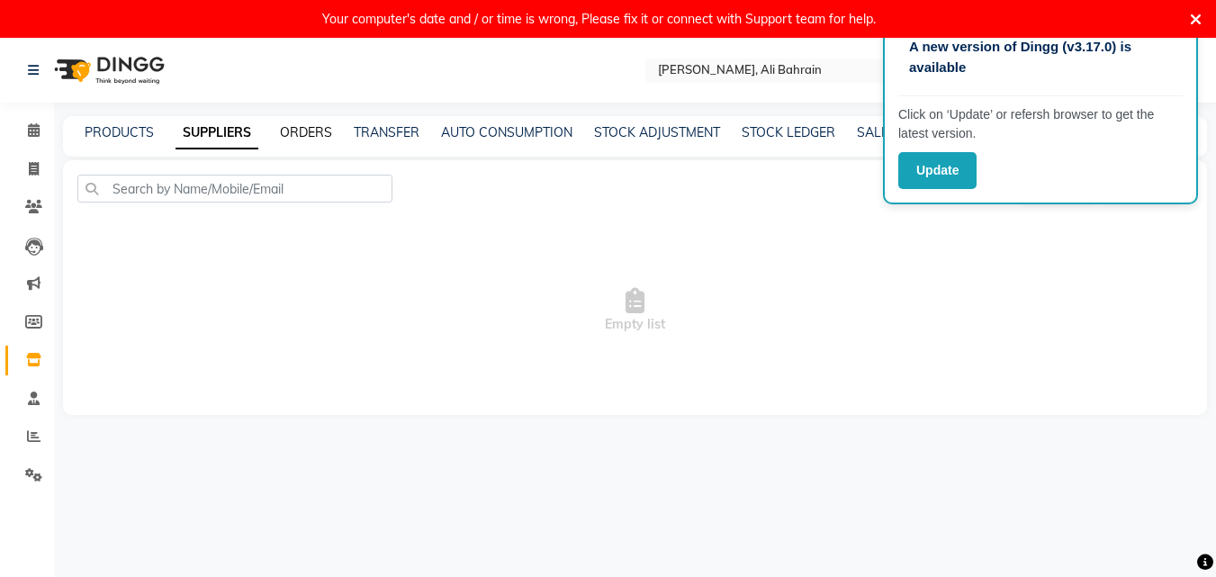
click at [291, 135] on link "ORDERS" at bounding box center [306, 132] width 52 height 16
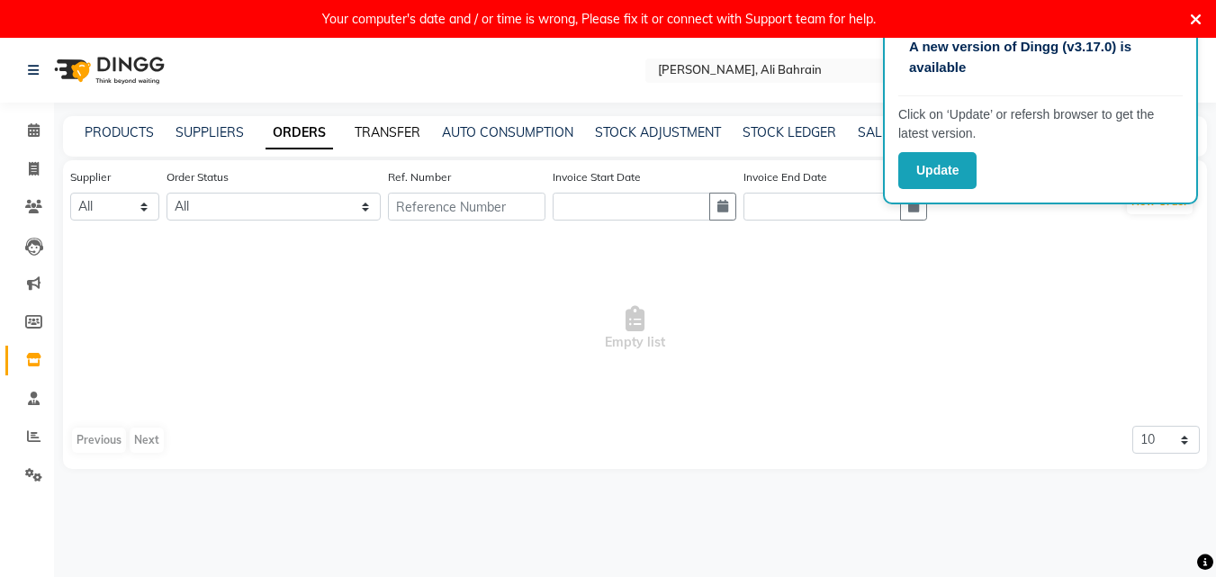
click at [374, 133] on link "TRANSFER" at bounding box center [388, 132] width 66 height 16
select select "sender"
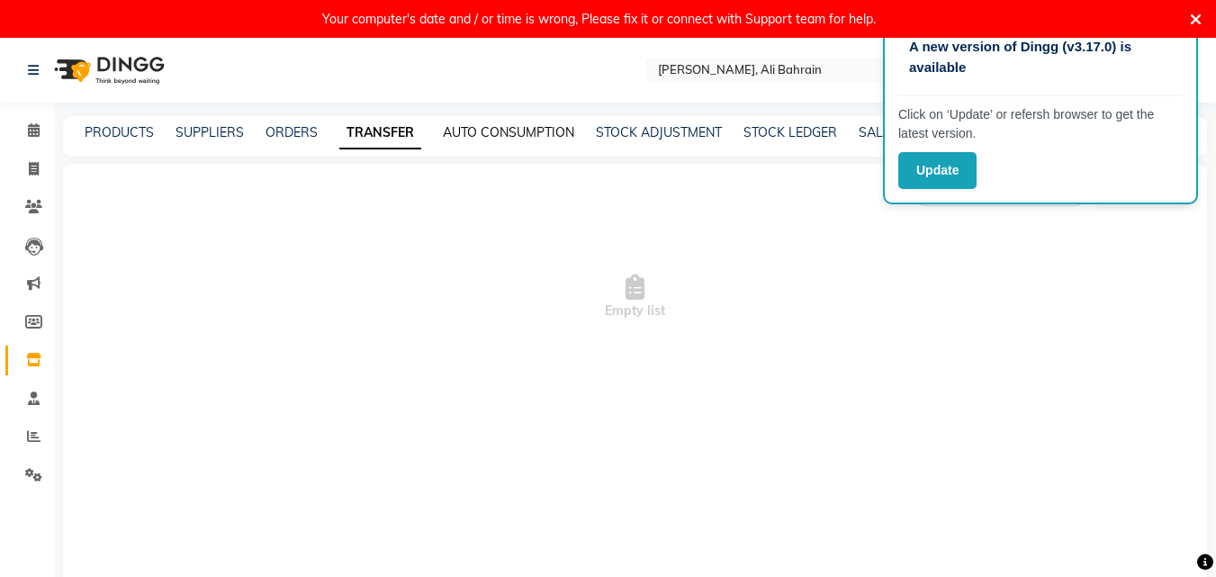
click at [479, 137] on link "AUTO CONSUMPTION" at bounding box center [508, 132] width 131 height 16
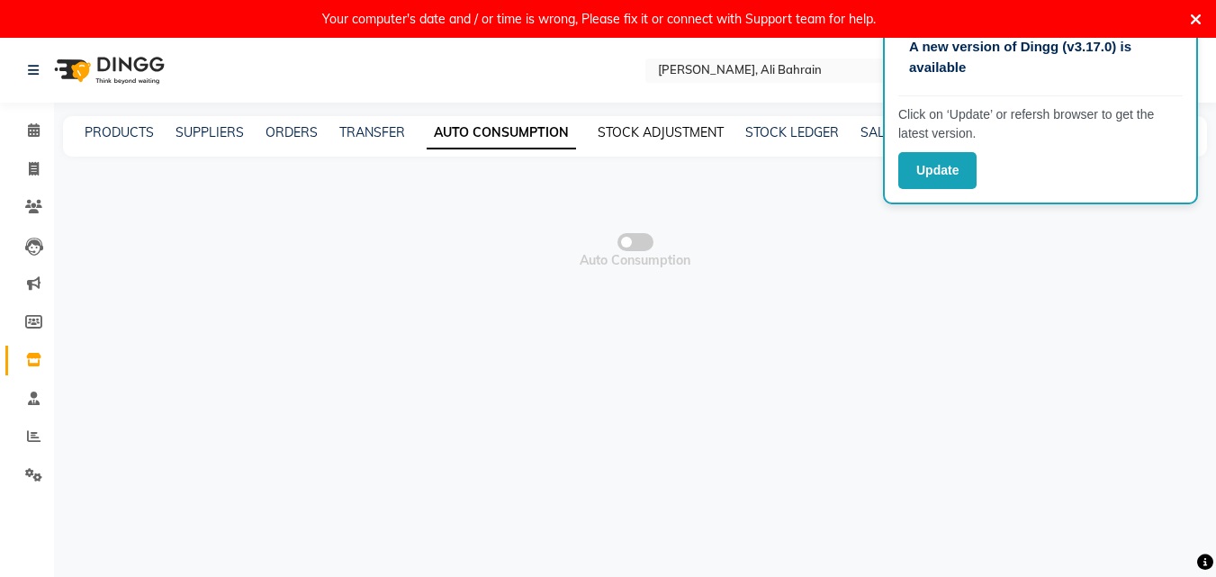
click at [640, 135] on link "STOCK ADJUSTMENT" at bounding box center [660, 132] width 126 height 16
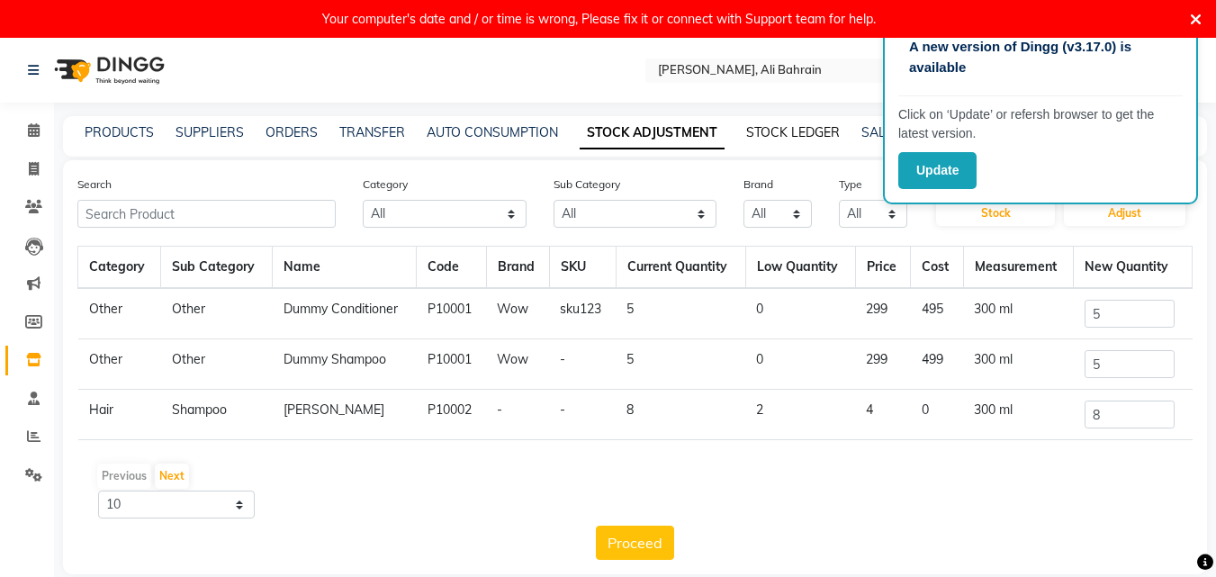
click at [764, 130] on link "STOCK LEDGER" at bounding box center [793, 132] width 94 height 16
select select "all"
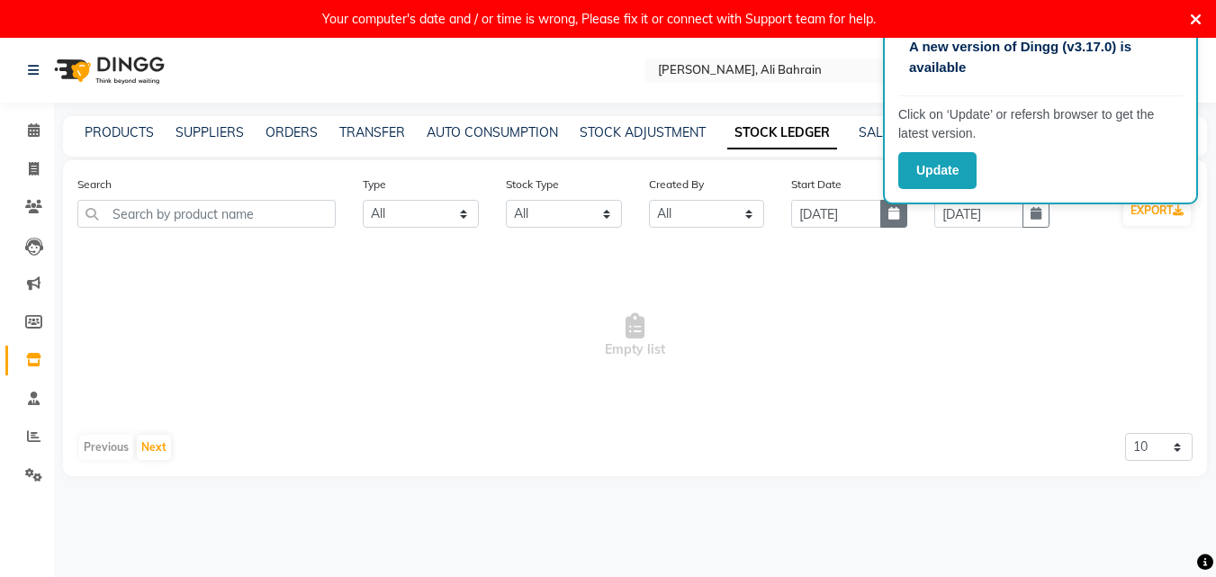
click at [890, 220] on button "button" at bounding box center [893, 214] width 27 height 28
select select "9"
select select "2025"
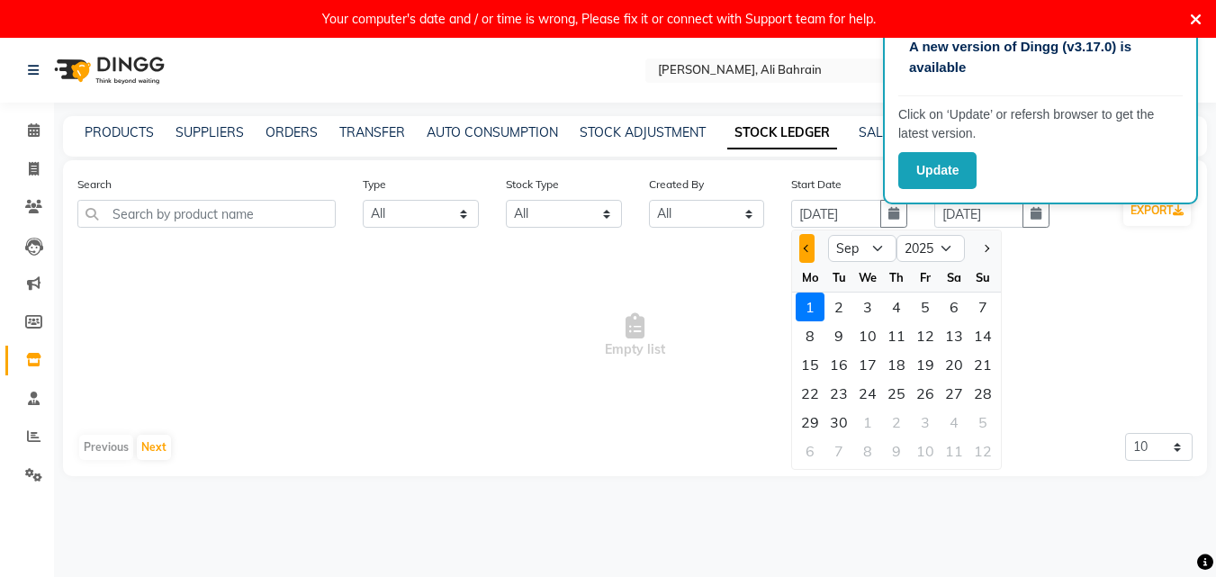
click at [813, 245] on button "Previous month" at bounding box center [806, 248] width 15 height 29
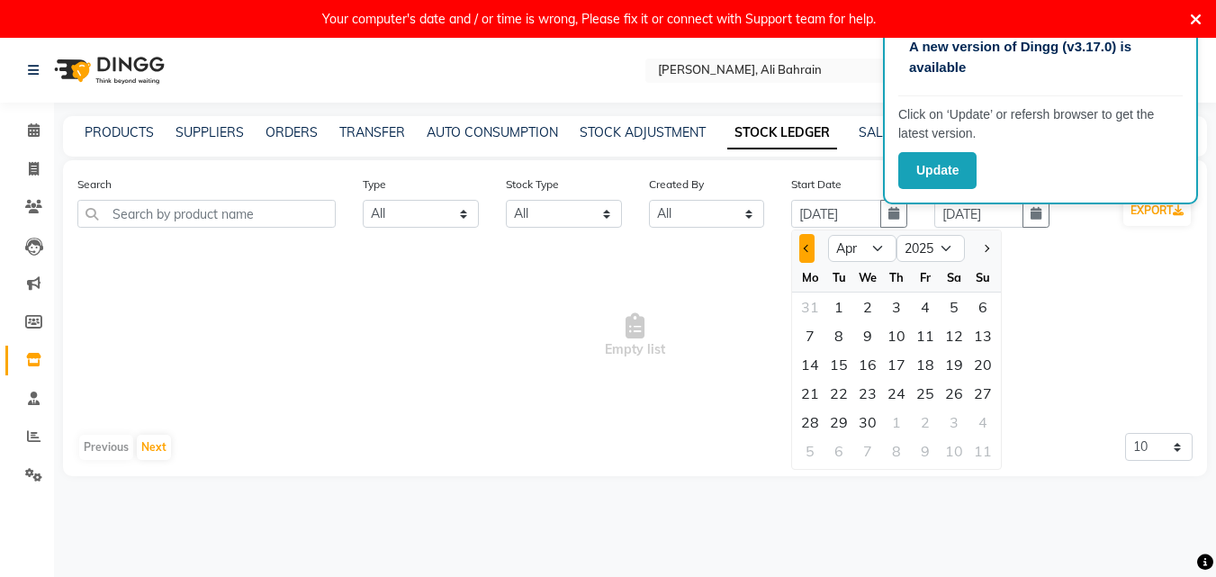
click at [813, 245] on button "Previous month" at bounding box center [806, 248] width 15 height 29
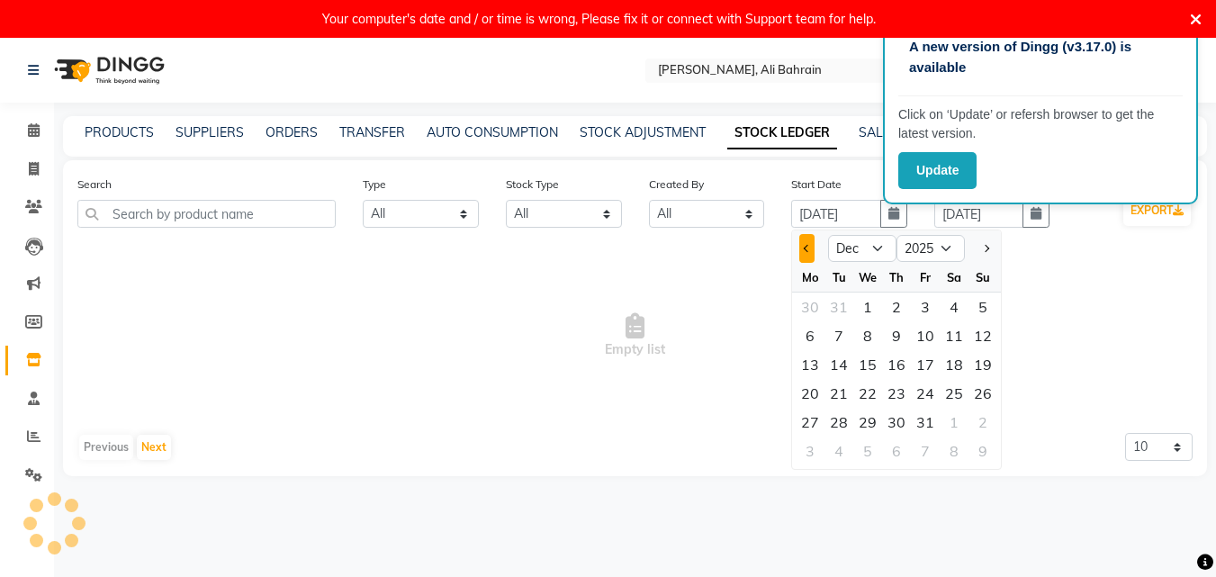
select select "11"
select select "2024"
click at [934, 304] on div "1" at bounding box center [925, 306] width 29 height 29
type input "[DATE]"
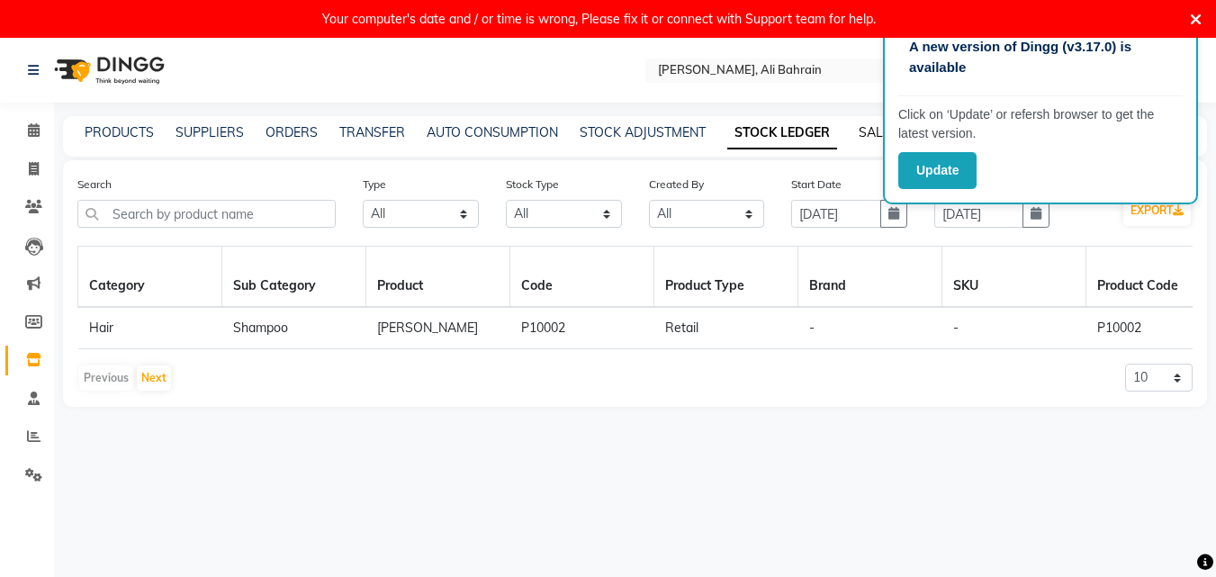
click at [867, 130] on link "SALES ORDER" at bounding box center [901, 132] width 87 height 16
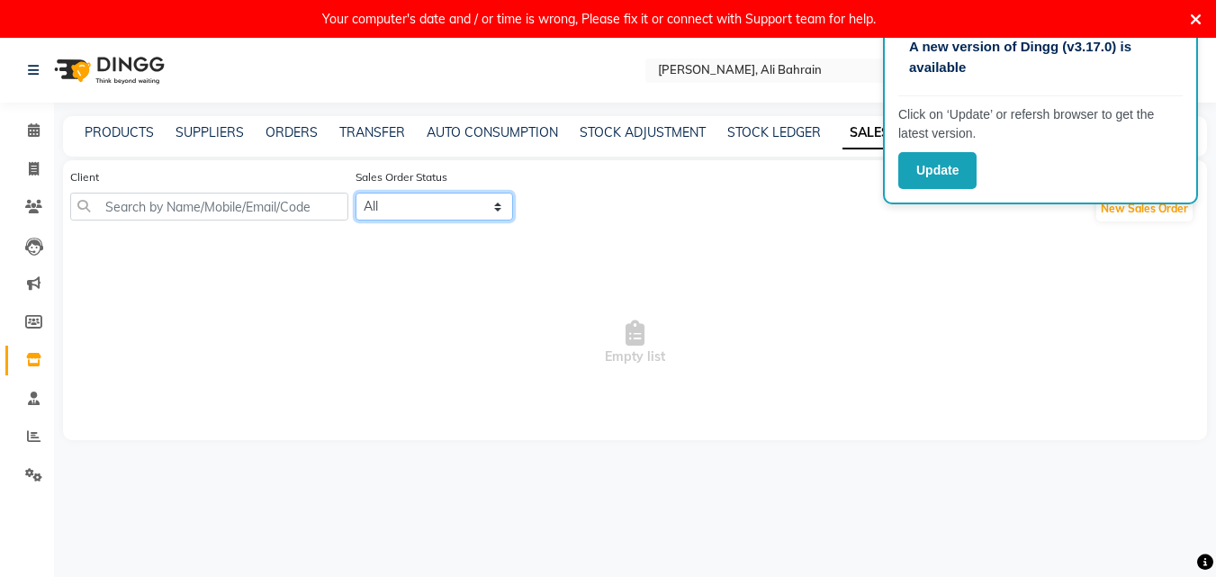
click at [475, 211] on select "All OPEN PARTIAL-DELIVERED DELIVERED CANCELLED CLOSED" at bounding box center [433, 207] width 157 height 28
select select "closed"
click at [378, 193] on select "All OPEN PARTIAL-DELIVERED DELIVERED CANCELLED CLOSED" at bounding box center [433, 207] width 157 height 28
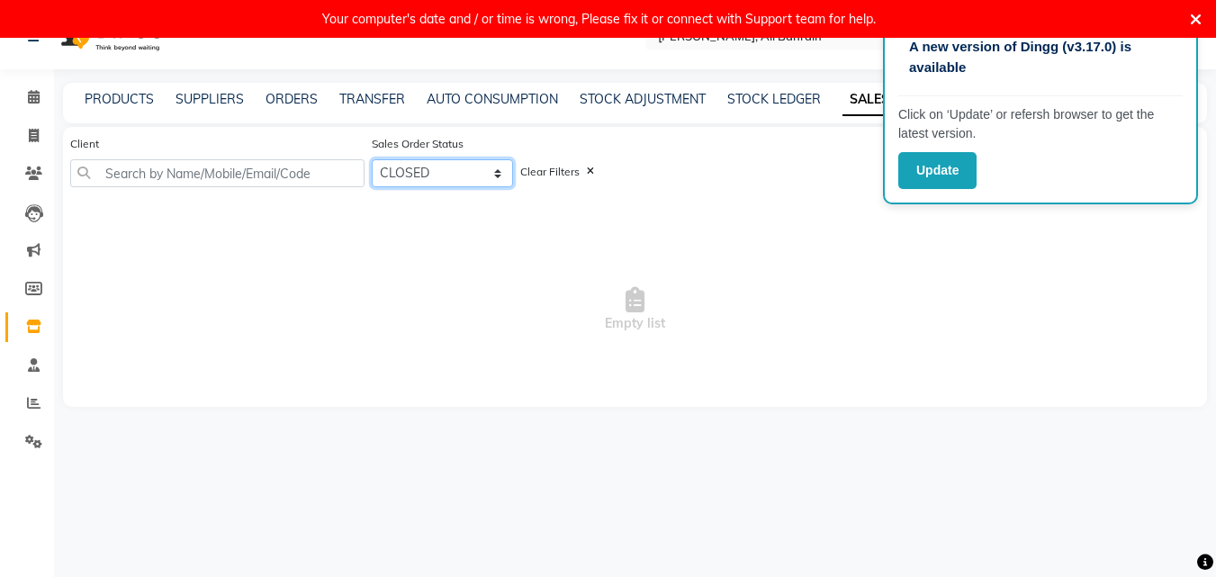
scroll to position [38, 0]
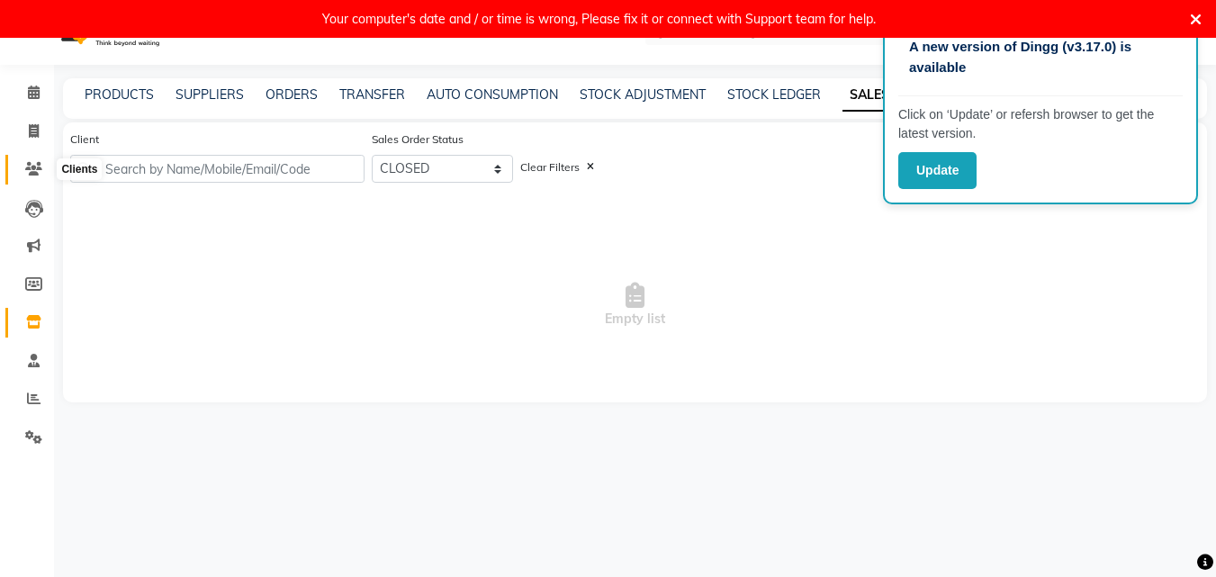
click at [34, 168] on icon at bounding box center [33, 168] width 17 height 13
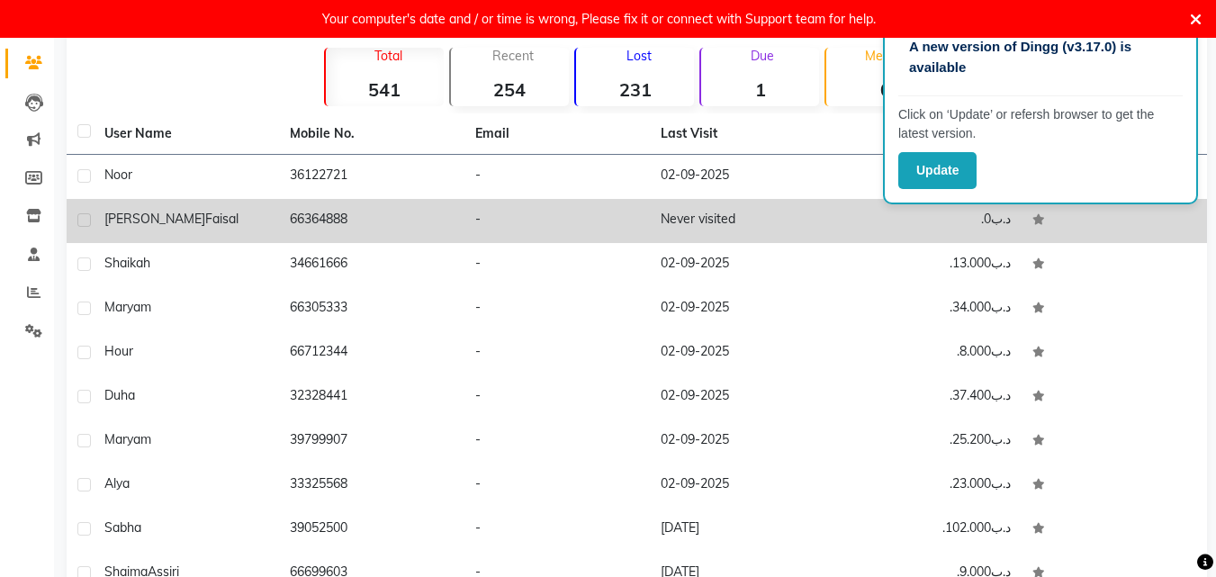
scroll to position [240, 0]
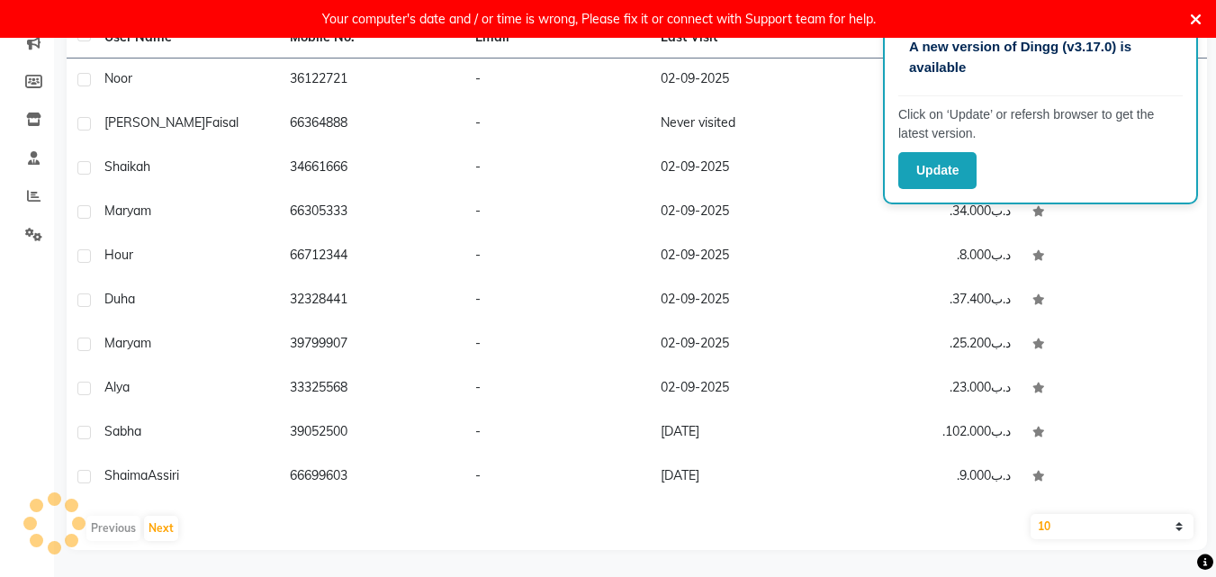
click at [1181, 533] on select "10 50 100" at bounding box center [1111, 526] width 163 height 25
select select "100"
click at [1030, 514] on select "10 50 100" at bounding box center [1111, 526] width 163 height 25
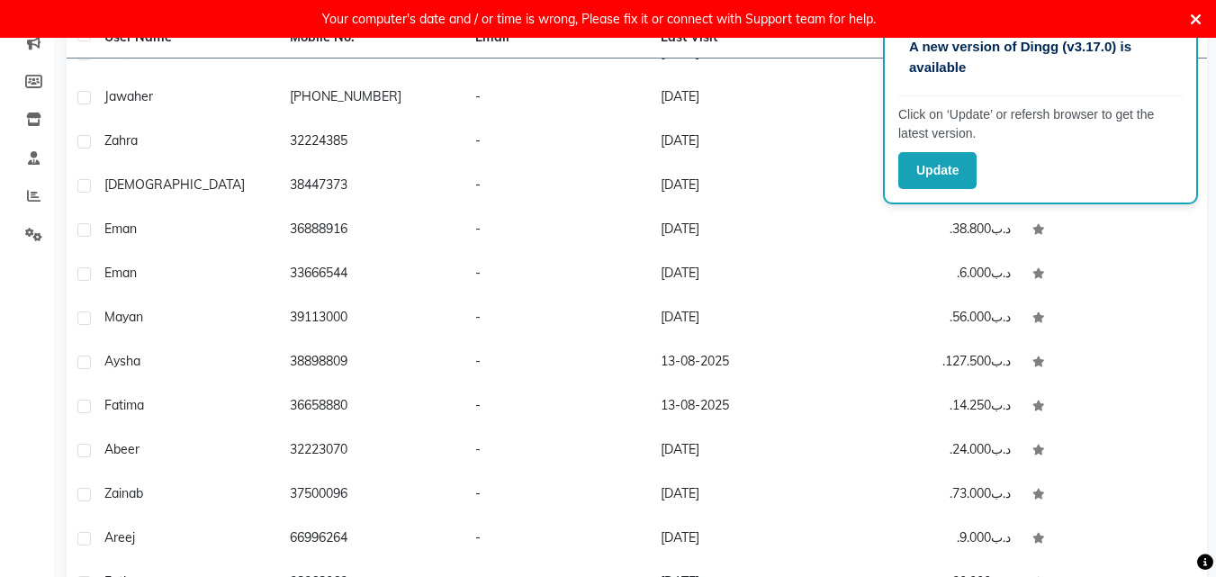
scroll to position [3832, 0]
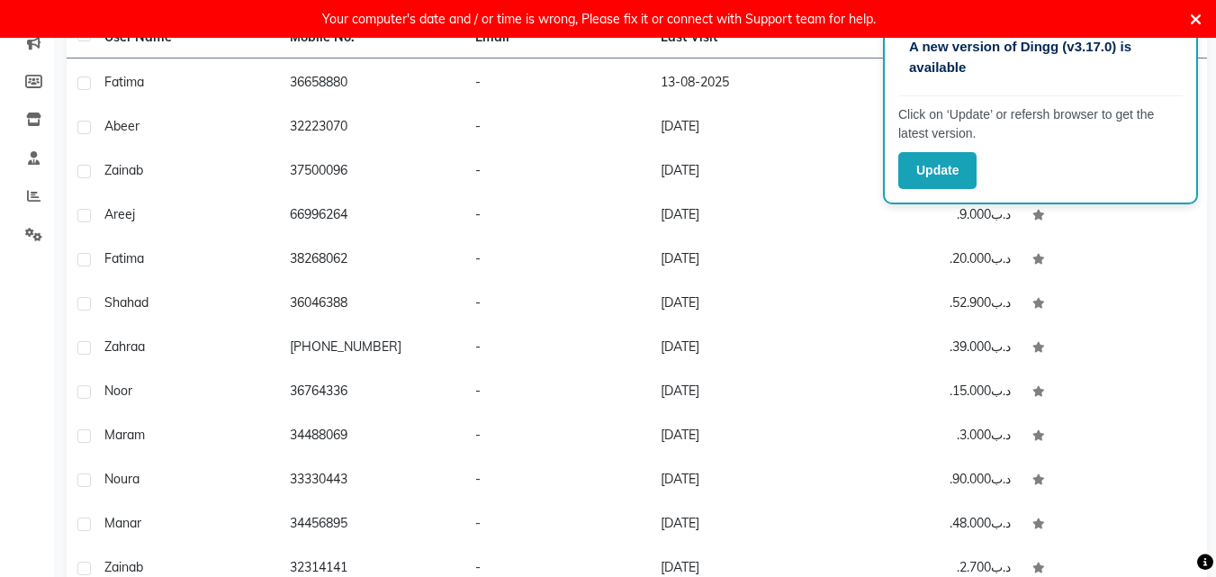
click at [1190, 23] on icon at bounding box center [1196, 20] width 12 height 16
